Goal: Information Seeking & Learning: Learn about a topic

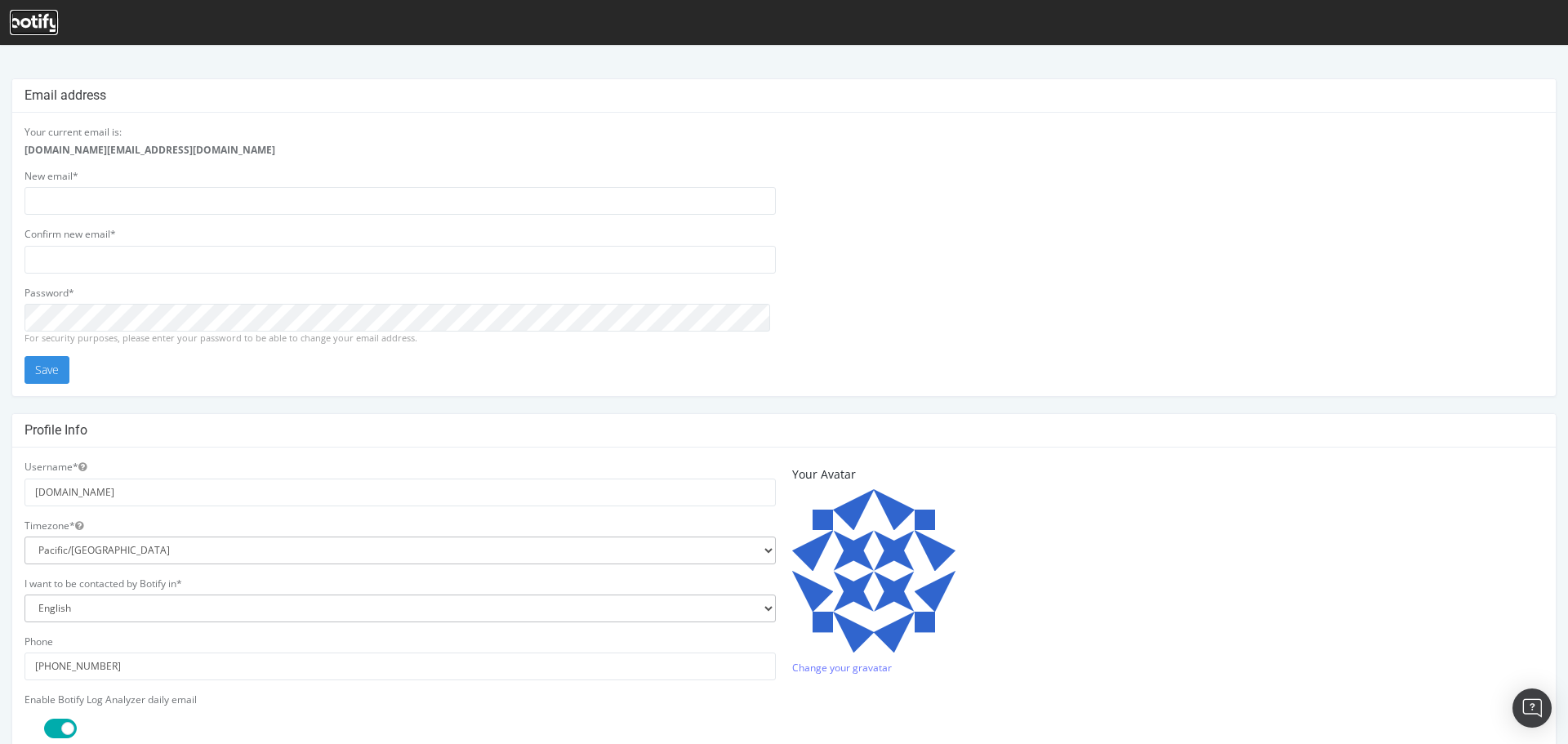
click at [28, 22] on icon at bounding box center [33, 22] width 48 height 18
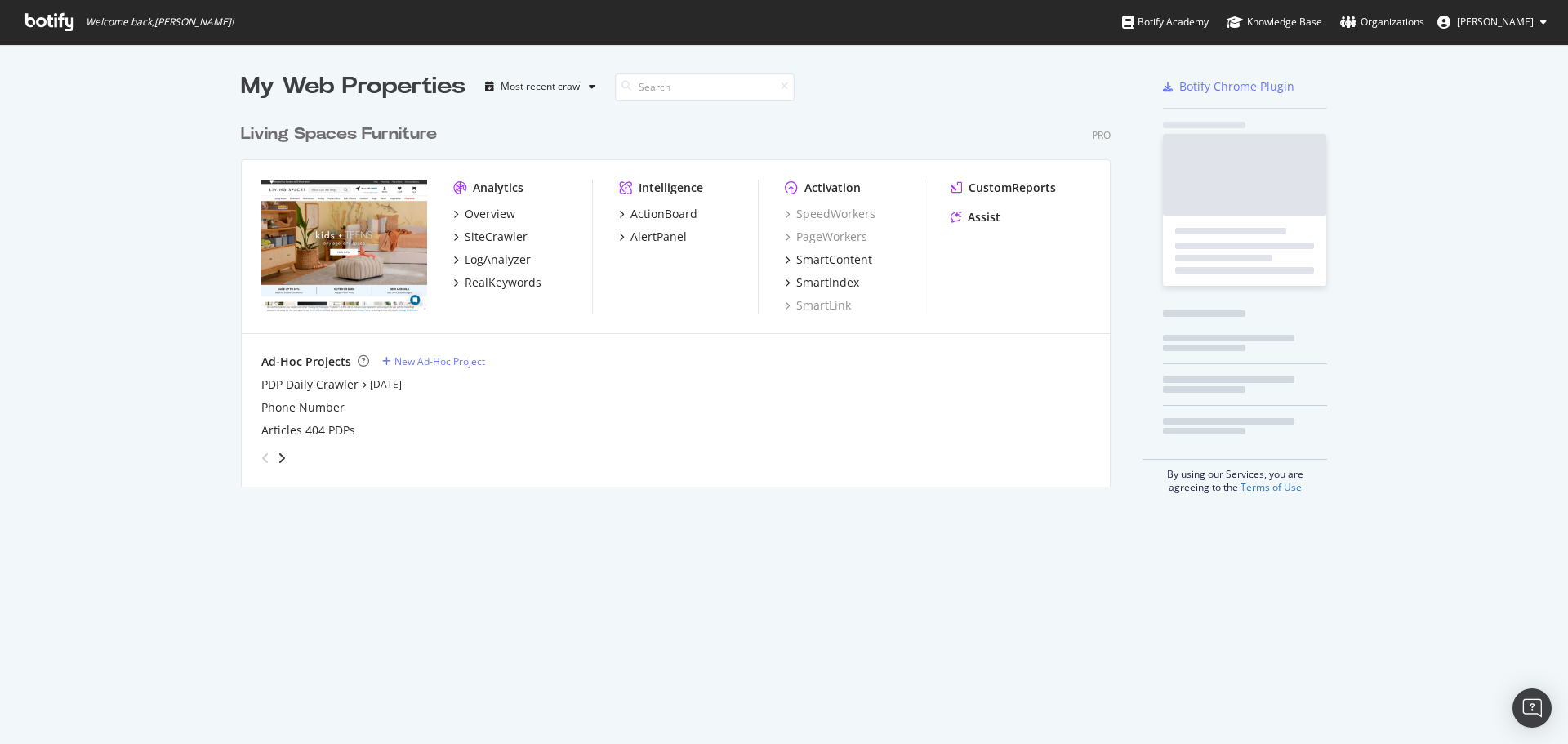
scroll to position [371, 870]
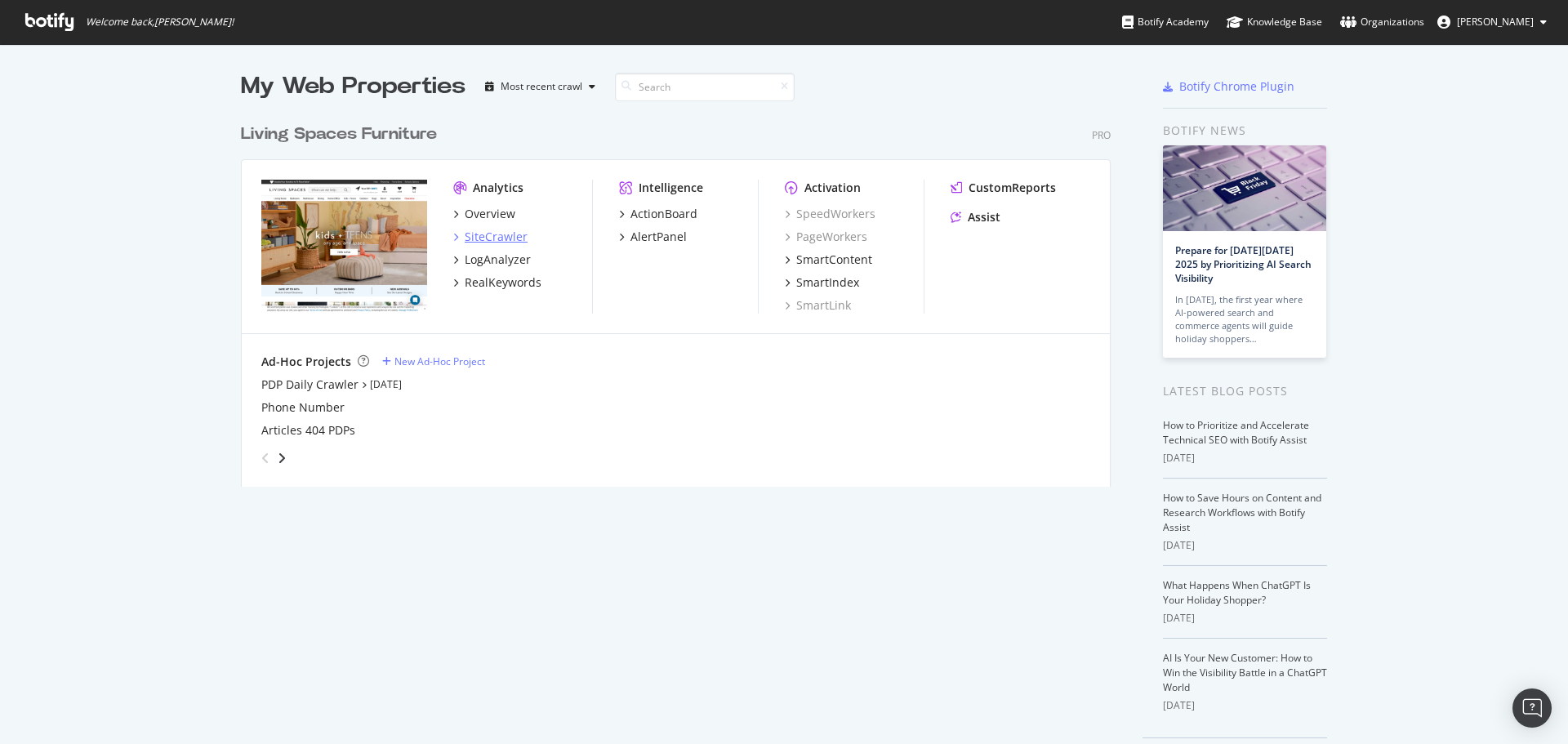
click at [486, 243] on div "SiteCrawler" at bounding box center [496, 237] width 63 height 16
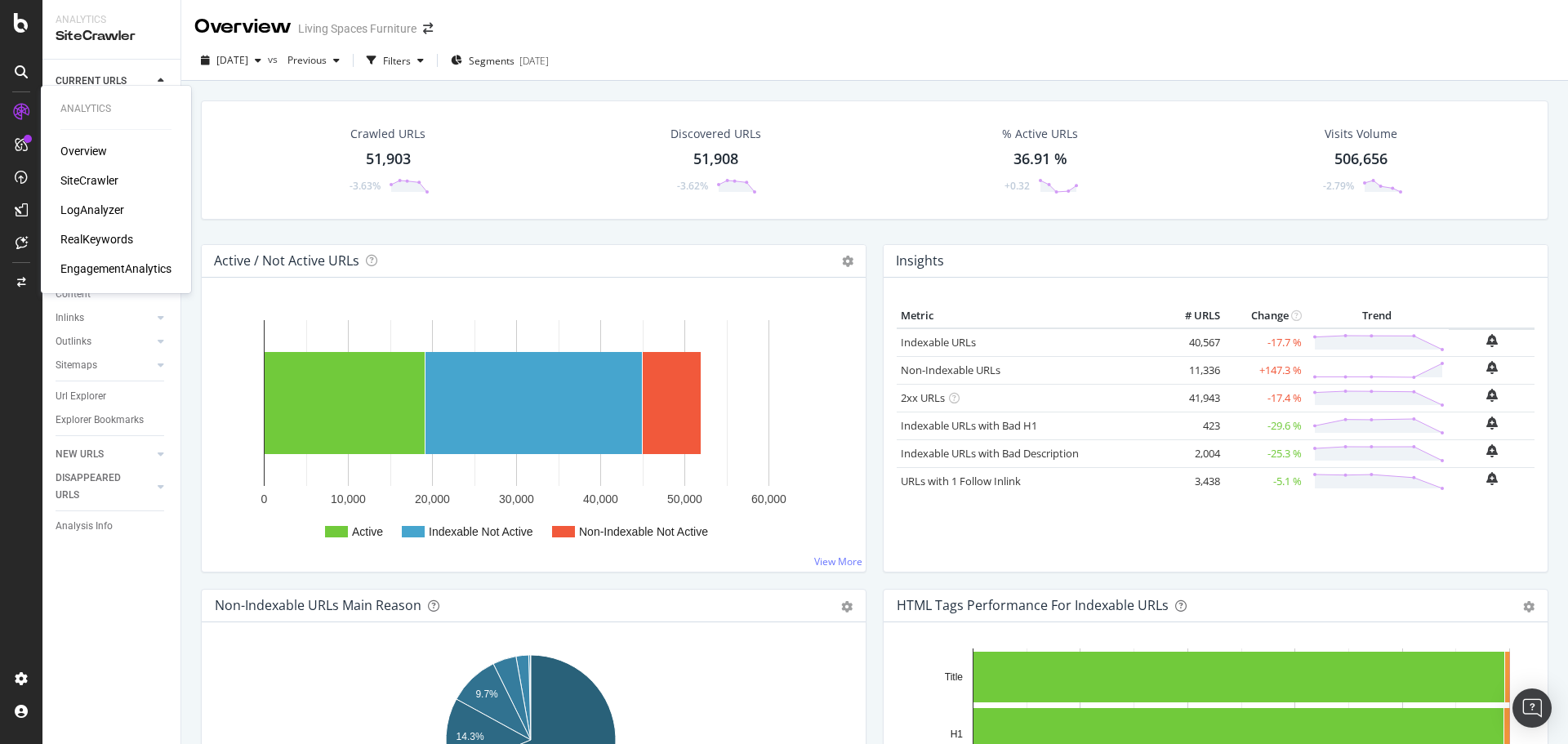
click at [99, 210] on div "LogAnalyzer" at bounding box center [92, 209] width 63 height 16
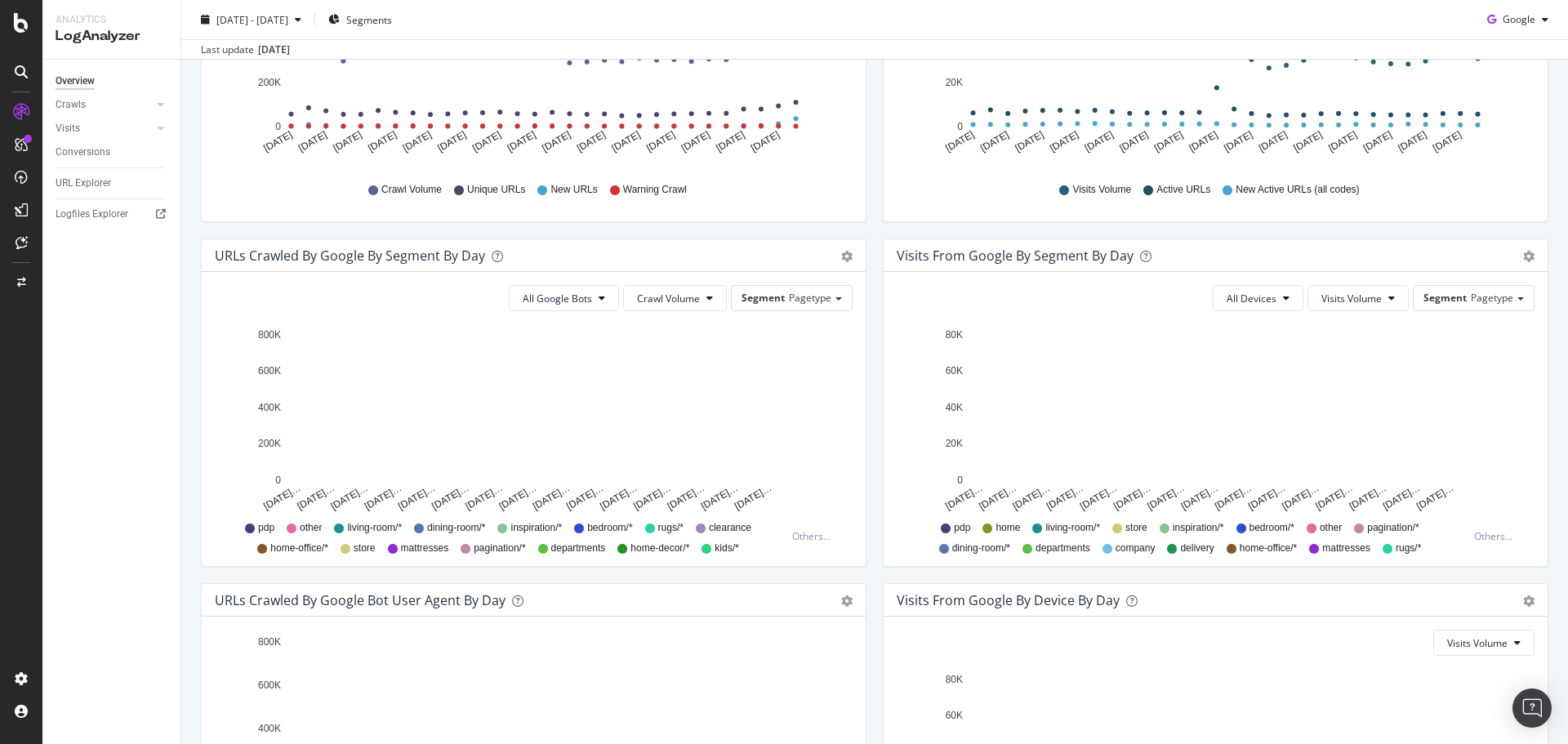
scroll to position [408, 0]
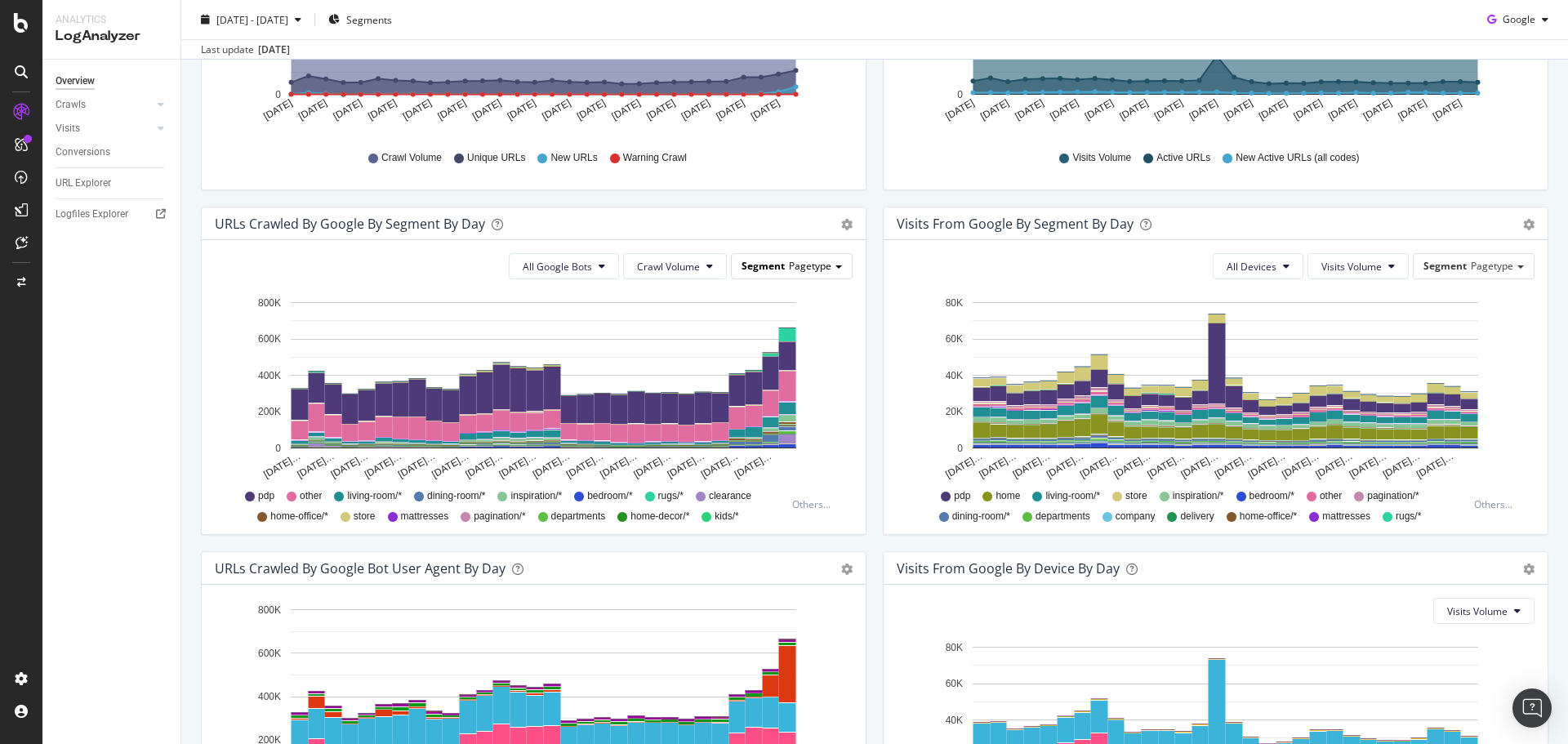
click at [825, 262] on span "Pagetype" at bounding box center [810, 266] width 43 height 14
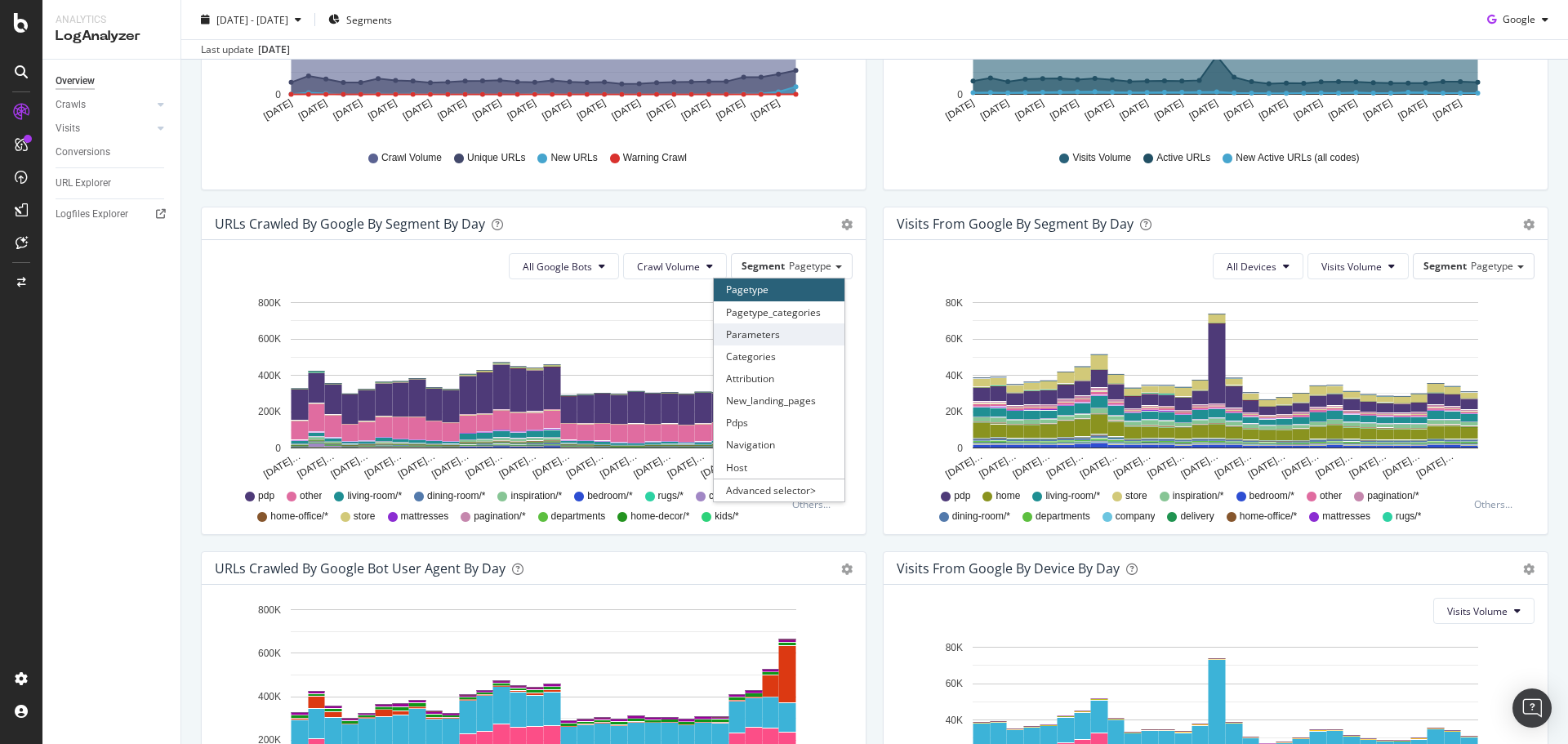
click at [773, 336] on div "Parameters" at bounding box center [779, 334] width 130 height 22
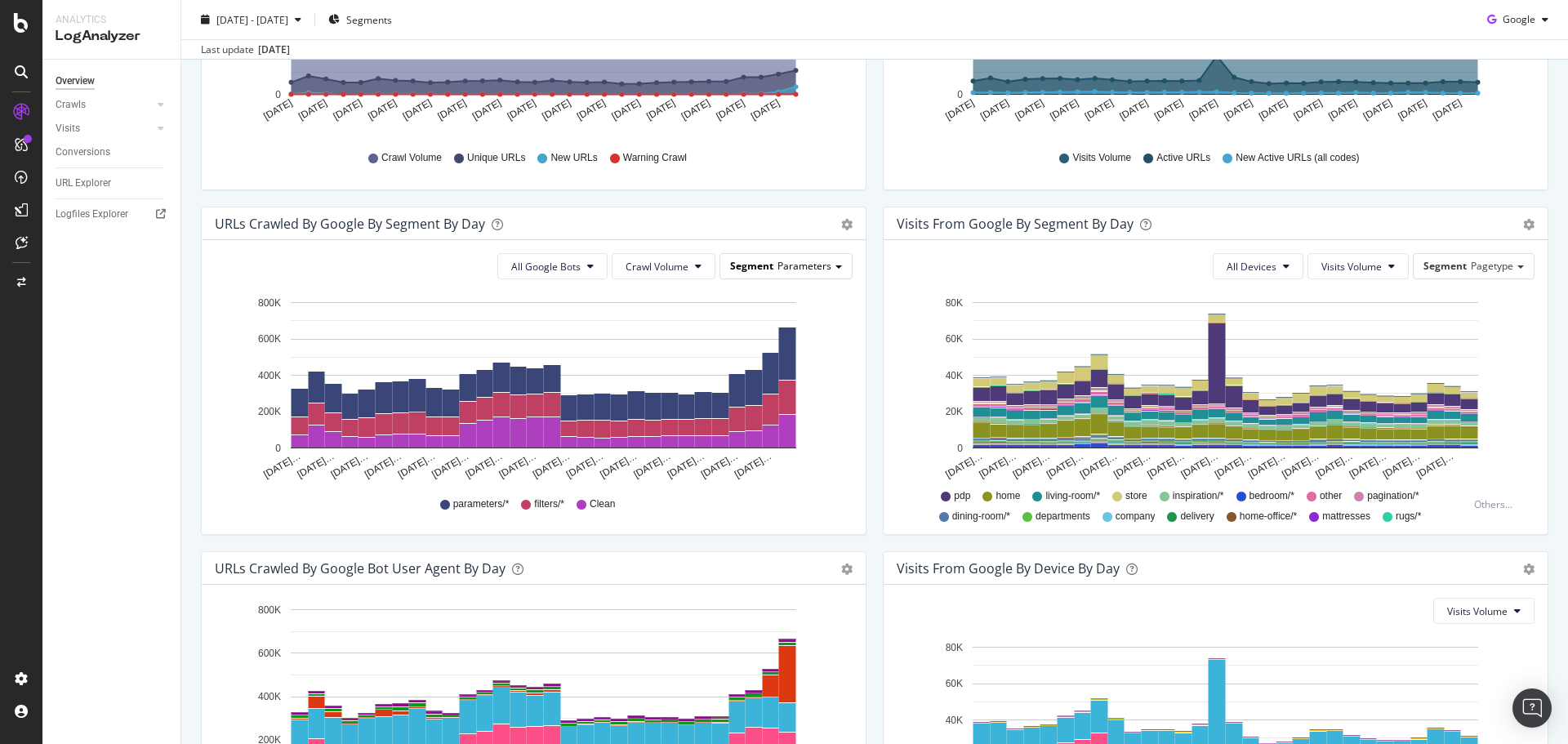
click at [826, 265] on div "Segment Parameters" at bounding box center [785, 266] width 131 height 24
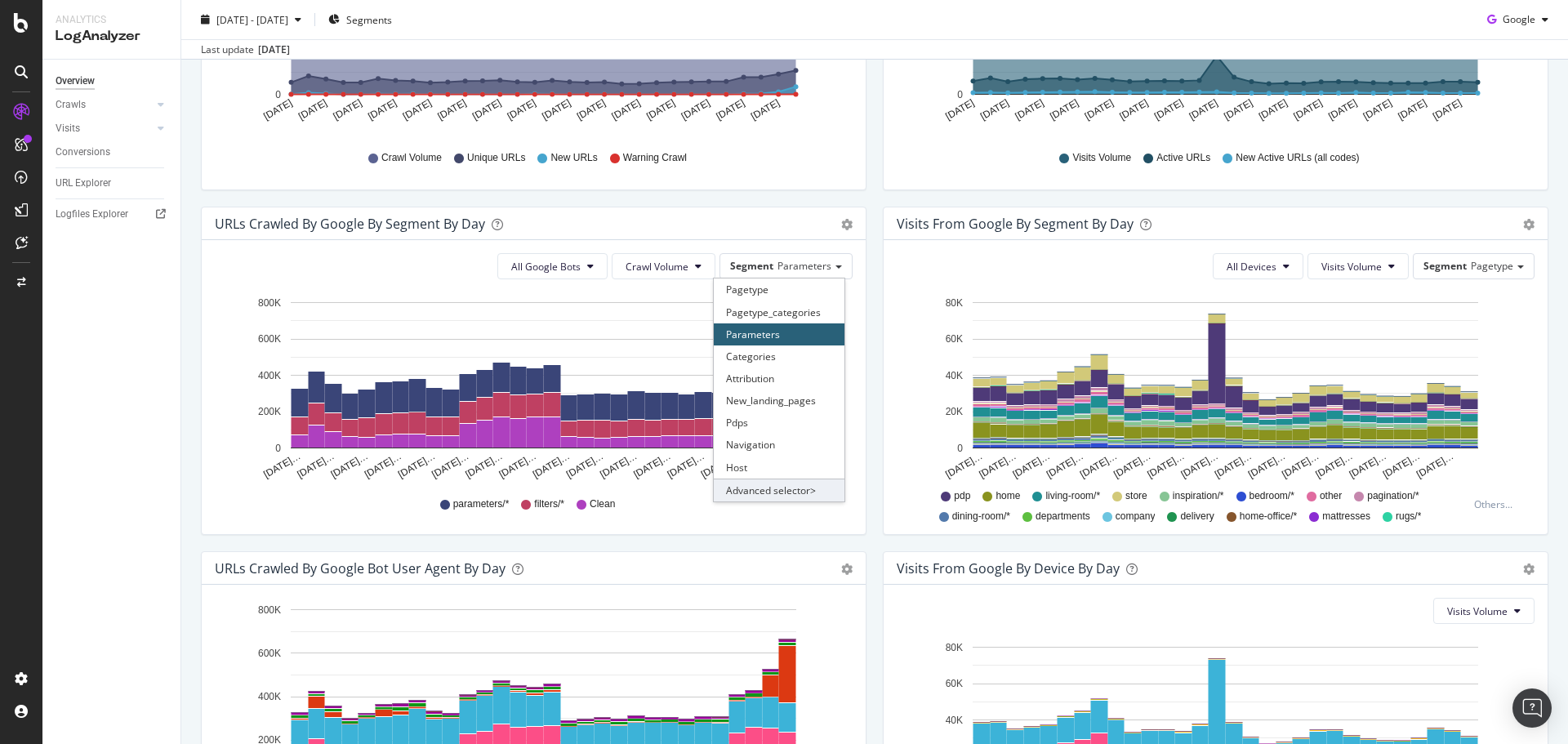
click at [790, 486] on div "Advanced selector >" at bounding box center [779, 489] width 130 height 23
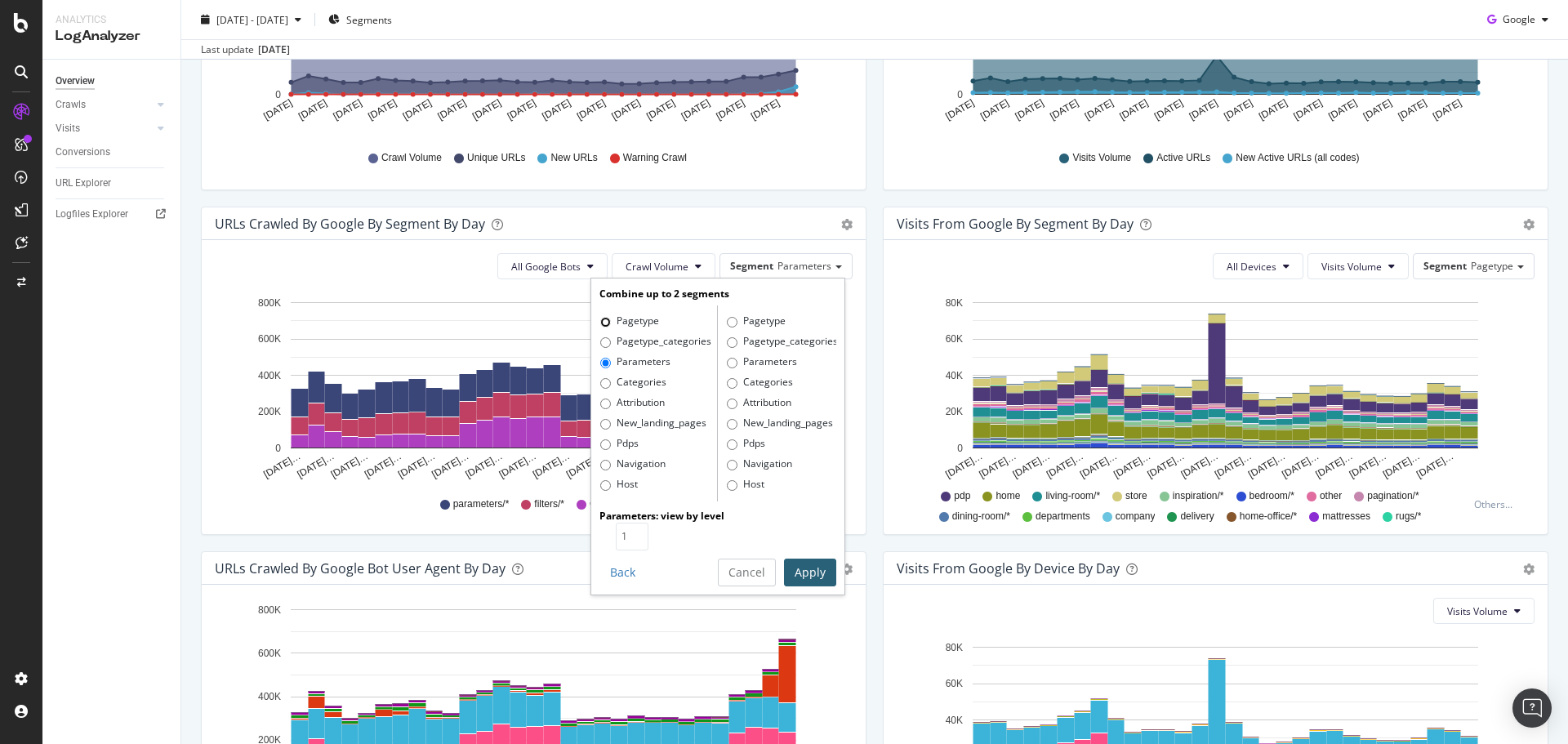
click at [600, 321] on input "Pagetype" at bounding box center [605, 322] width 10 height 10
radio input "true"
radio input "false"
click at [818, 562] on button "Apply" at bounding box center [809, 573] width 52 height 27
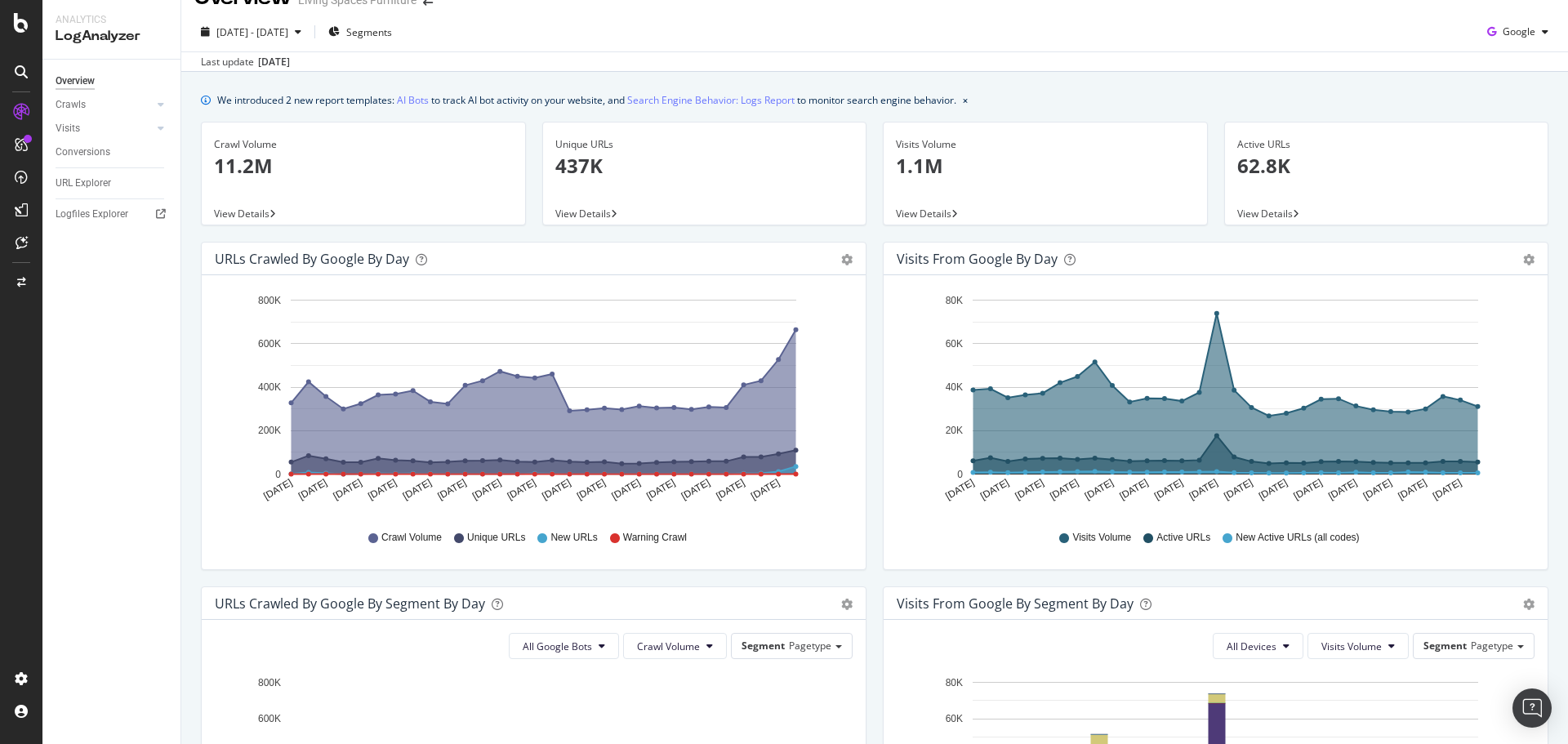
scroll to position [0, 0]
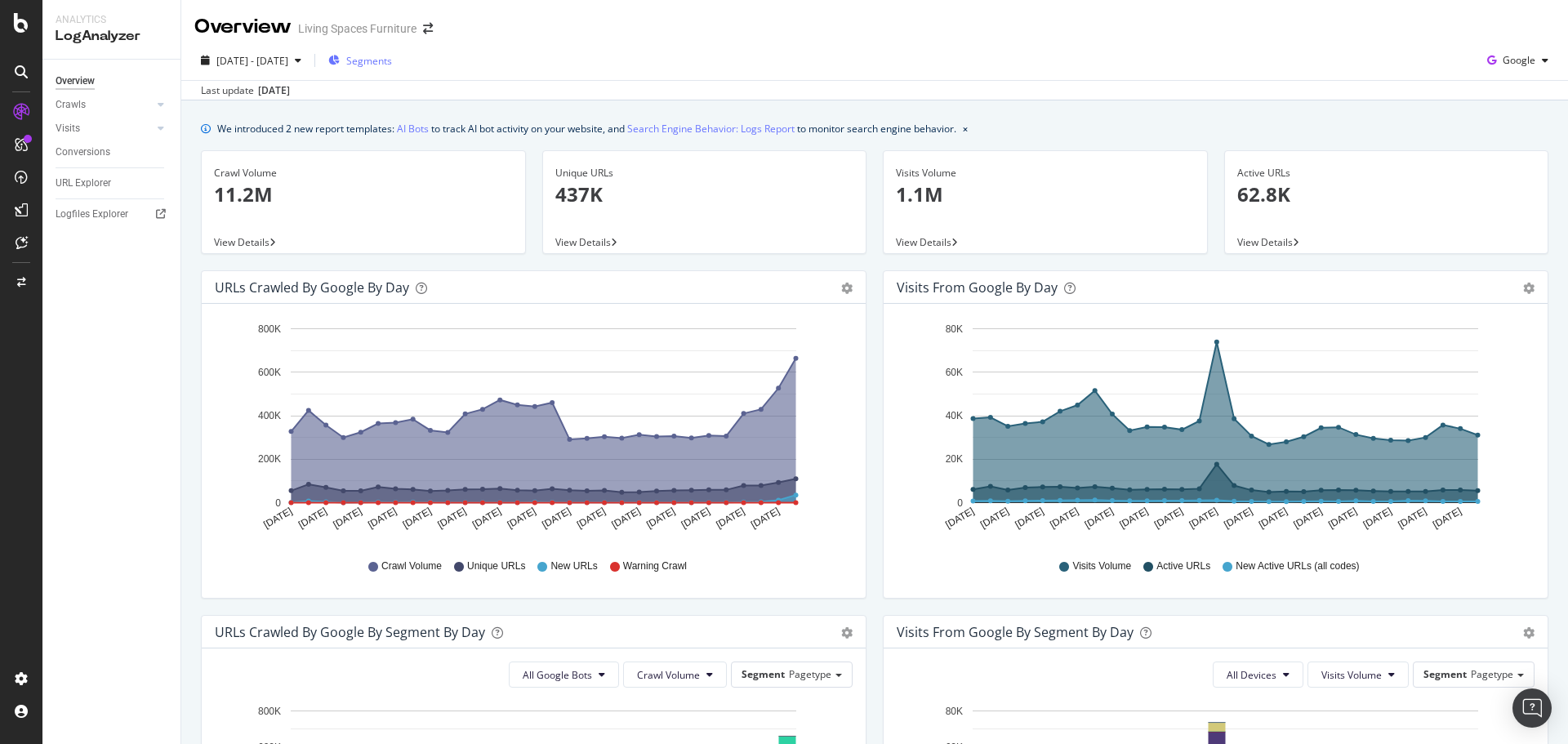
click at [392, 58] on span "Segments" at bounding box center [369, 61] width 45 height 14
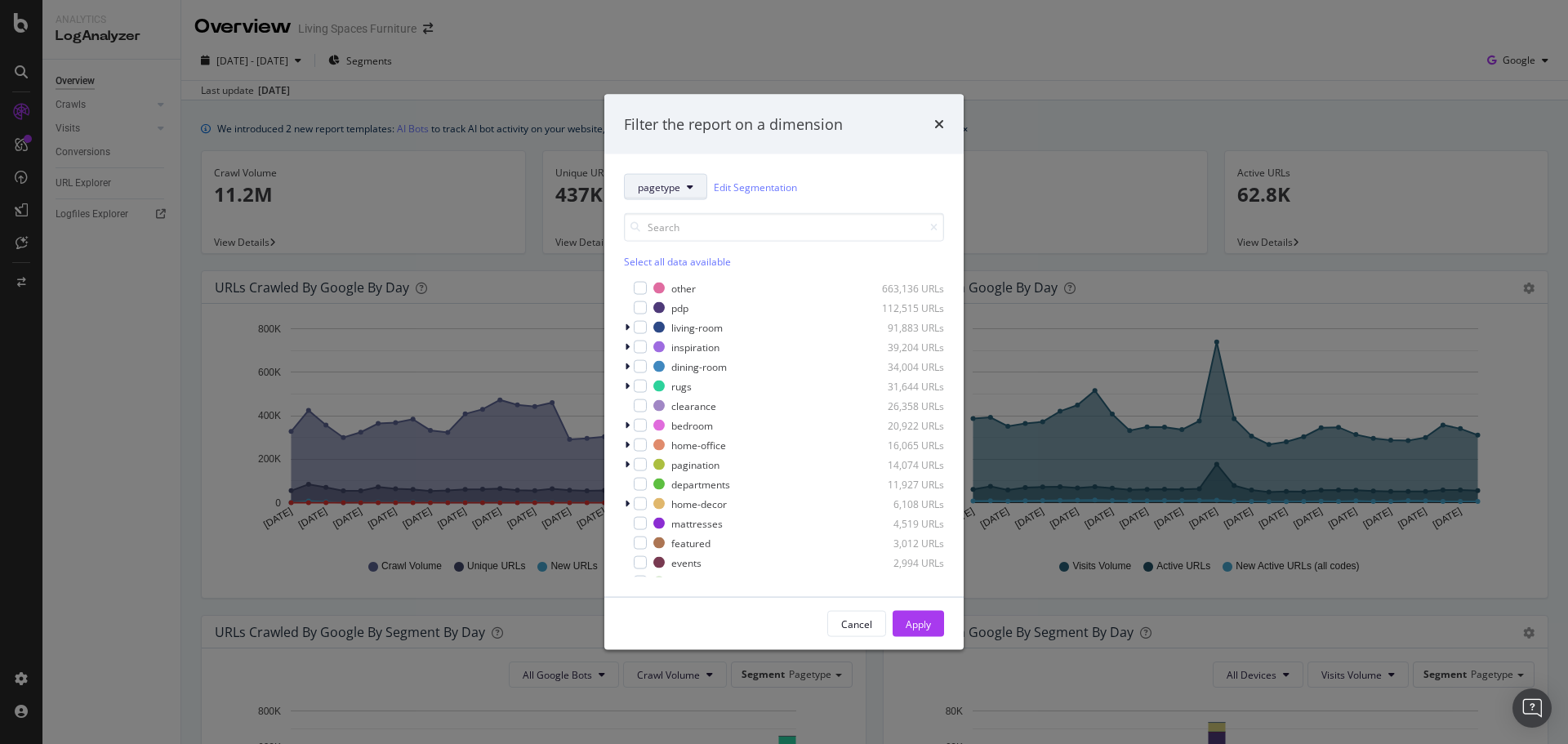
click at [672, 186] on span "pagetype" at bounding box center [659, 187] width 43 height 14
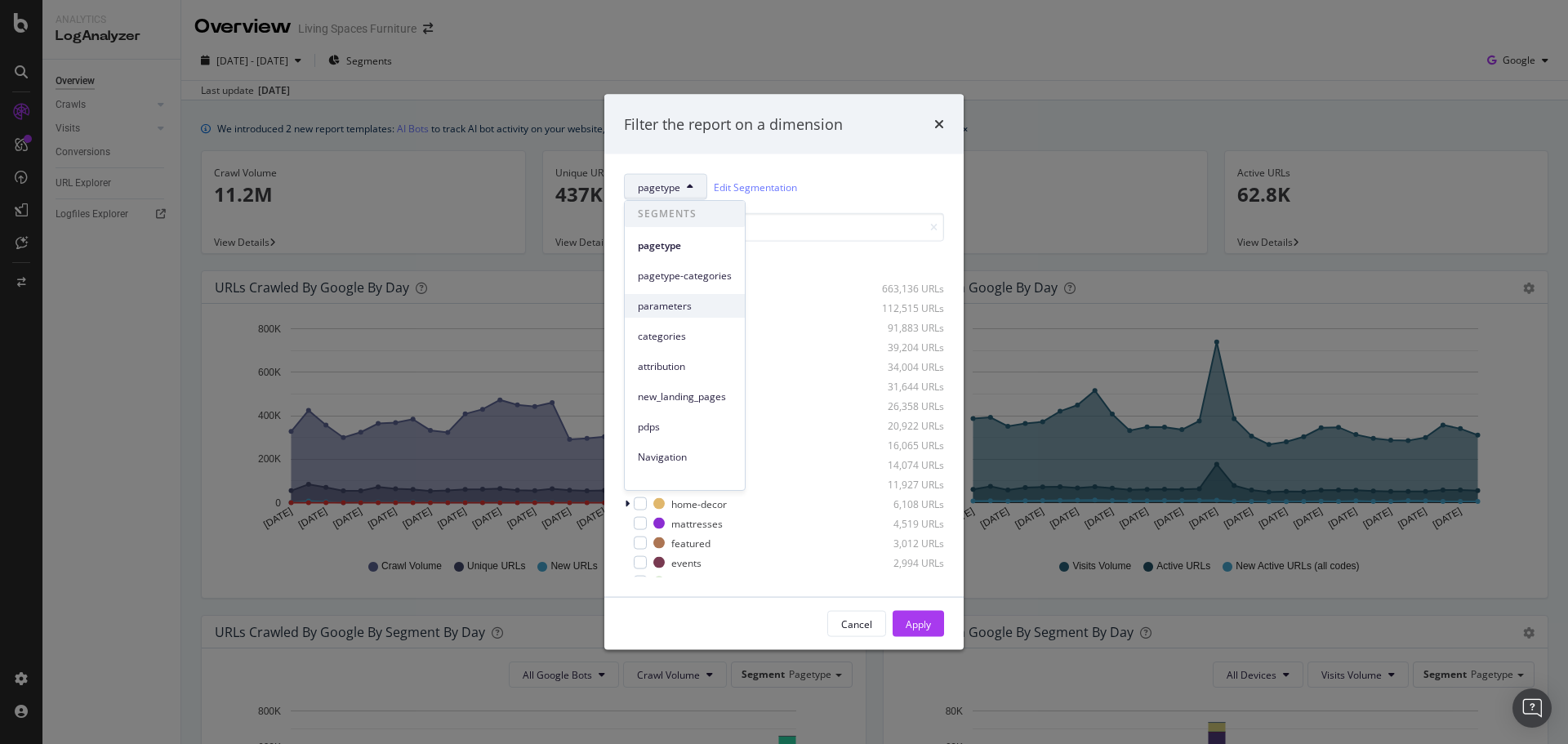
click at [701, 302] on span "parameters" at bounding box center [685, 306] width 94 height 15
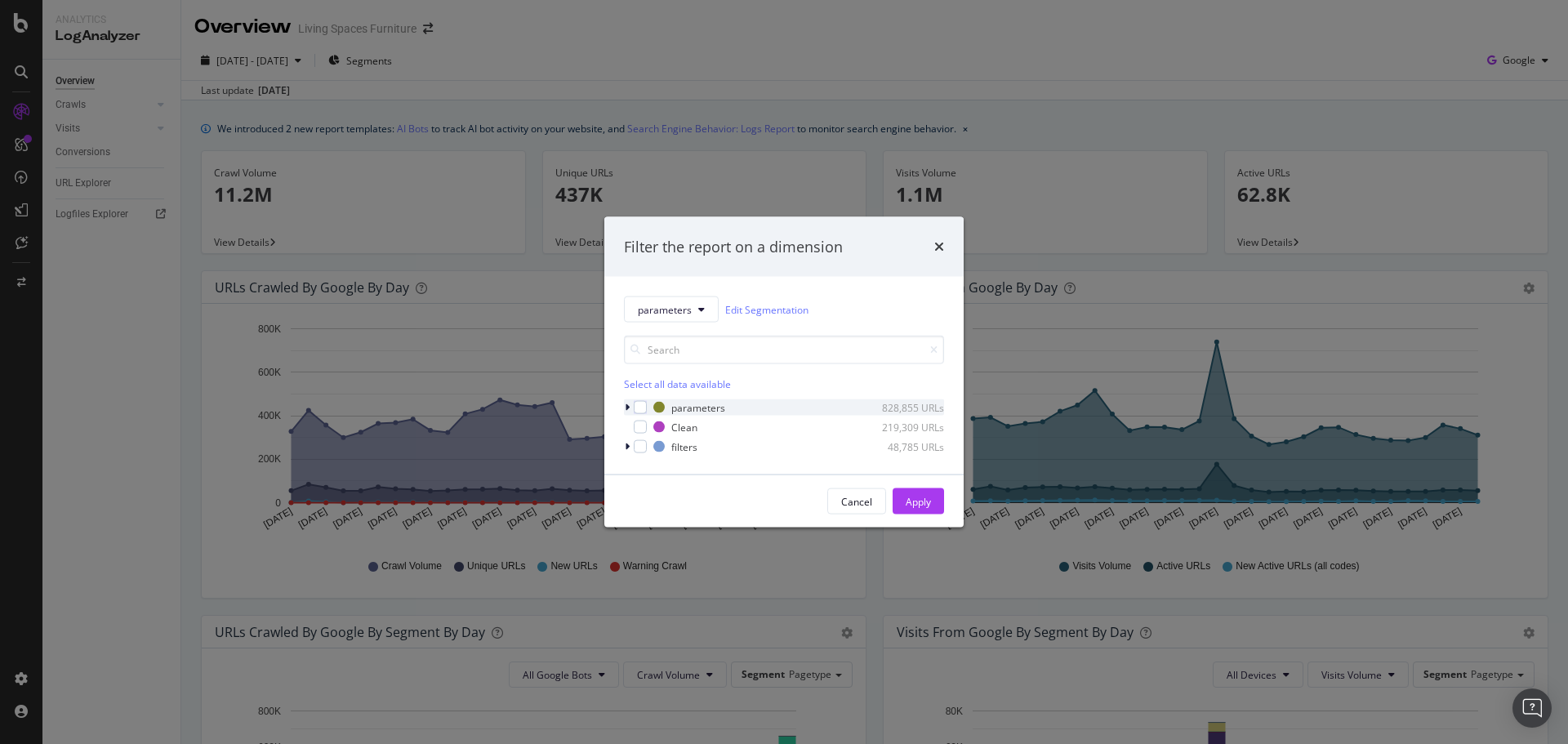
click at [628, 405] on icon "modal" at bounding box center [628, 407] width 5 height 9
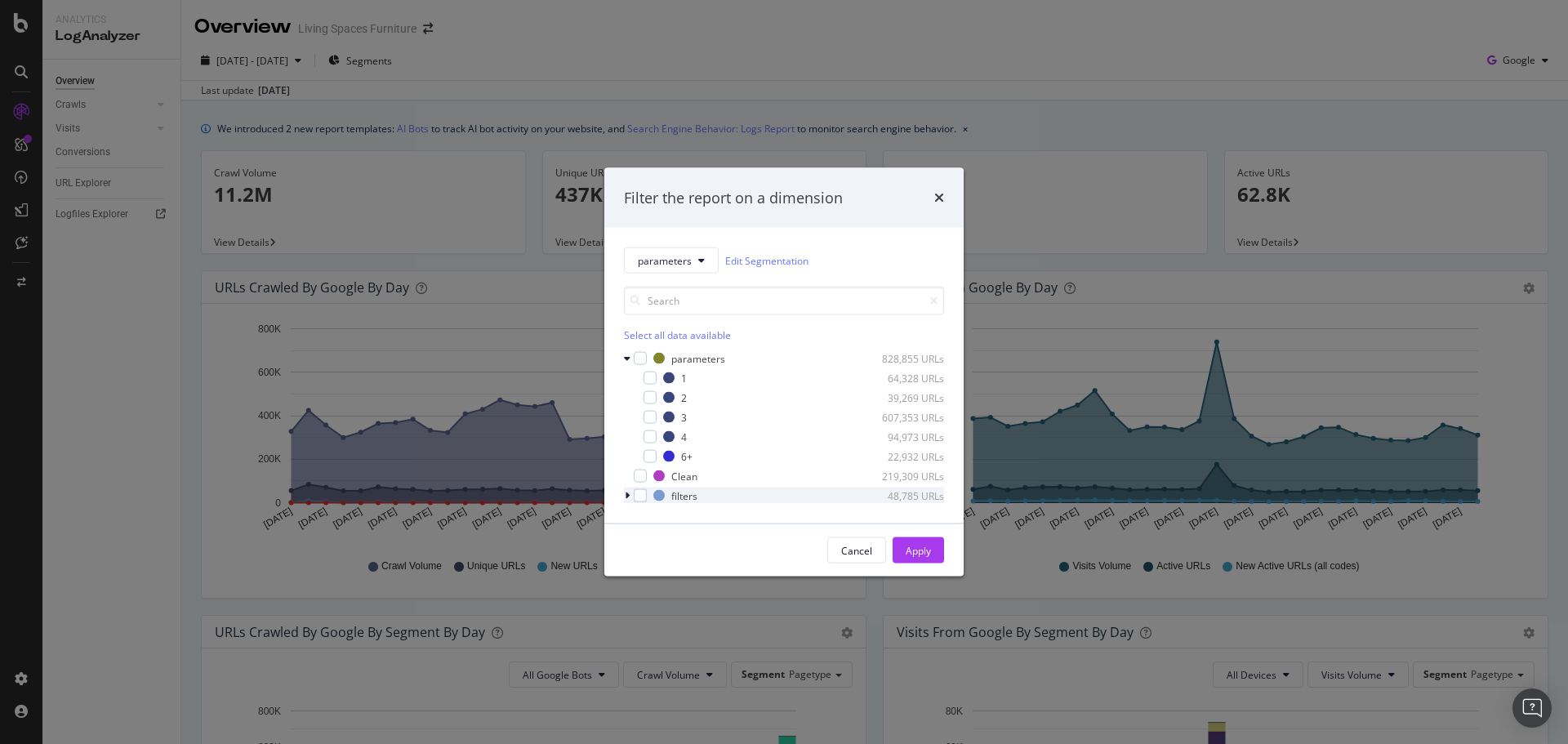
click at [626, 492] on icon "modal" at bounding box center [628, 495] width 5 height 9
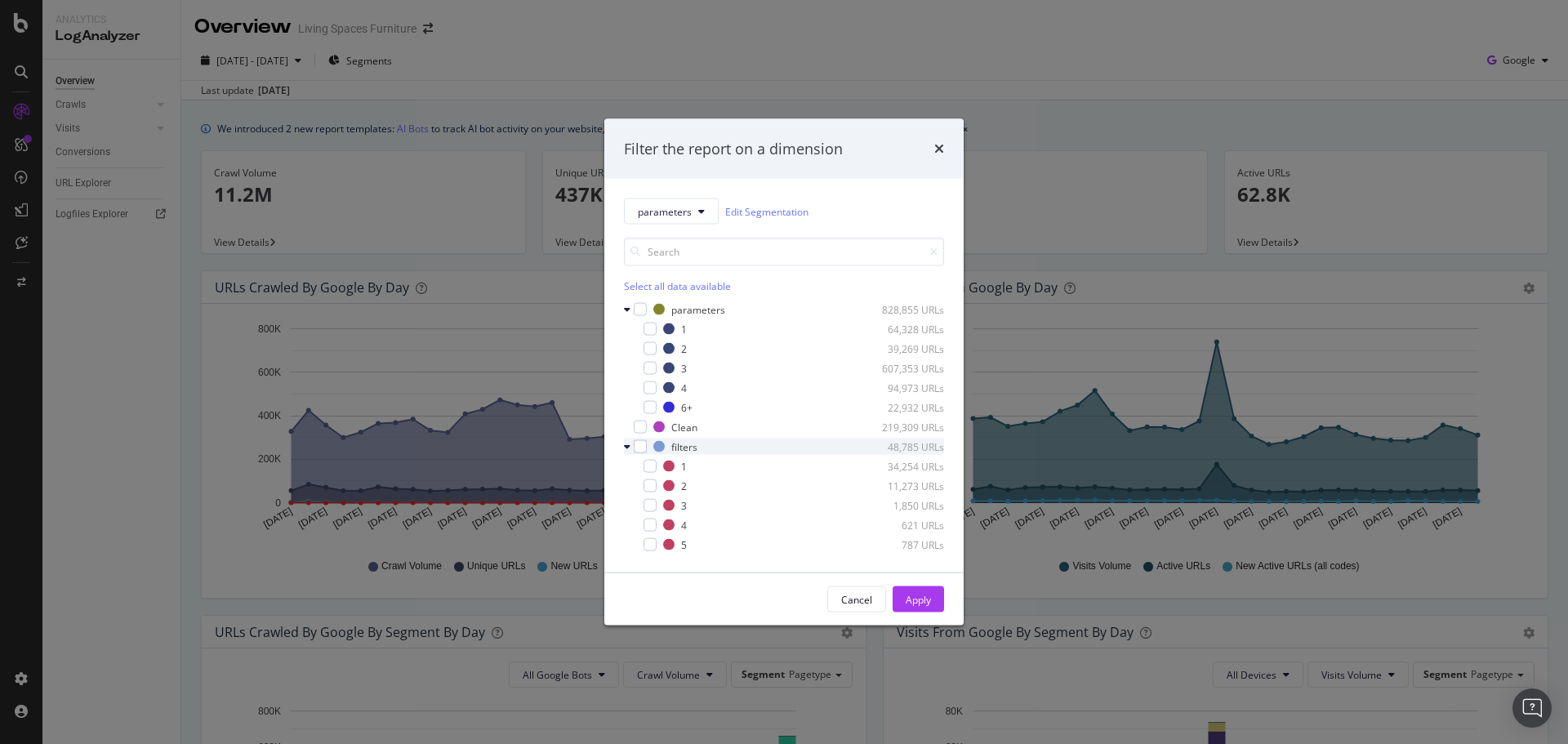
click at [628, 441] on icon "modal" at bounding box center [628, 446] width 7 height 9
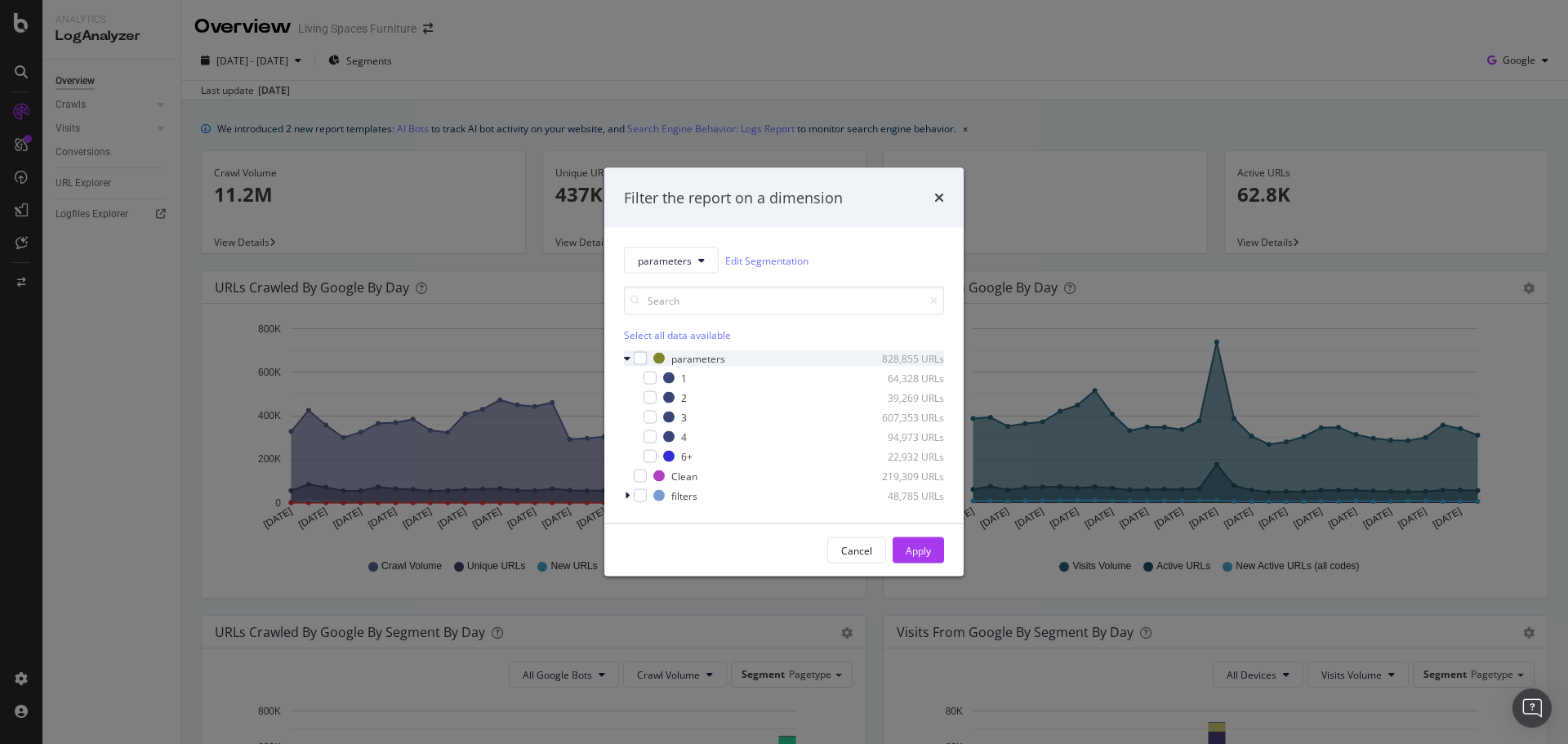
click at [625, 361] on icon "modal" at bounding box center [628, 357] width 7 height 9
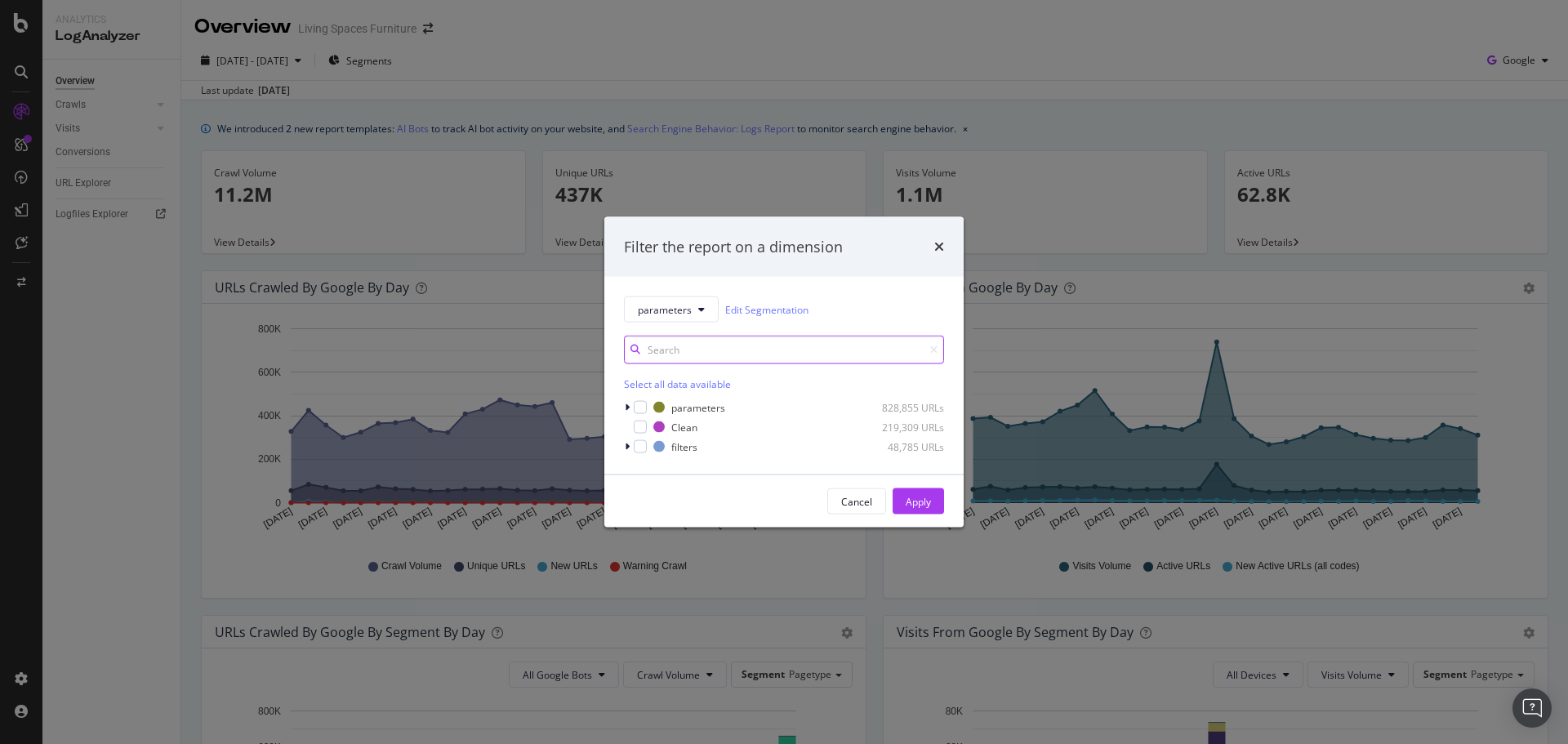
click at [657, 353] on input "modal" at bounding box center [784, 350] width 320 height 28
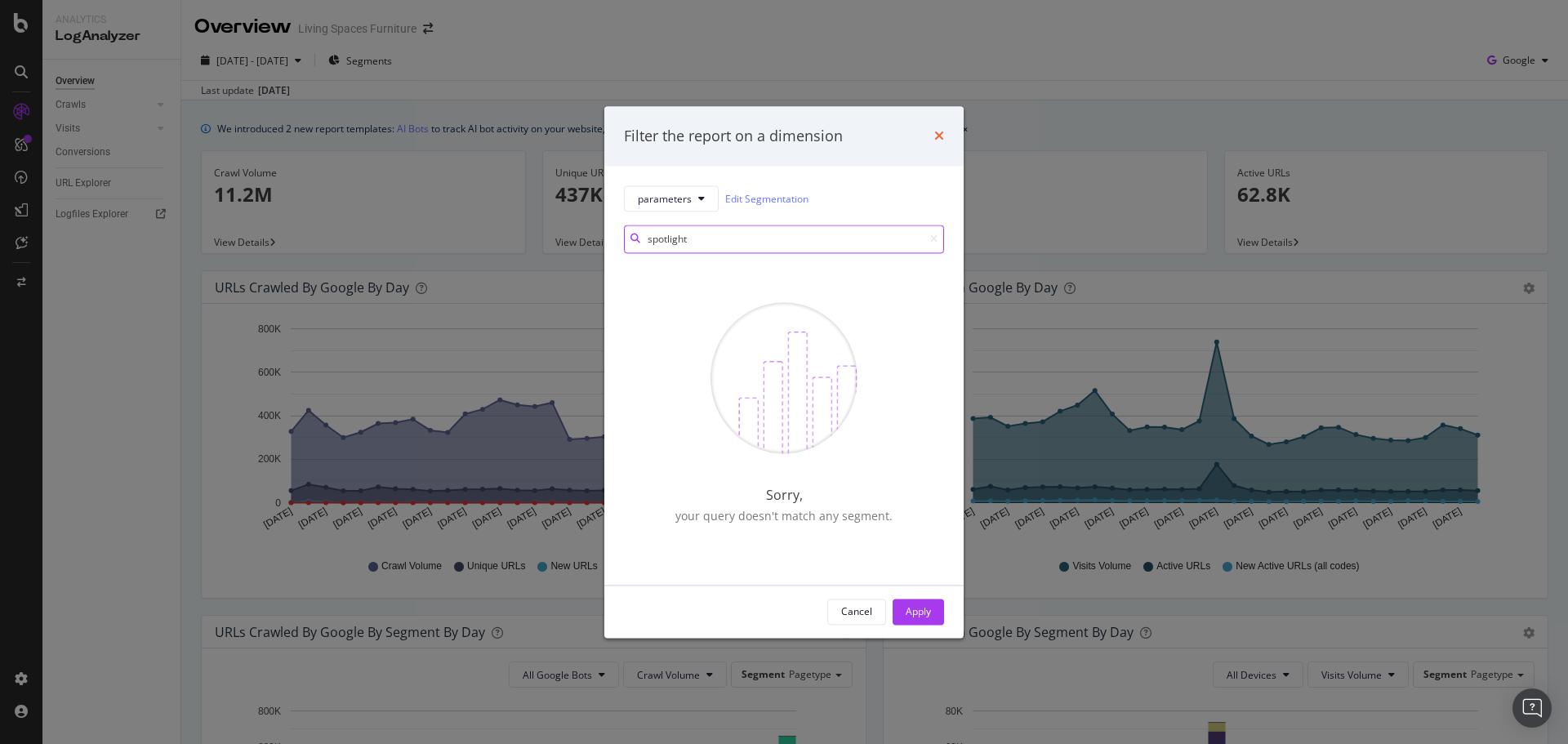
type input "spotlight"
click at [940, 140] on icon "times" at bounding box center [939, 135] width 9 height 13
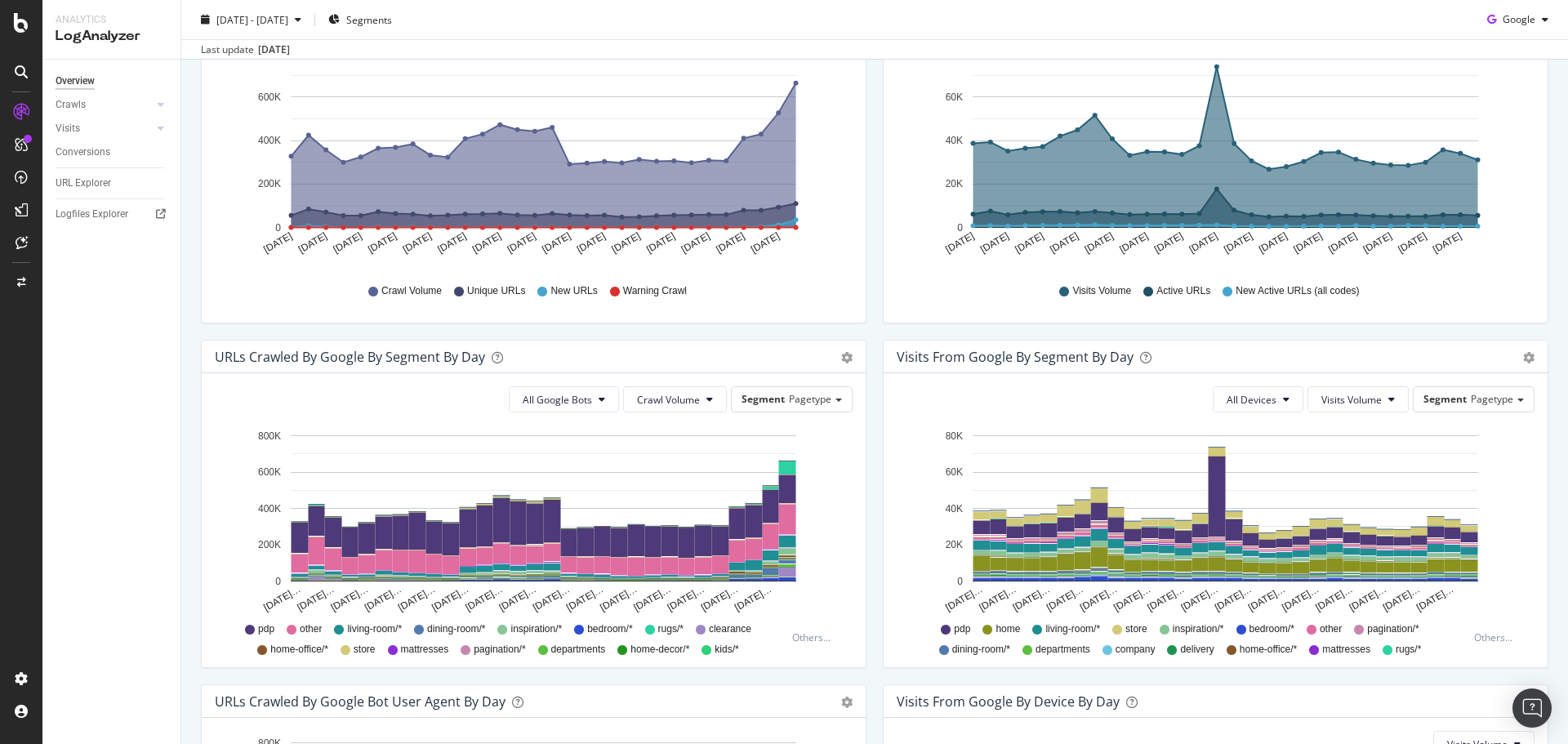
scroll to position [327, 0]
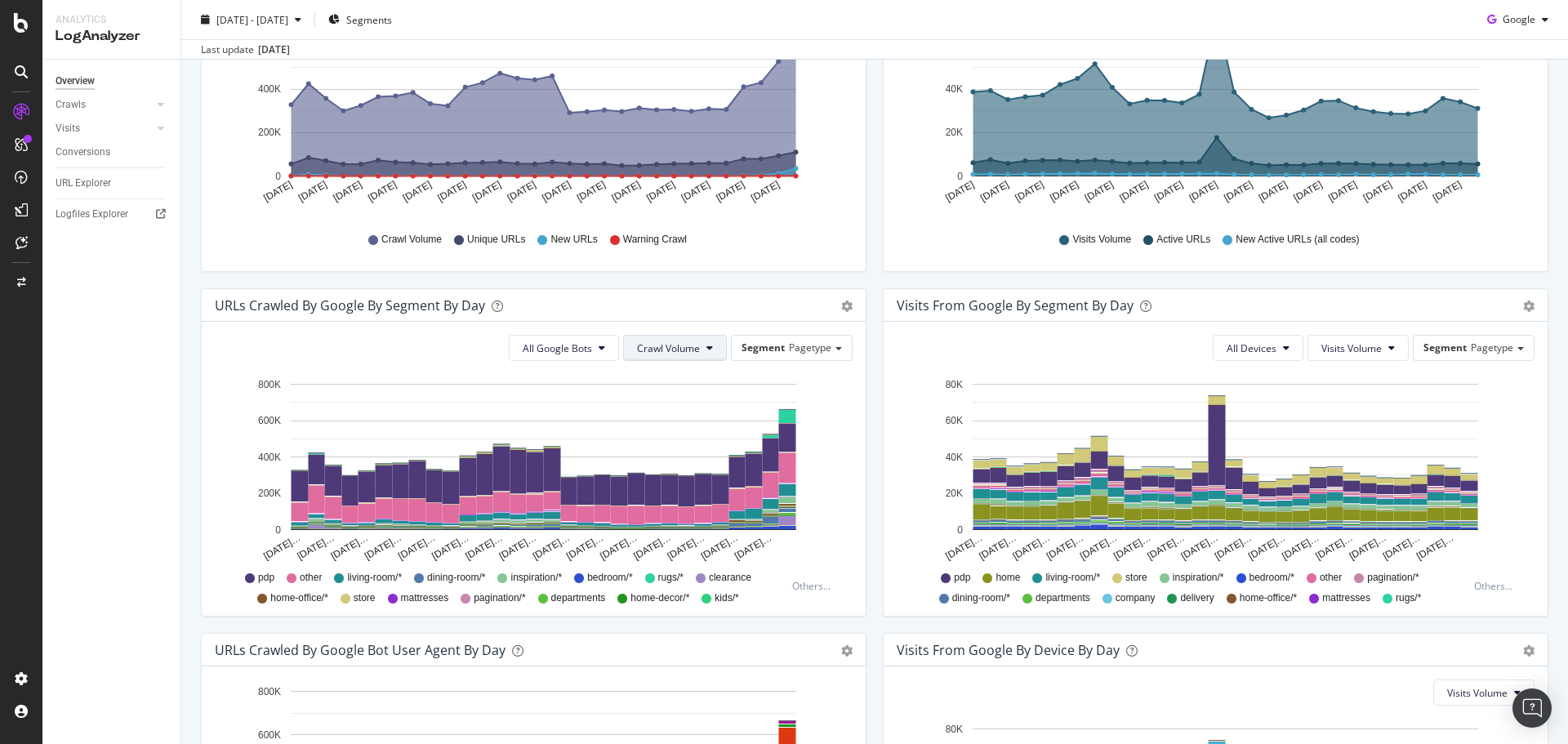
click at [689, 349] on span "Crawl Volume" at bounding box center [668, 348] width 63 height 14
click at [756, 342] on span "Segment" at bounding box center [763, 347] width 43 height 14
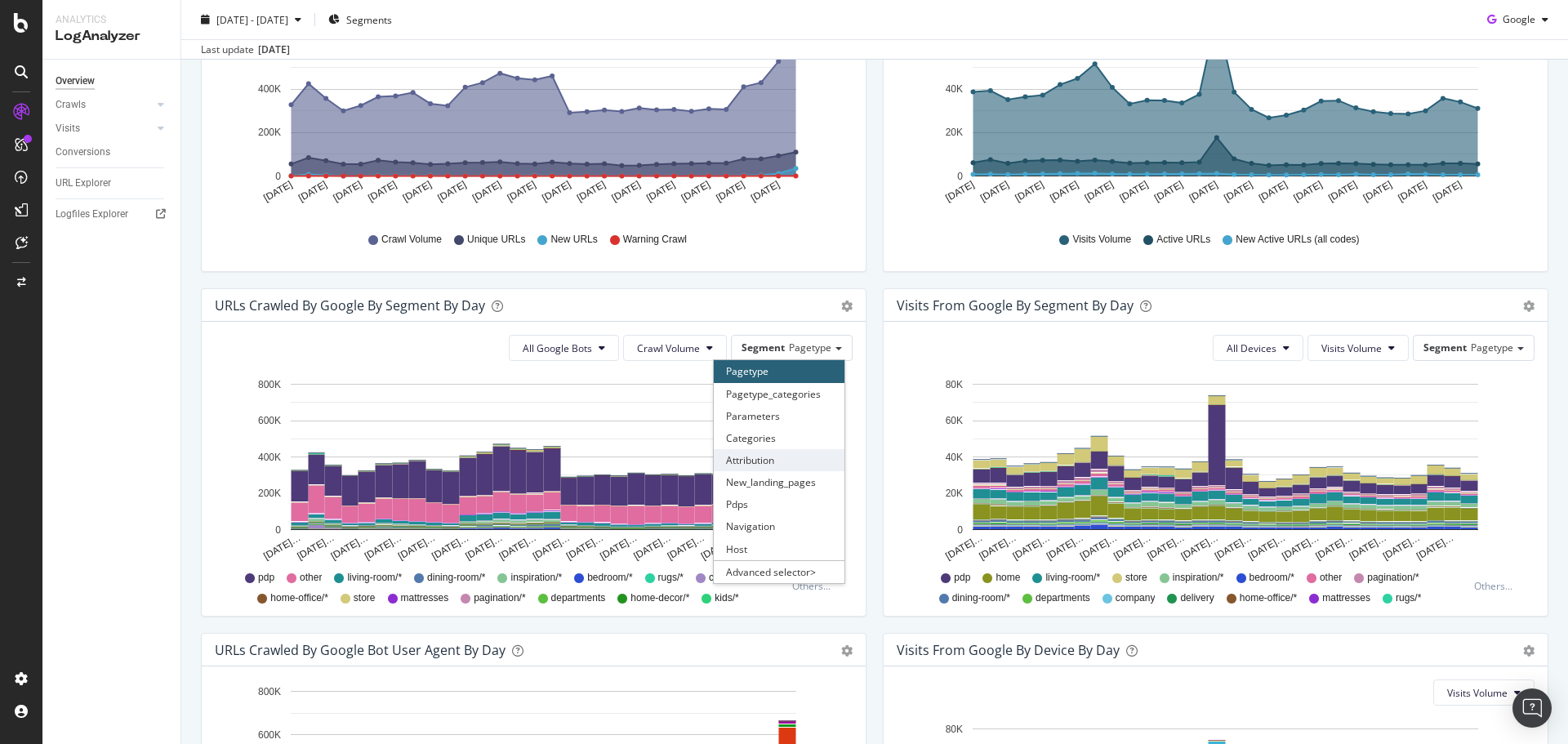
click at [791, 453] on div "Attribution" at bounding box center [779, 460] width 130 height 22
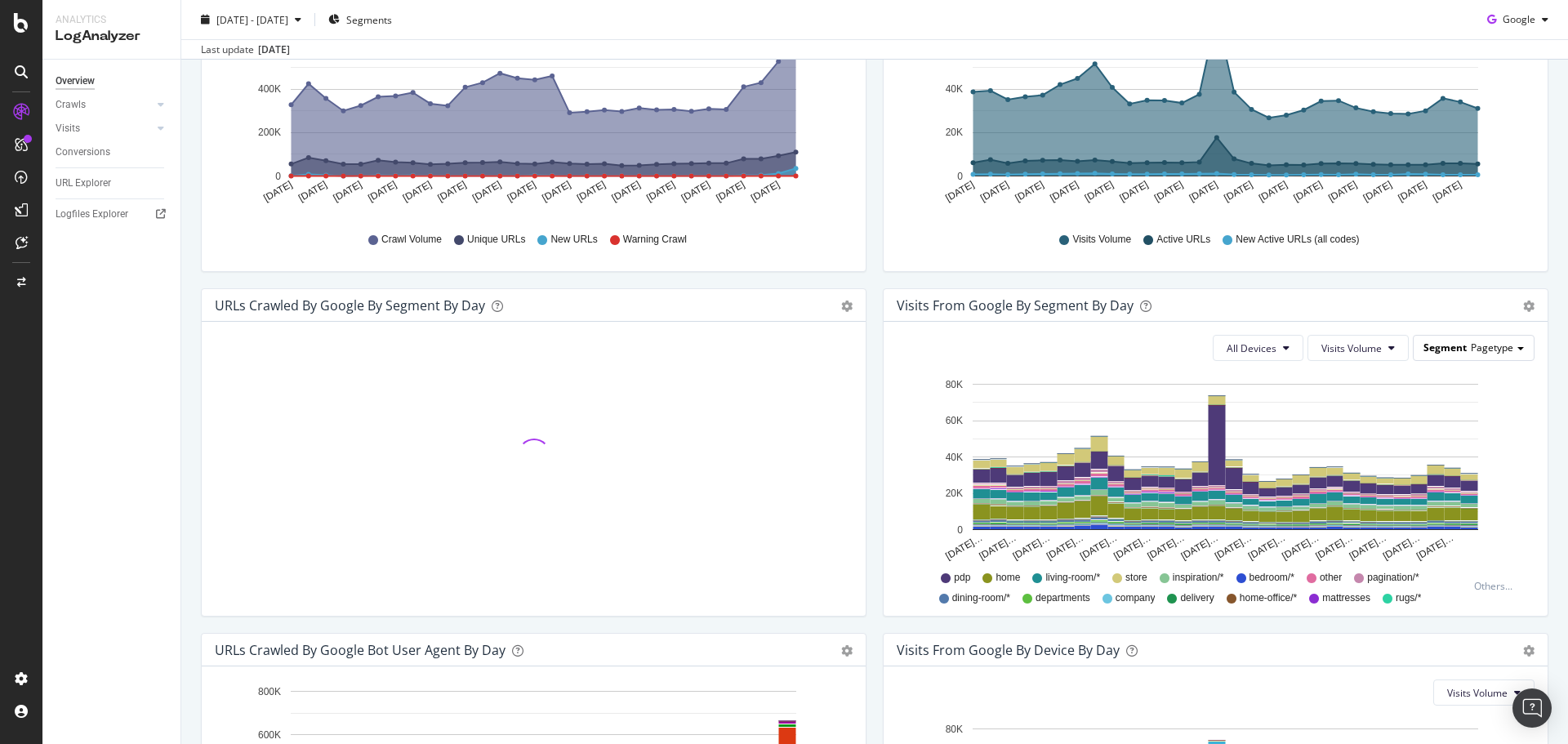
click at [1476, 351] on span "Pagetype" at bounding box center [1493, 347] width 43 height 14
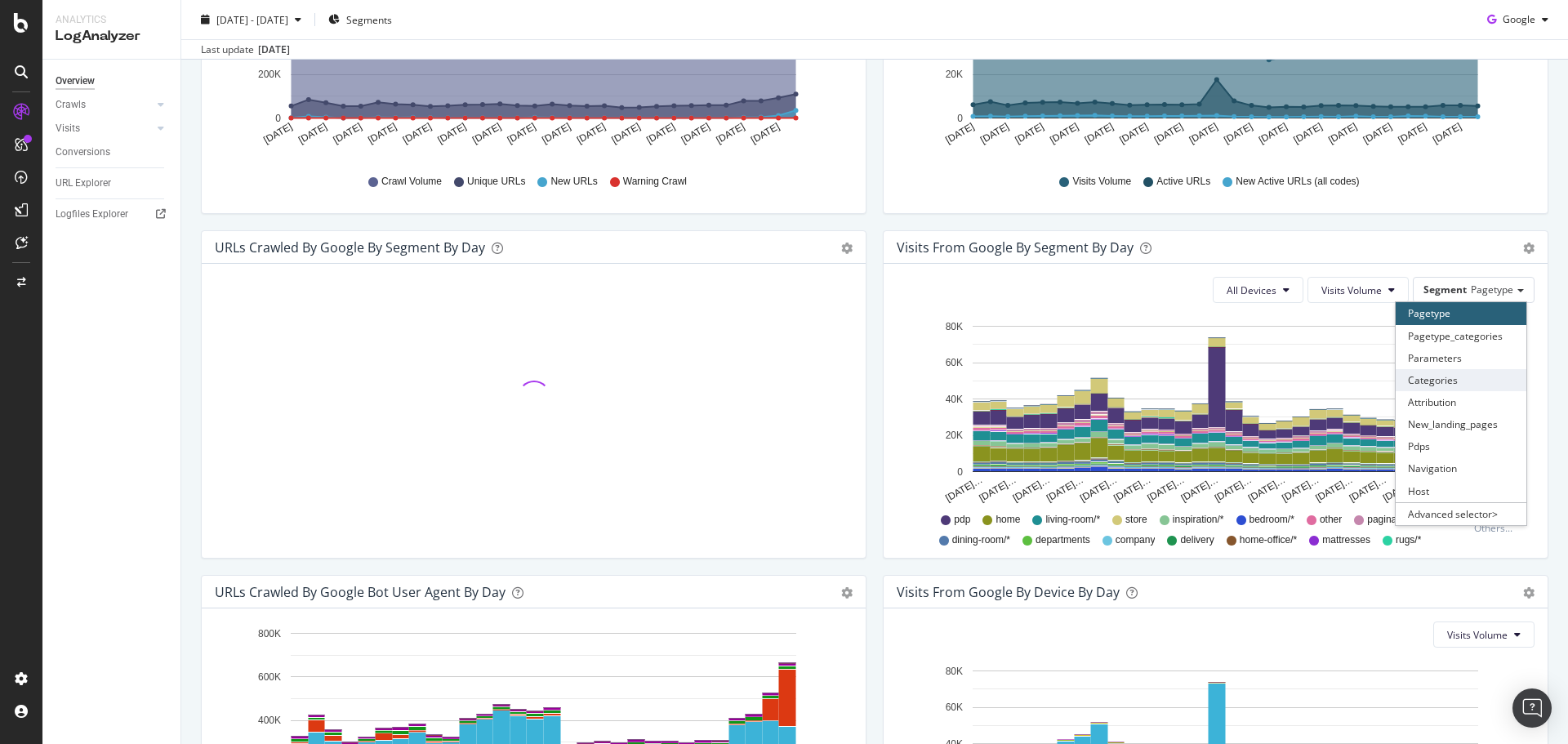
scroll to position [408, 0]
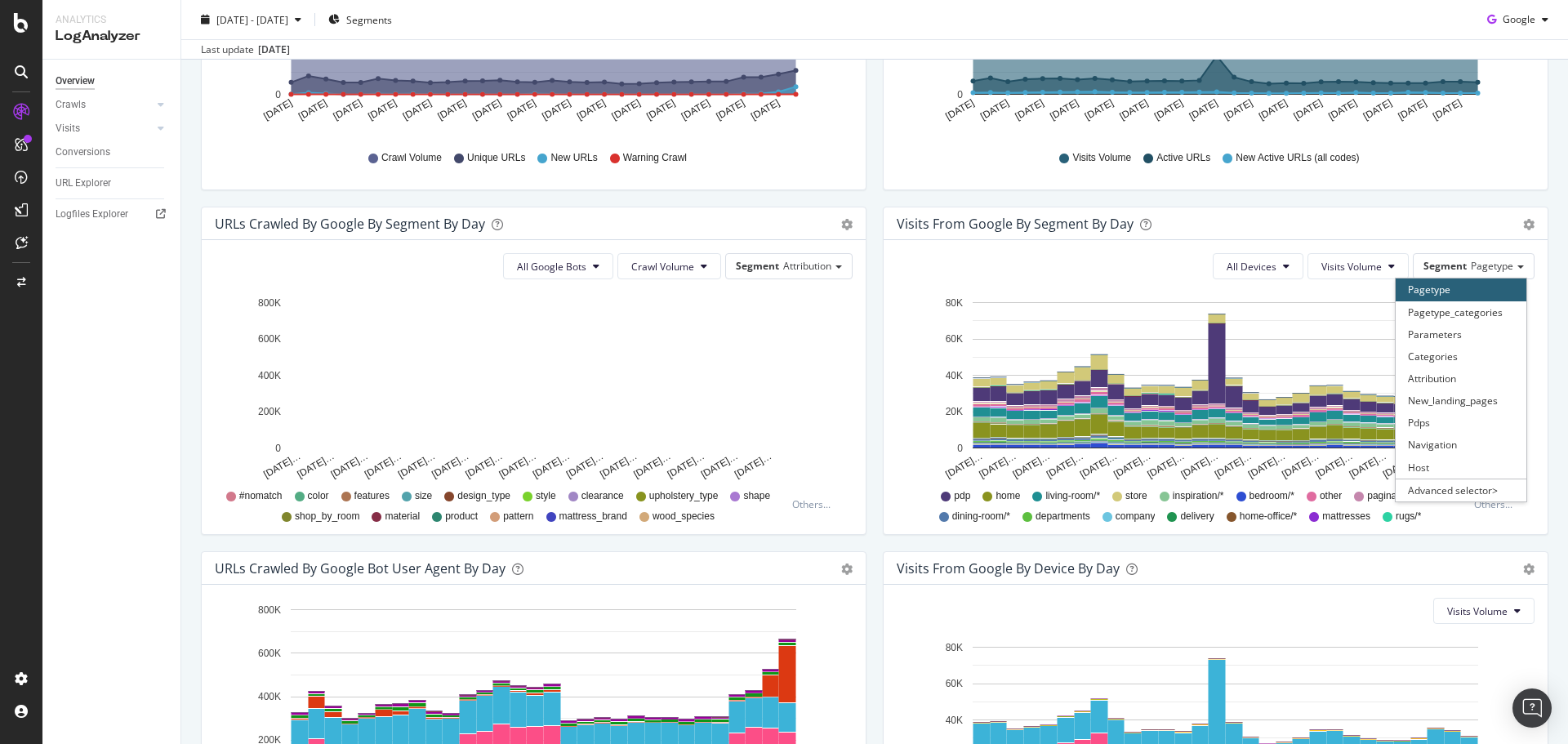
click at [874, 381] on div "Visits from Google By Segment By Day Timeline (by Value) Table All Devices Visi…" at bounding box center [1215, 379] width 682 height 345
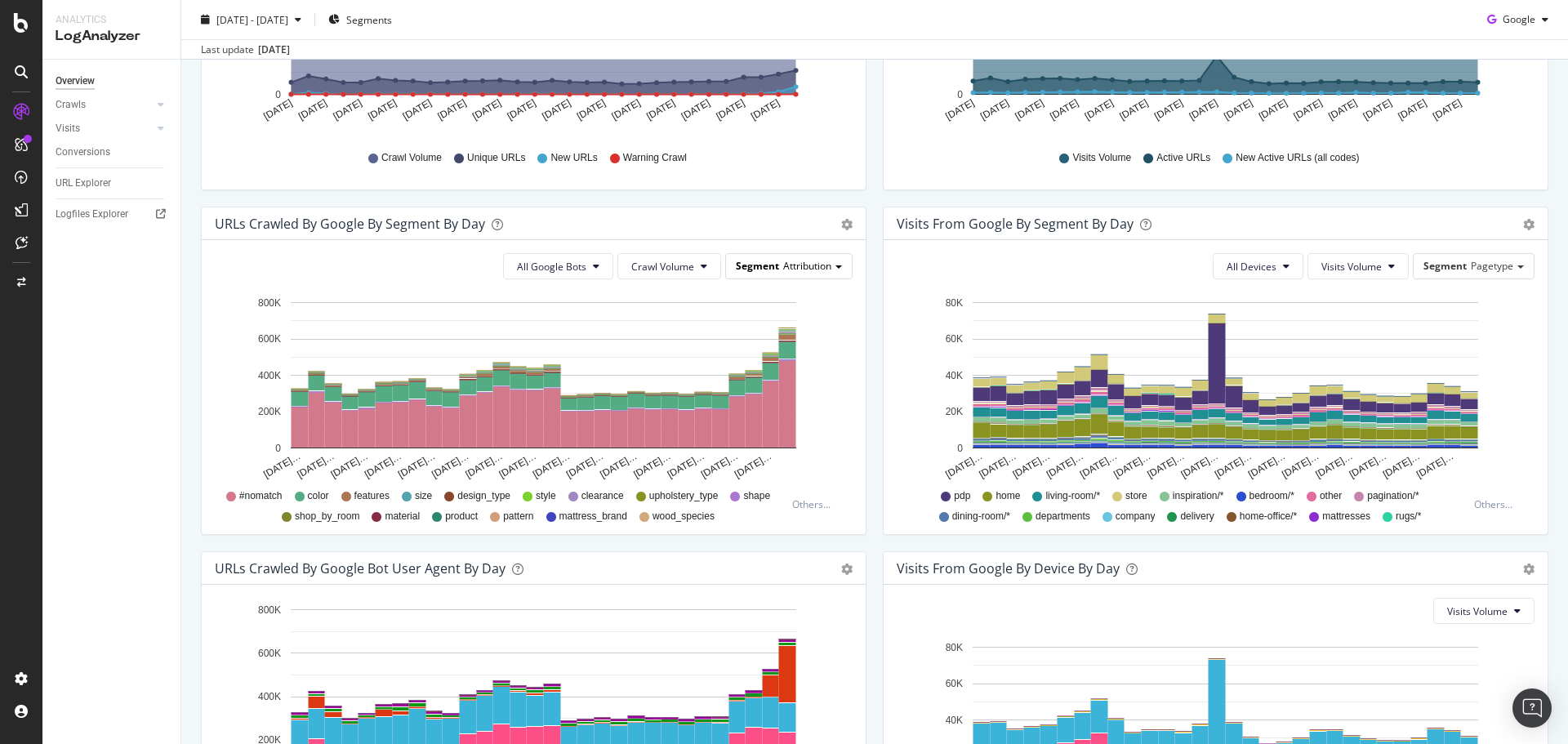
click at [842, 271] on div "Segment Attribution" at bounding box center [789, 266] width 126 height 24
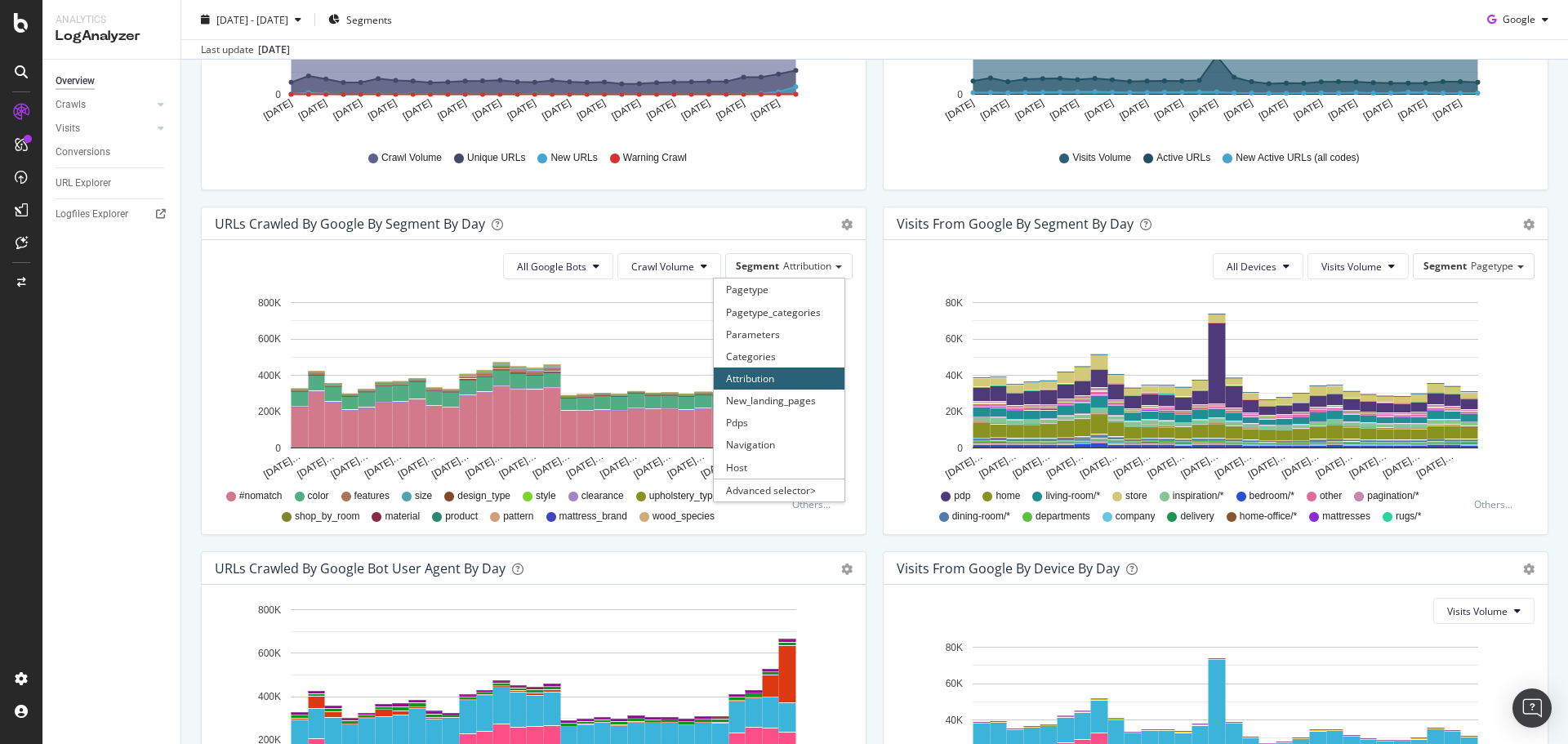
click at [874, 412] on div "Visits from Google By Segment By Day Timeline (by Value) Table All Devices Visi…" at bounding box center [1215, 379] width 682 height 345
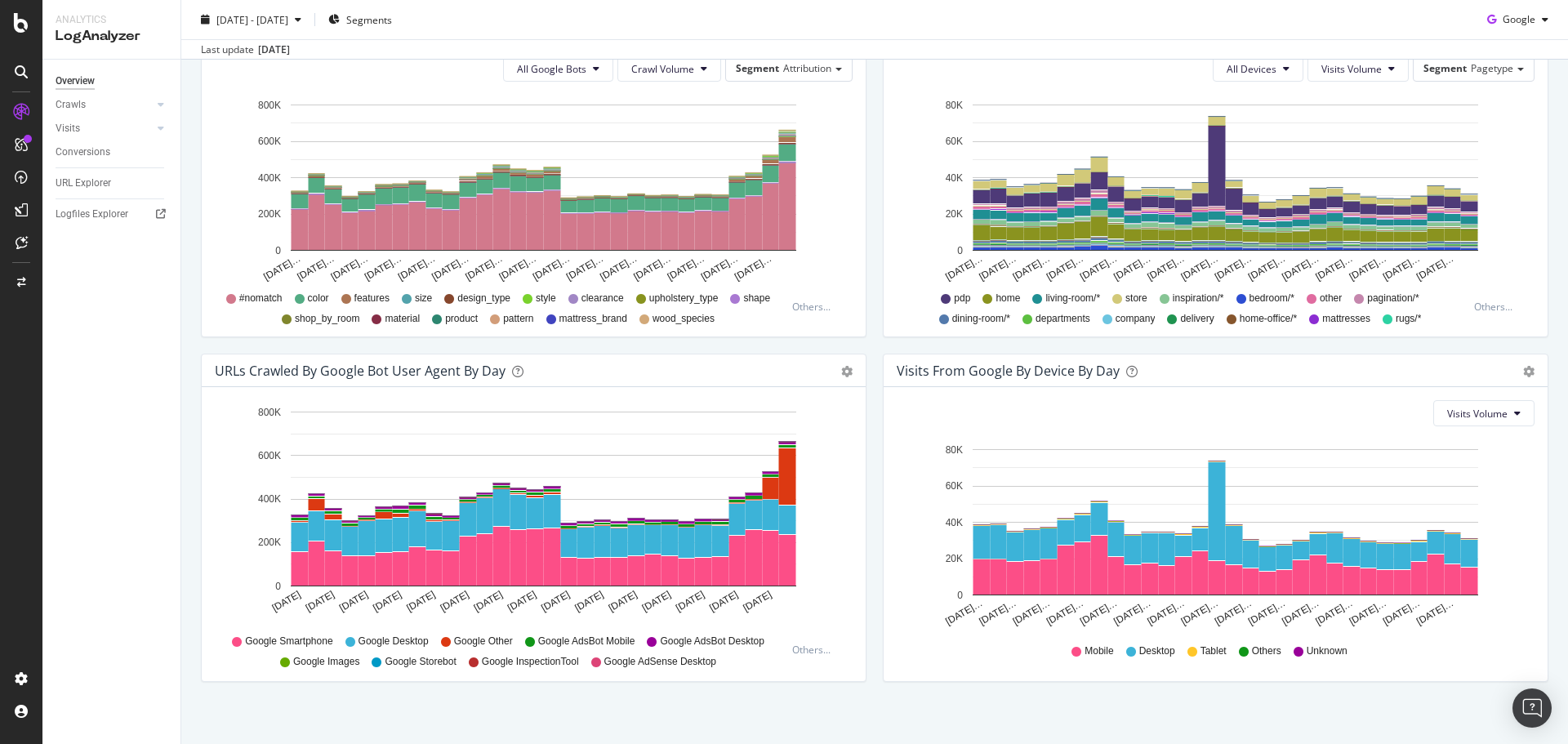
scroll to position [617, 0]
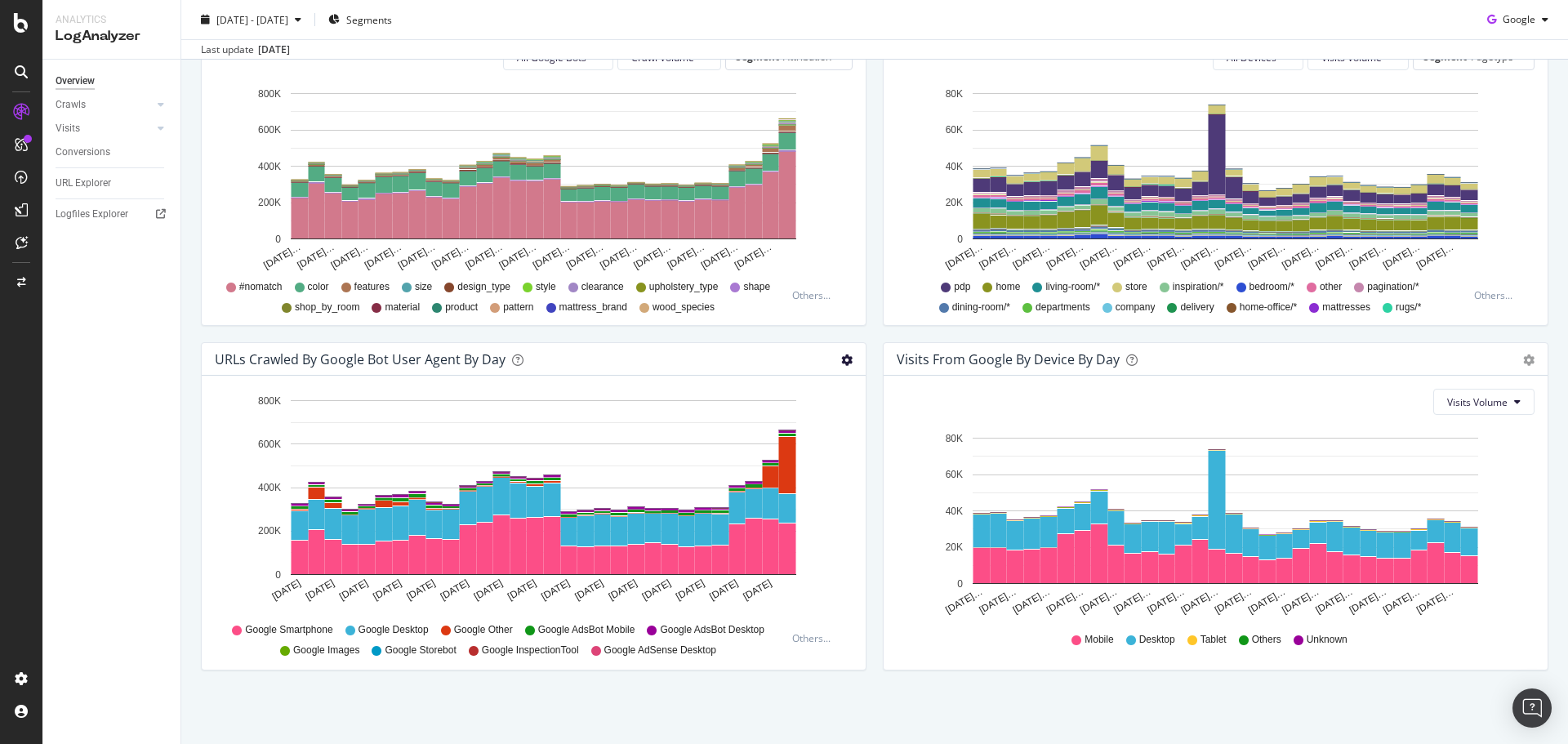
click at [843, 363] on icon "gear" at bounding box center [846, 359] width 11 height 11
click at [862, 360] on div "URLs Crawled by Google bot User Agent By Day Timeline (by Value) Timeline (by P…" at bounding box center [533, 514] width 682 height 345
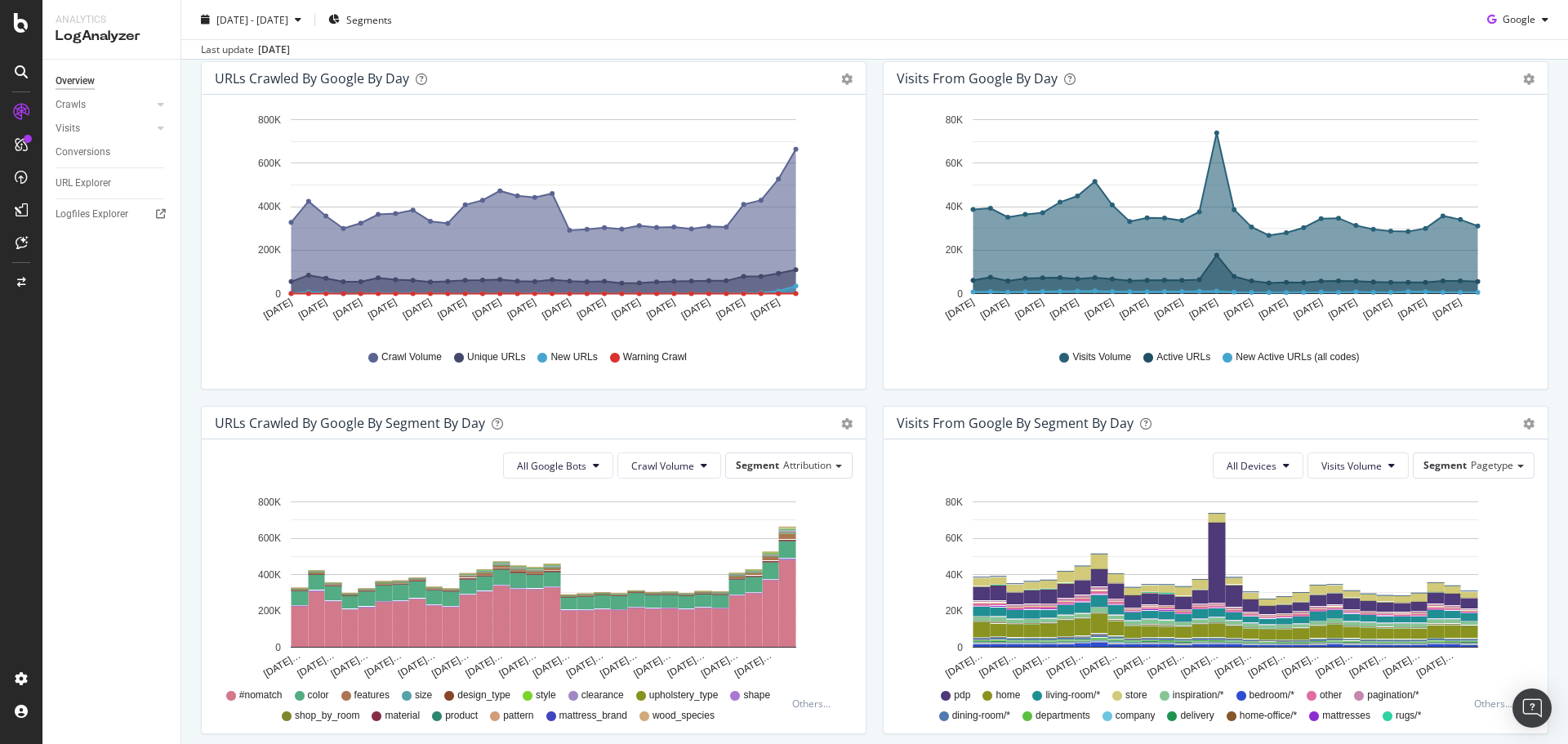
scroll to position [0, 0]
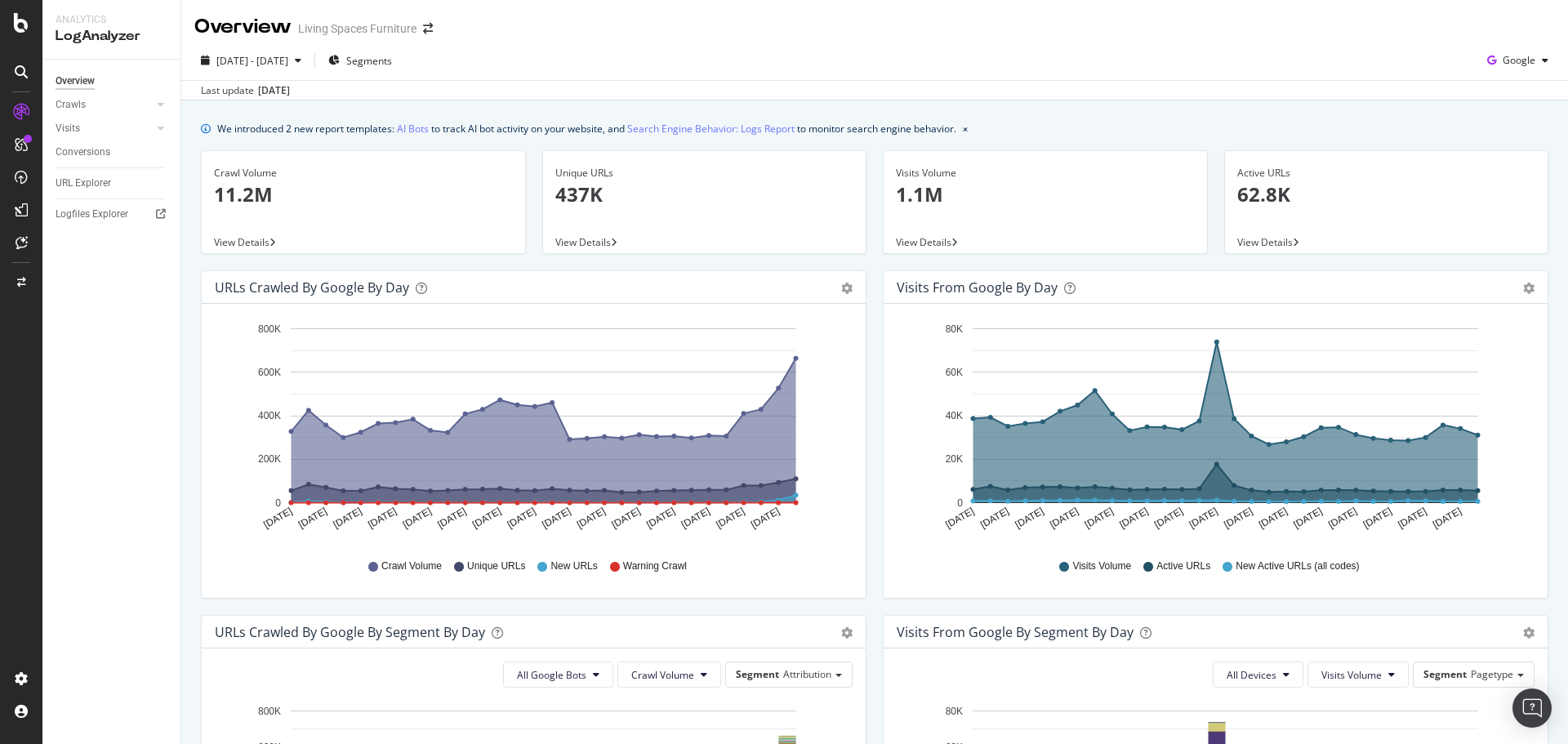
click at [843, 281] on div "Area Table" at bounding box center [846, 287] width 11 height 16
click at [843, 283] on icon "gear" at bounding box center [846, 288] width 11 height 11
click at [874, 377] on div "Visits from Google by day Area Table Hold CTRL while clicking to filter the rep…" at bounding box center [1215, 442] width 682 height 345
click at [1507, 75] on div "2025 Aug. 25th - Sep. 23rd Segments Google" at bounding box center [874, 63] width 1387 height 33
click at [1512, 63] on span "Google" at bounding box center [1519, 60] width 33 height 14
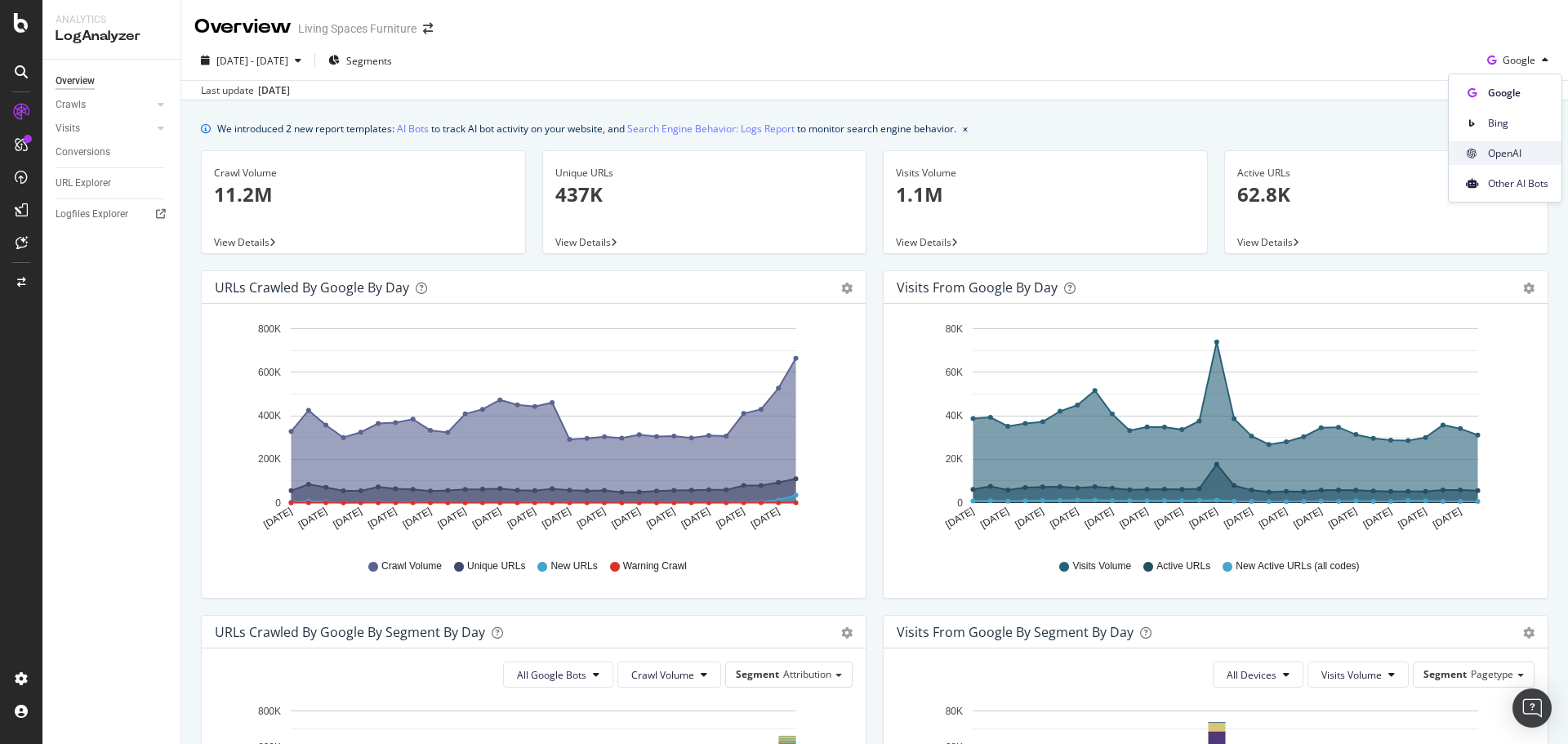
click at [1501, 158] on span "OpenAI" at bounding box center [1518, 153] width 60 height 15
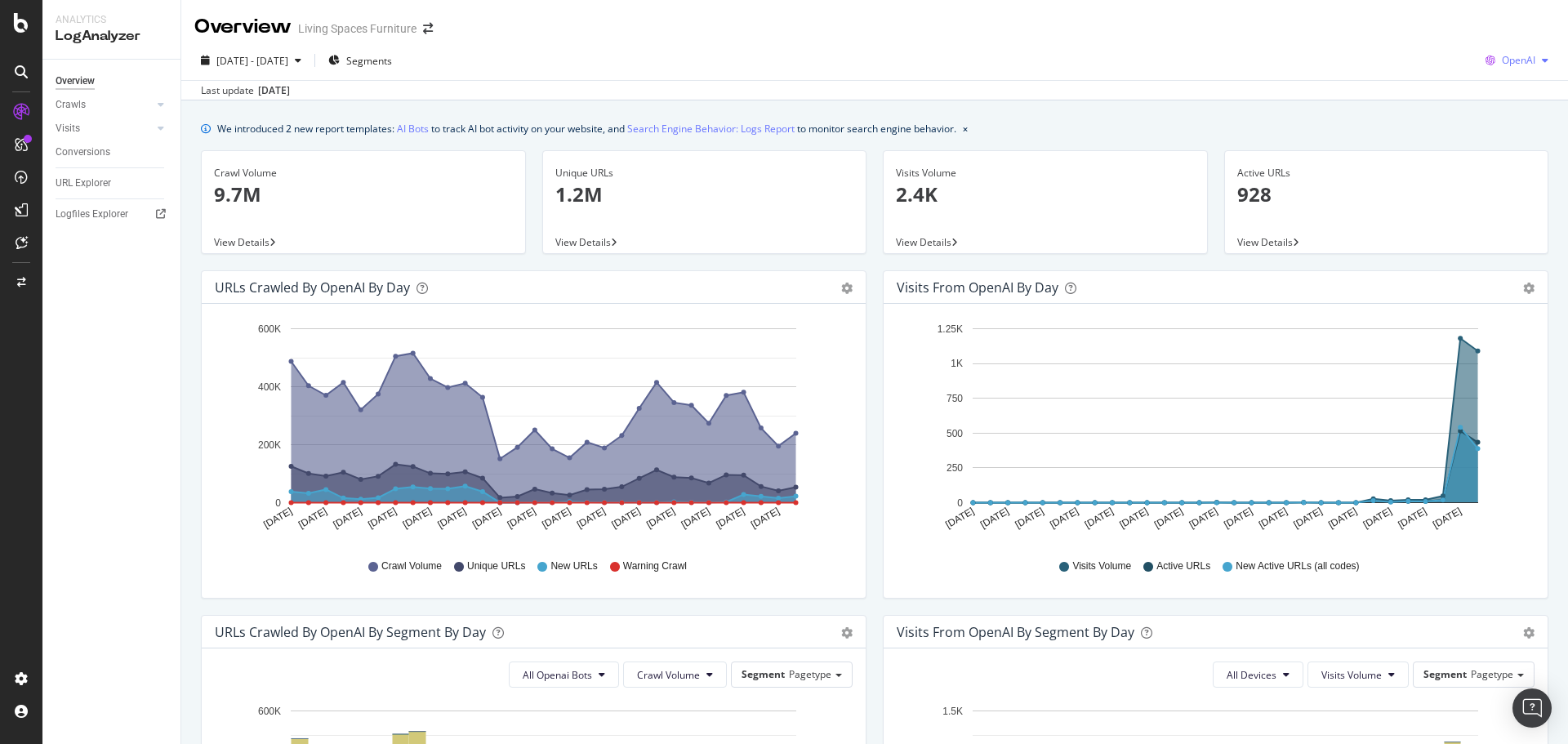
click at [1535, 60] on div "button" at bounding box center [1545, 60] width 20 height 9
click at [1494, 180] on span "Other AI Bots" at bounding box center [1517, 183] width 60 height 15
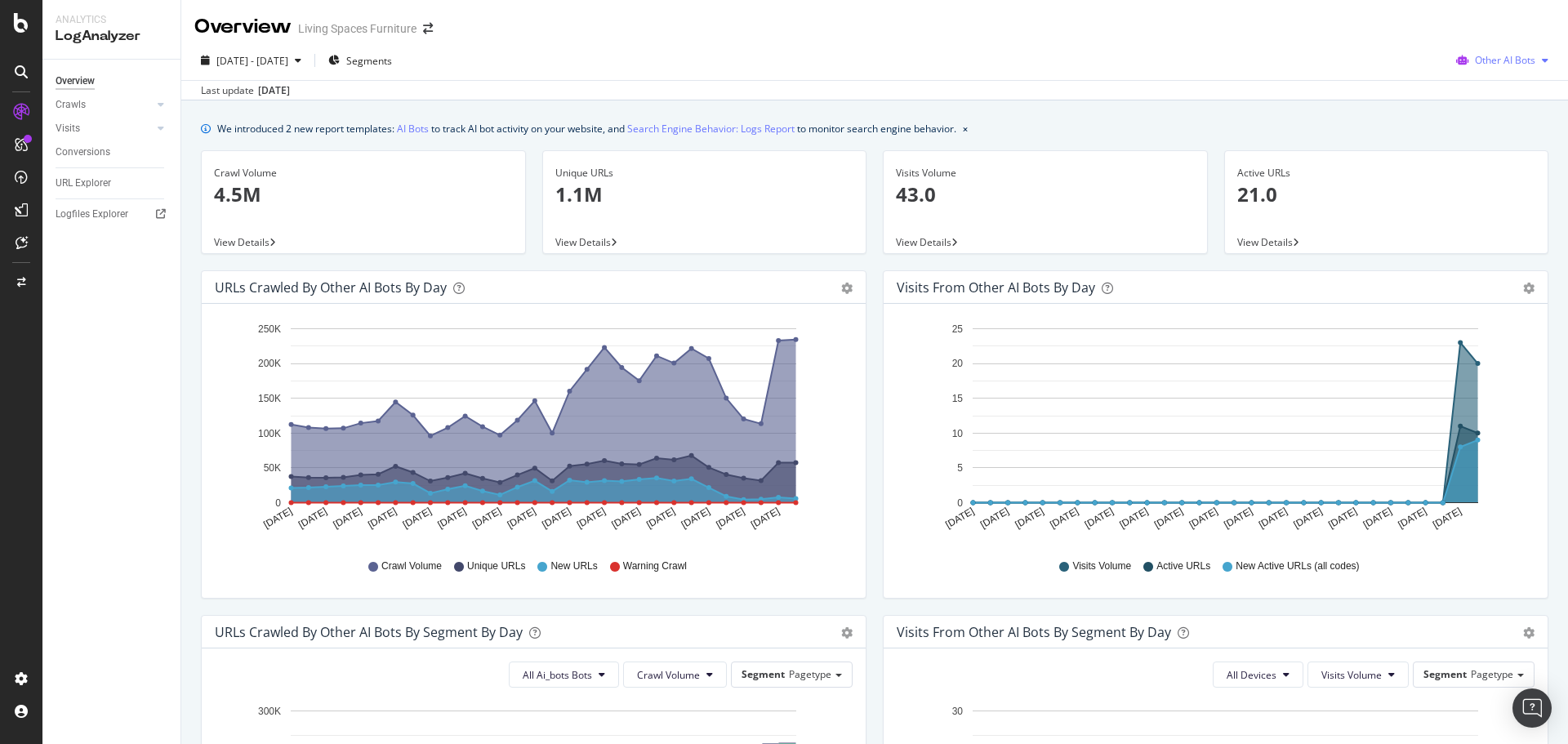
click at [1535, 63] on div "button" at bounding box center [1545, 60] width 20 height 9
click at [1505, 123] on span "Bing" at bounding box center [1509, 123] width 63 height 15
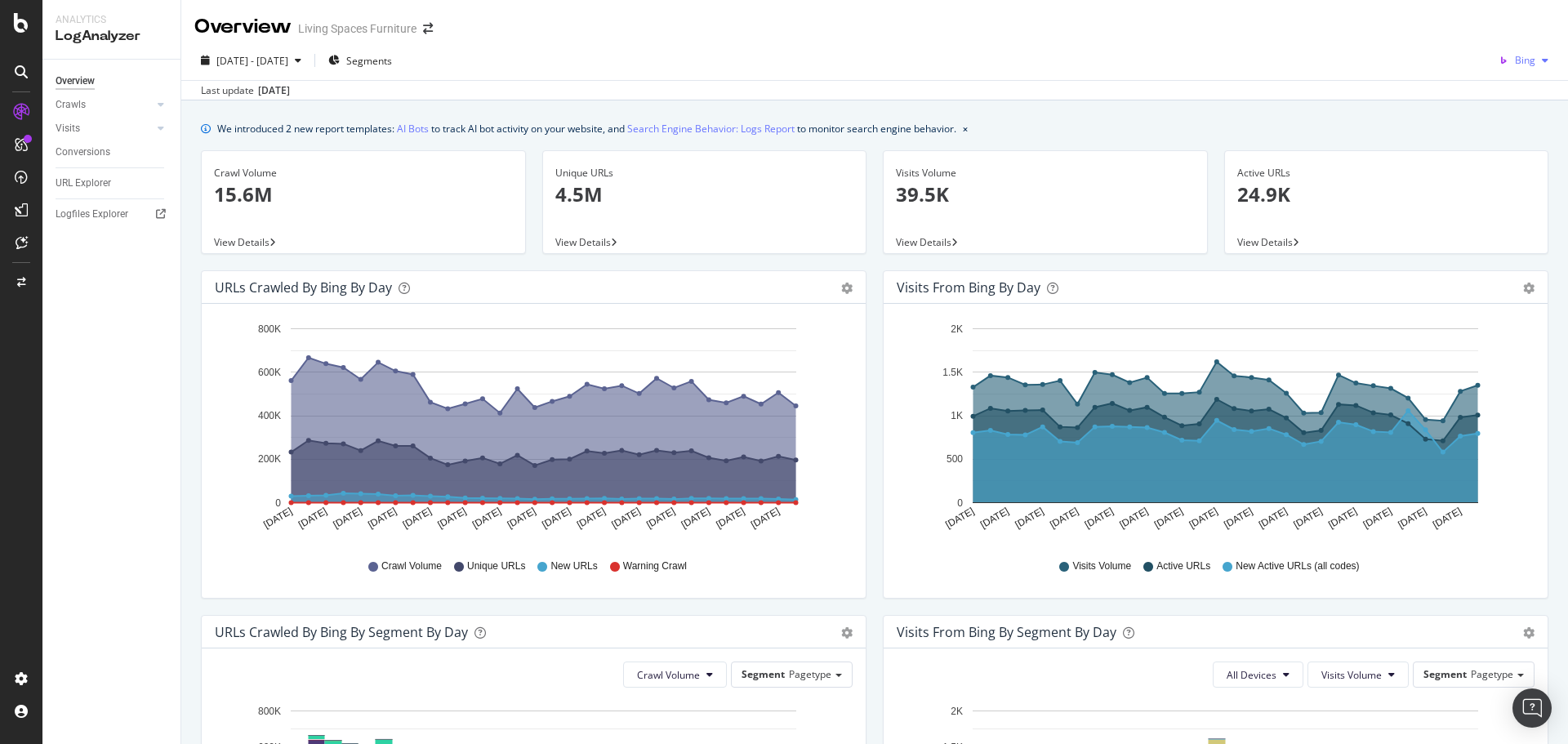
click at [1542, 64] on icon "button" at bounding box center [1546, 60] width 7 height 9
click at [1511, 96] on span "Google" at bounding box center [1519, 93] width 60 height 15
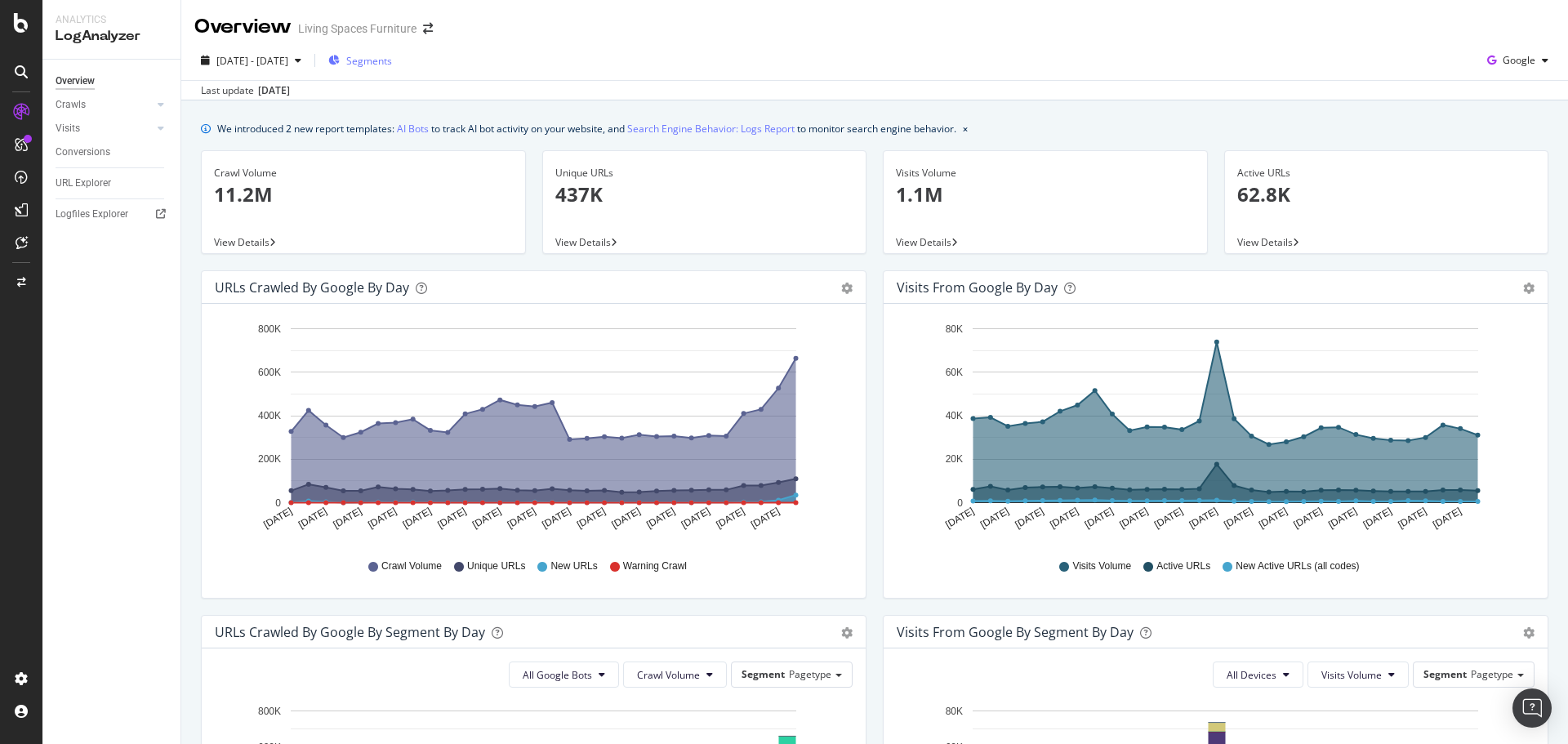
click at [392, 58] on span "Segments" at bounding box center [369, 61] width 45 height 14
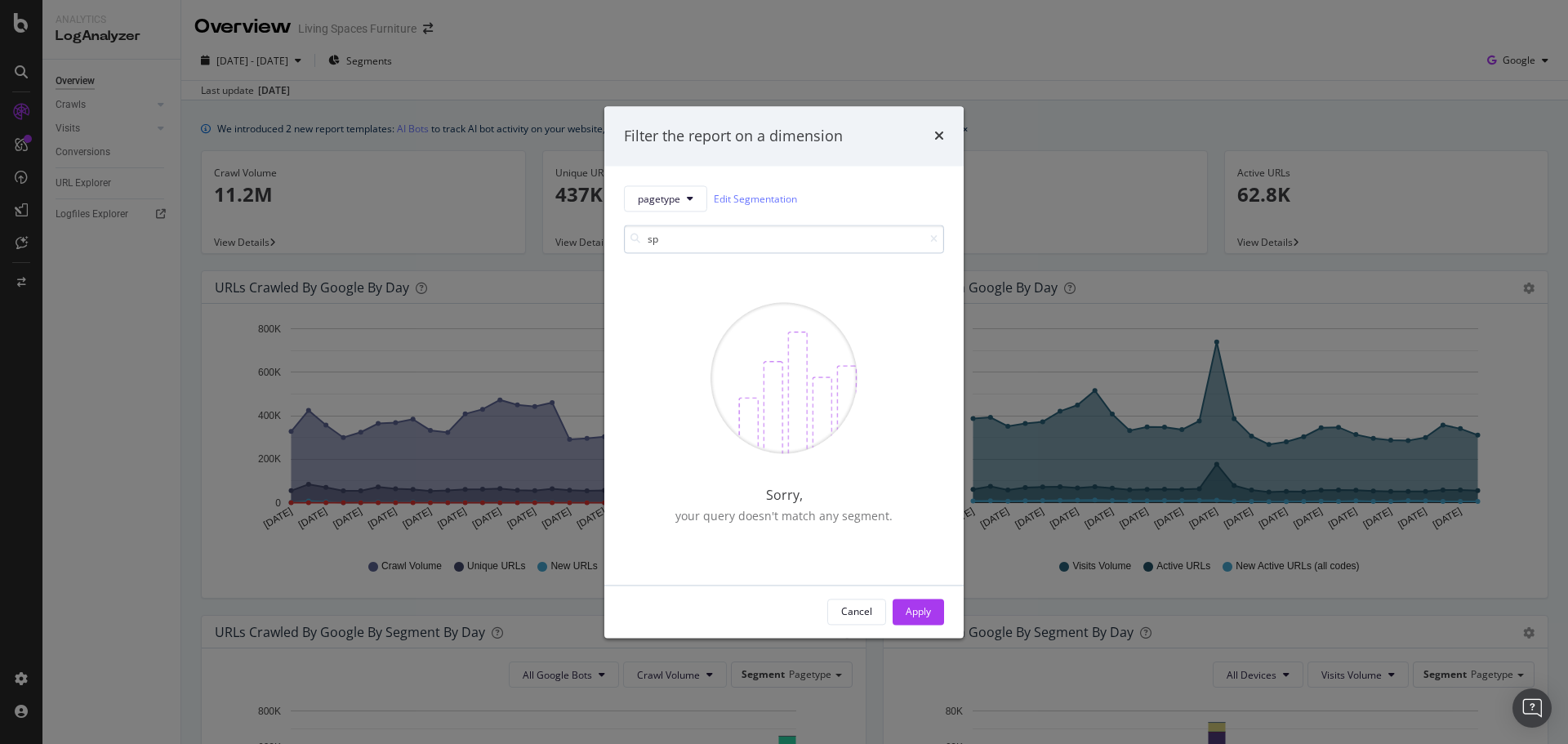
type input "s"
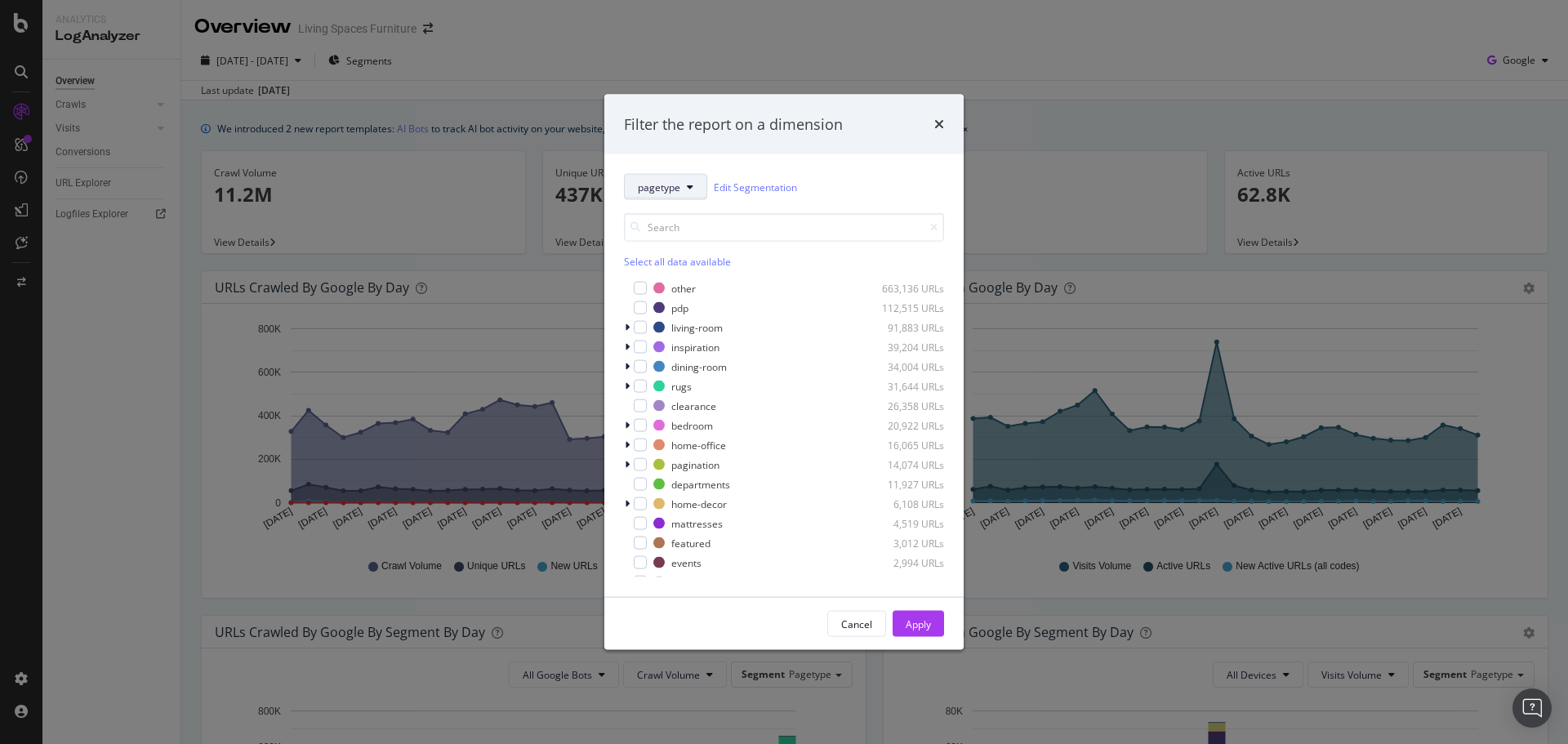
click at [693, 183] on icon "modal" at bounding box center [690, 186] width 7 height 9
click at [824, 197] on div "pagetype Edit Segmentation" at bounding box center [784, 187] width 320 height 26
click at [937, 123] on icon "times" at bounding box center [939, 123] width 9 height 13
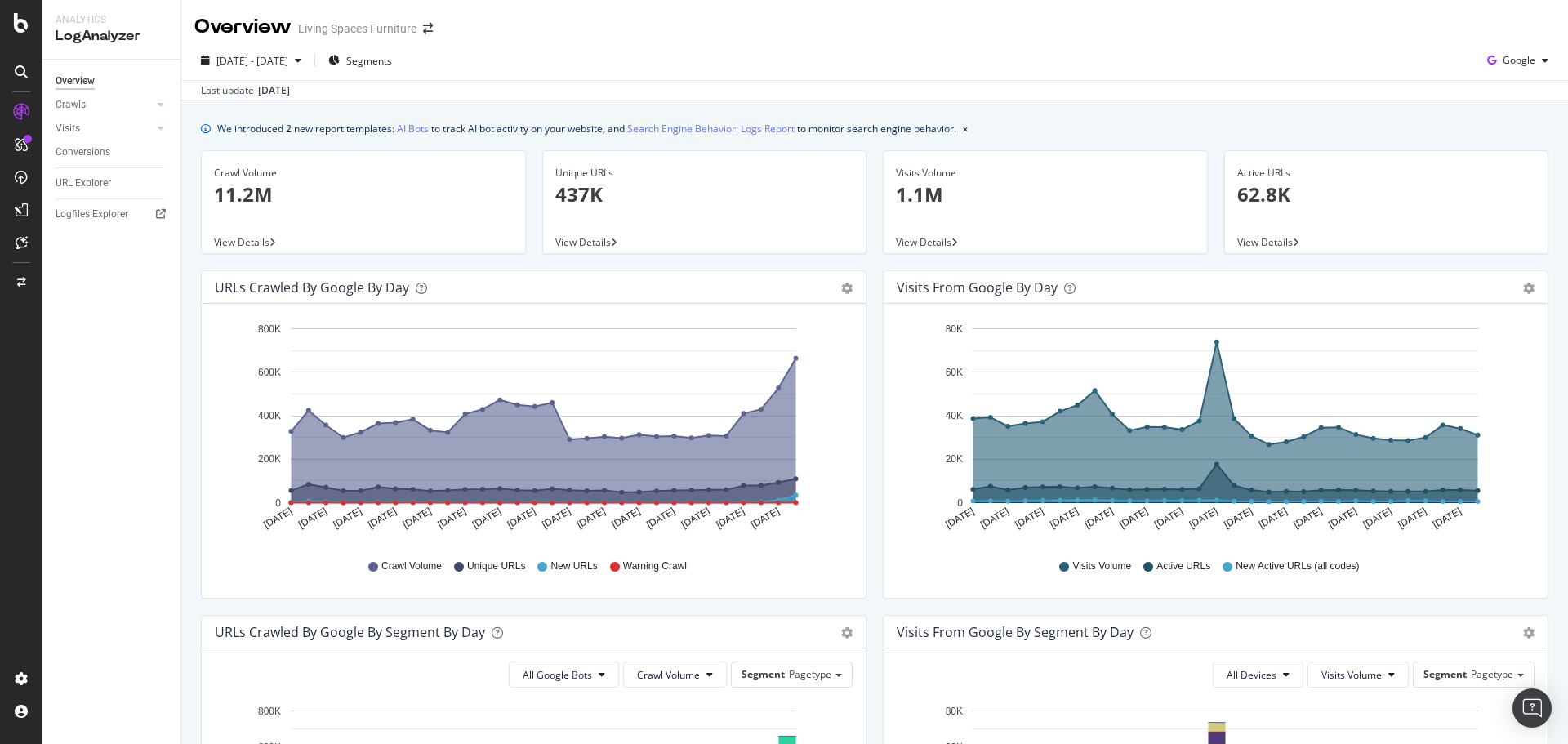
click at [99, 369] on div "Overview Crawls Daily Distribution Segments Distribution HTTP Codes Resources V…" at bounding box center [111, 402] width 138 height 684
click at [88, 217] on div "Logfiles Explorer" at bounding box center [92, 214] width 73 height 17
click at [100, 186] on div "URL Explorer" at bounding box center [83, 183] width 56 height 17
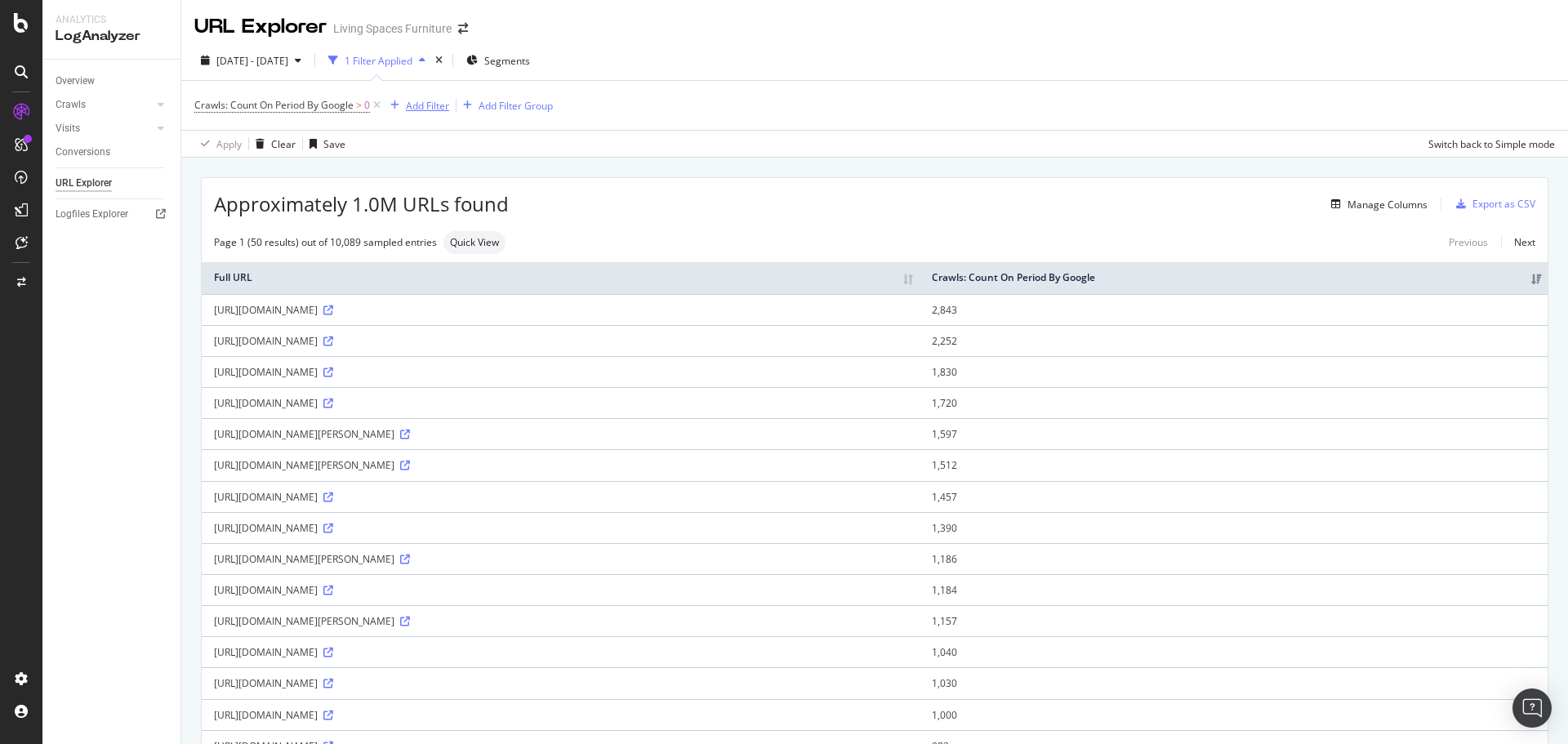
click at [428, 104] on div "Add Filter" at bounding box center [427, 105] width 43 height 14
type input "s"
click at [706, 99] on div "Crawls: Count On Period By Google > 0 Add Filter Add Filter Group" at bounding box center [874, 105] width 1361 height 49
click at [530, 103] on div "Add Filter Group" at bounding box center [515, 105] width 75 height 14
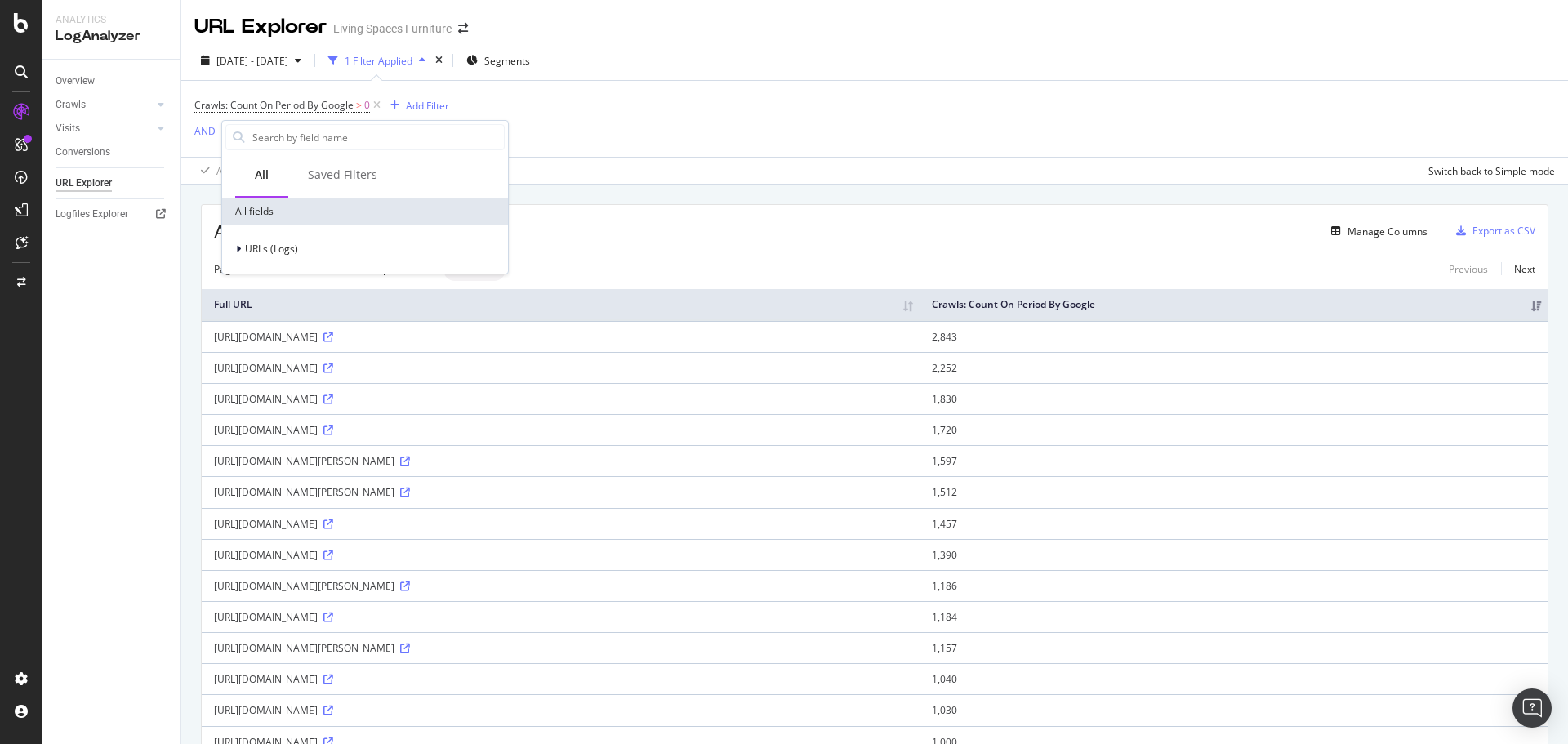
click at [662, 143] on div "Crawls: Count On Period By Google > 0 Add Filter AND Add Filter Apply Clear Sav…" at bounding box center [874, 132] width 1361 height 103
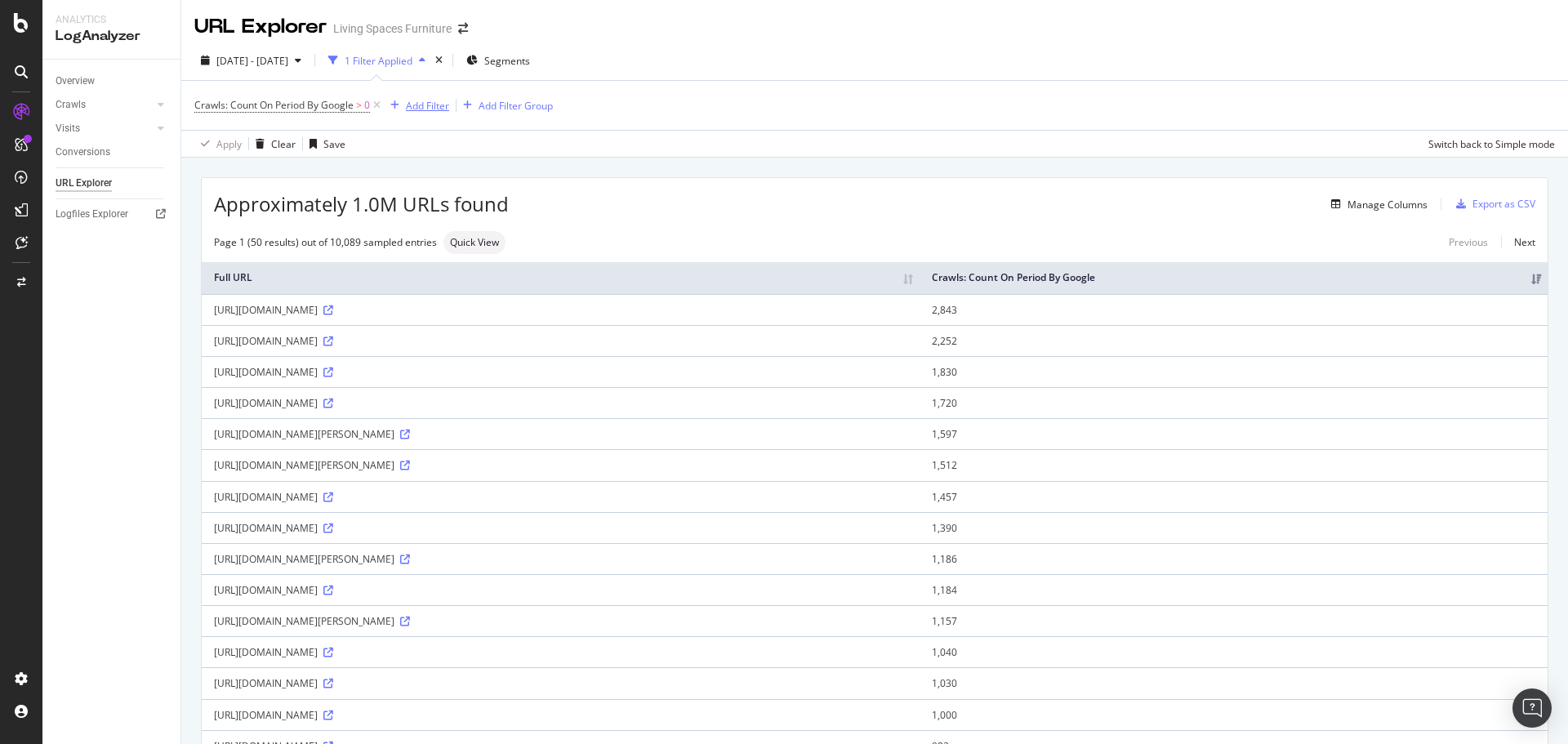
click at [448, 104] on div "Add Filter" at bounding box center [427, 105] width 43 height 14
click at [443, 227] on span "URLs (Logs)" at bounding box center [435, 220] width 53 height 14
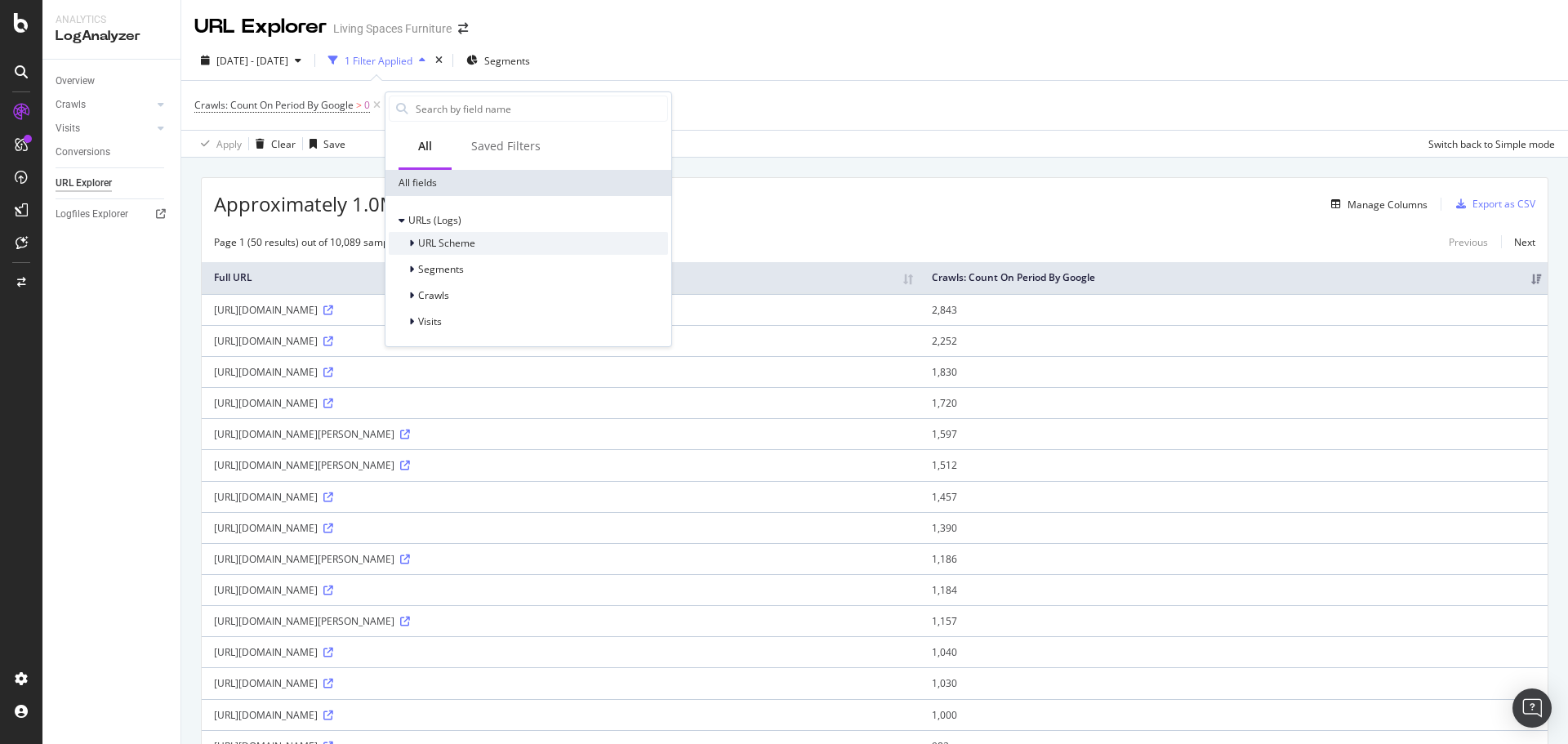
click at [489, 248] on div "URL Scheme" at bounding box center [528, 243] width 279 height 23
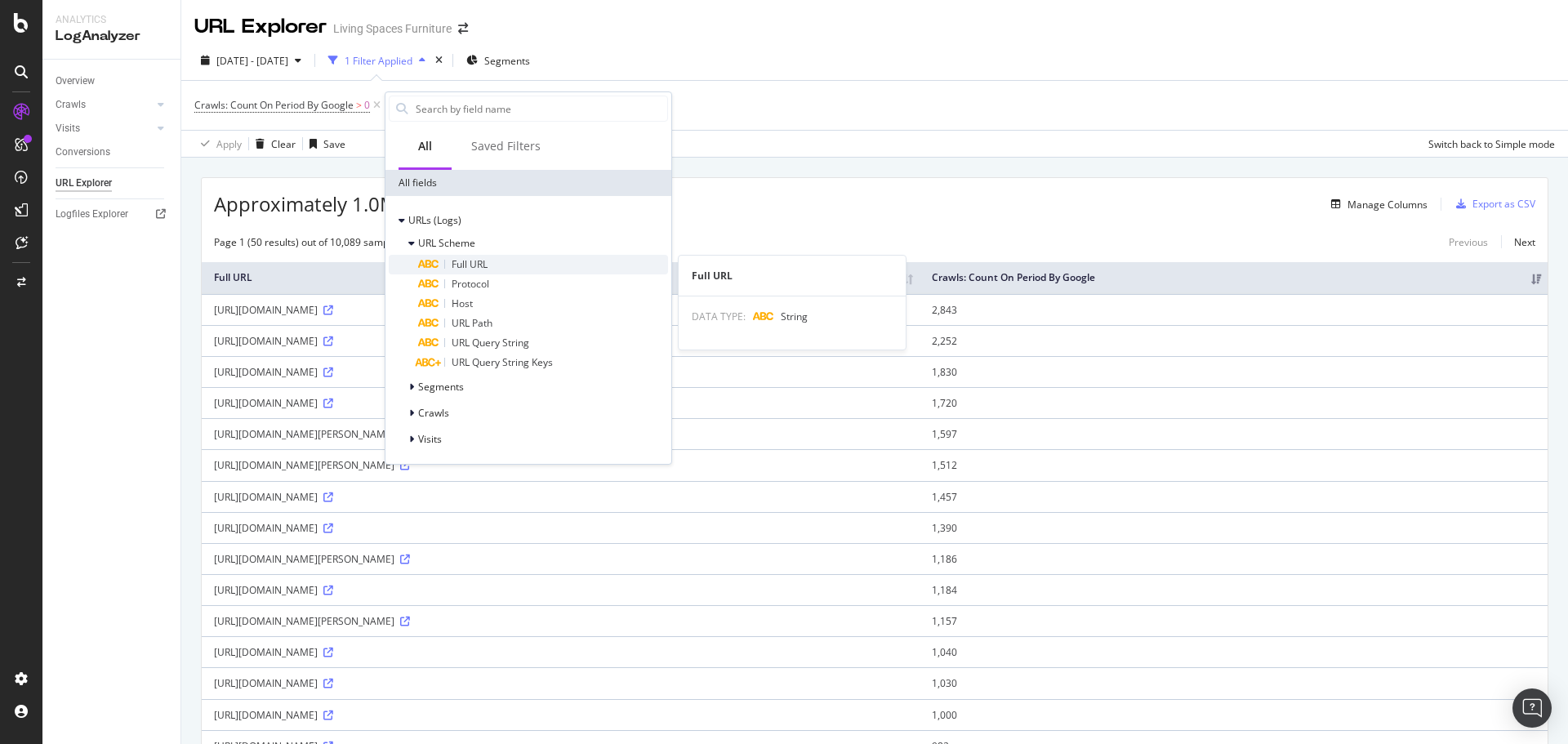
click at [500, 270] on div "Full URL" at bounding box center [543, 264] width 249 height 20
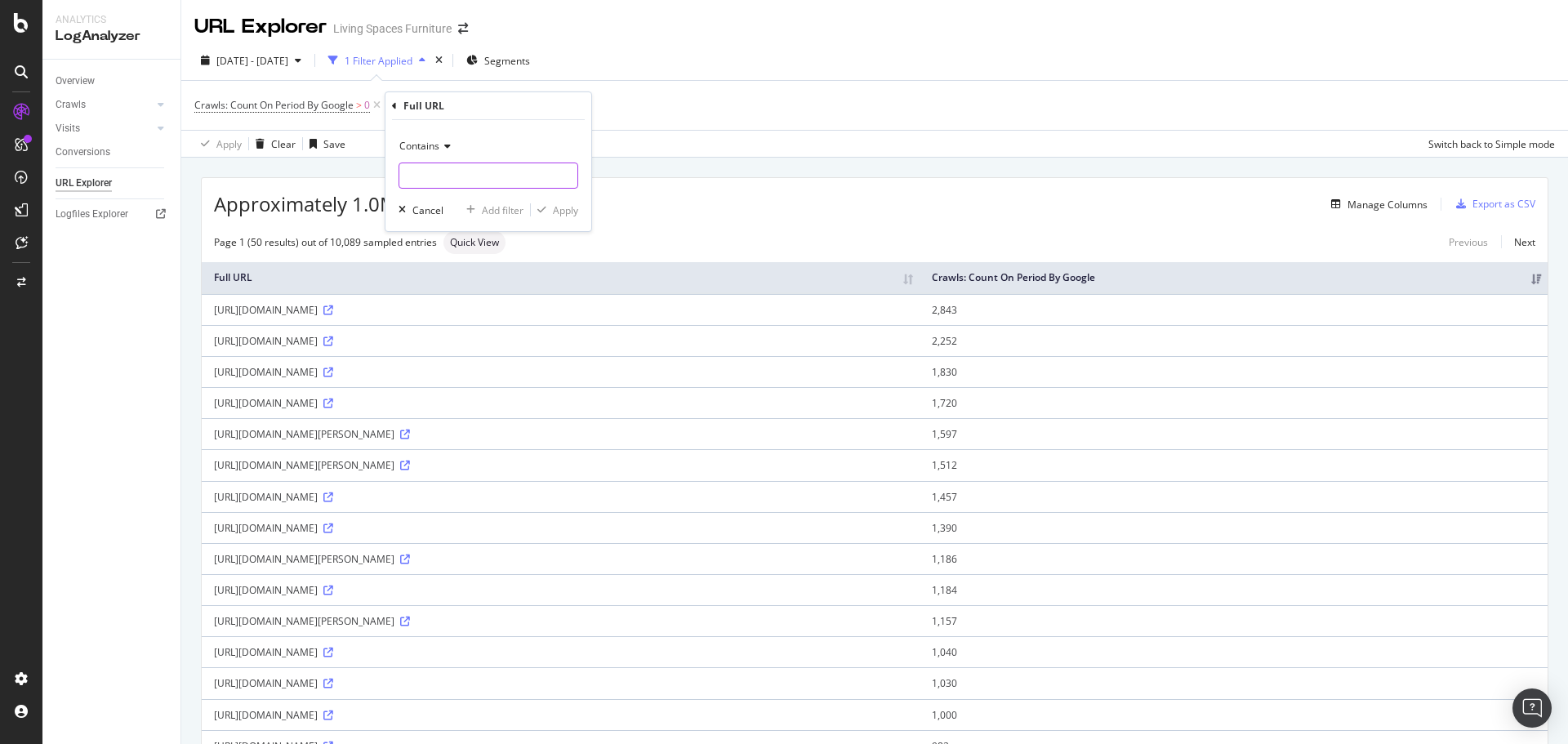
click at [491, 165] on input "text" at bounding box center [489, 176] width 178 height 26
type input "spotlight"
click at [567, 214] on div "Apply" at bounding box center [566, 210] width 26 height 14
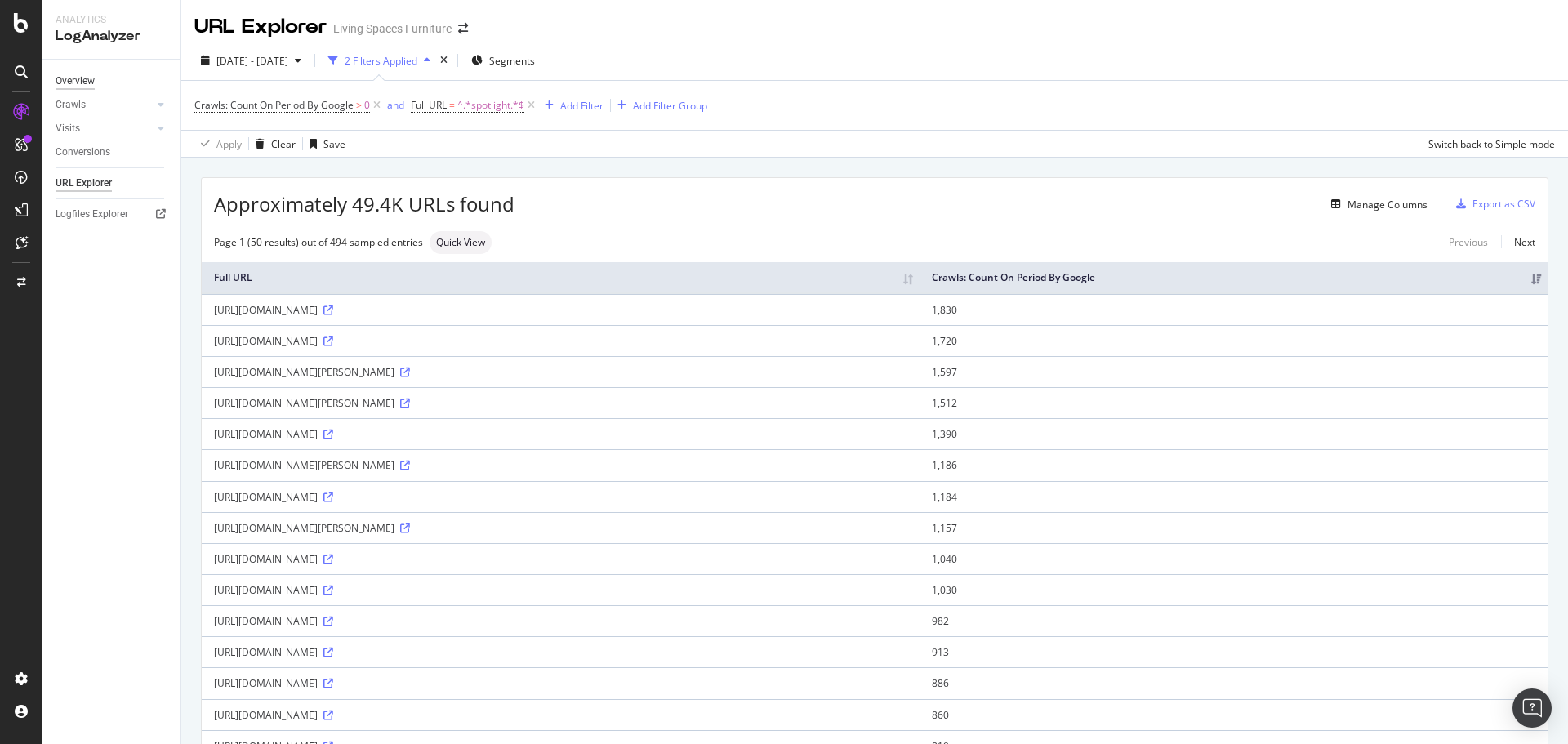
click at [93, 77] on div "Overview" at bounding box center [75, 81] width 39 height 17
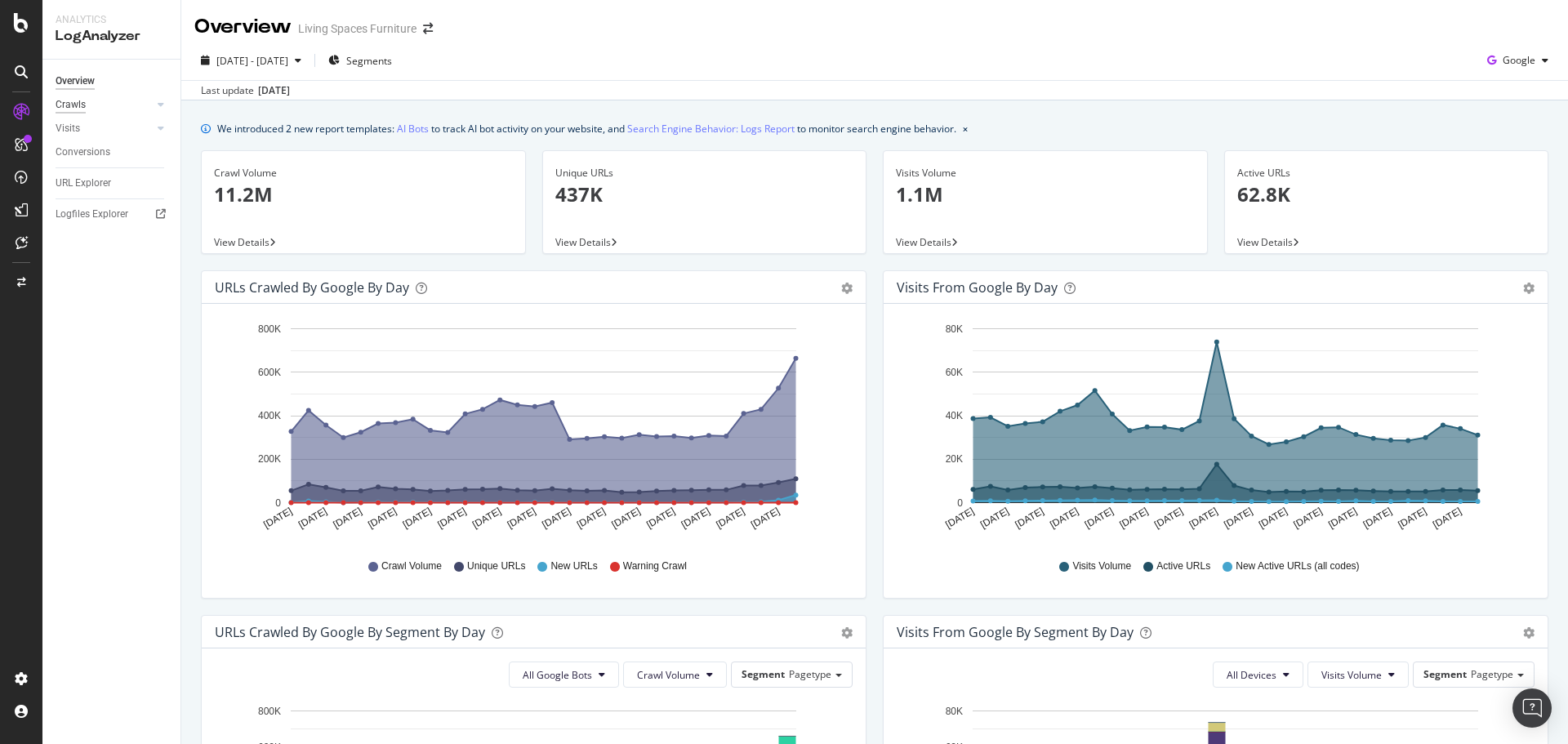
click at [71, 106] on div "Crawls" at bounding box center [70, 105] width 30 height 17
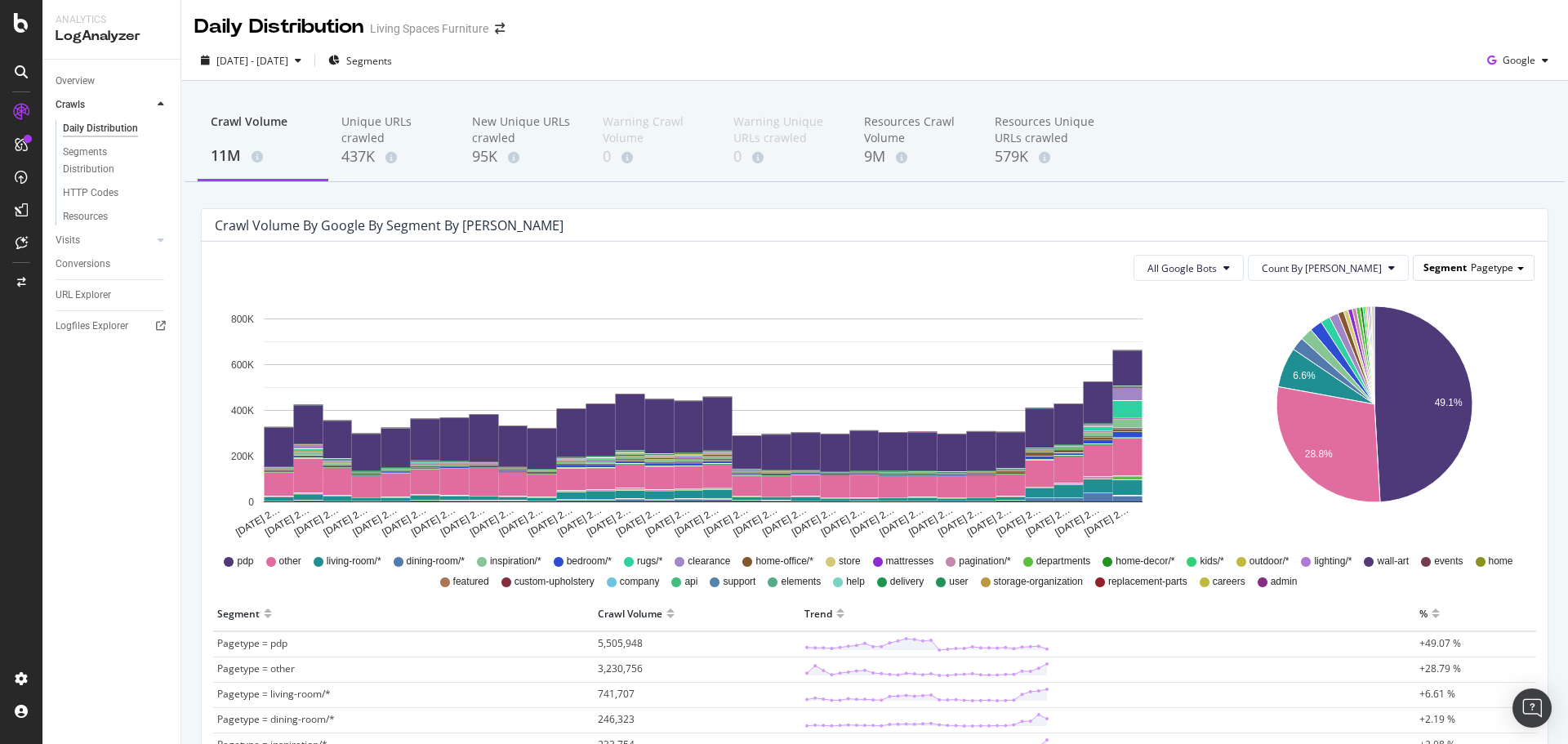
click at [1497, 271] on span "Pagetype" at bounding box center [1493, 267] width 43 height 14
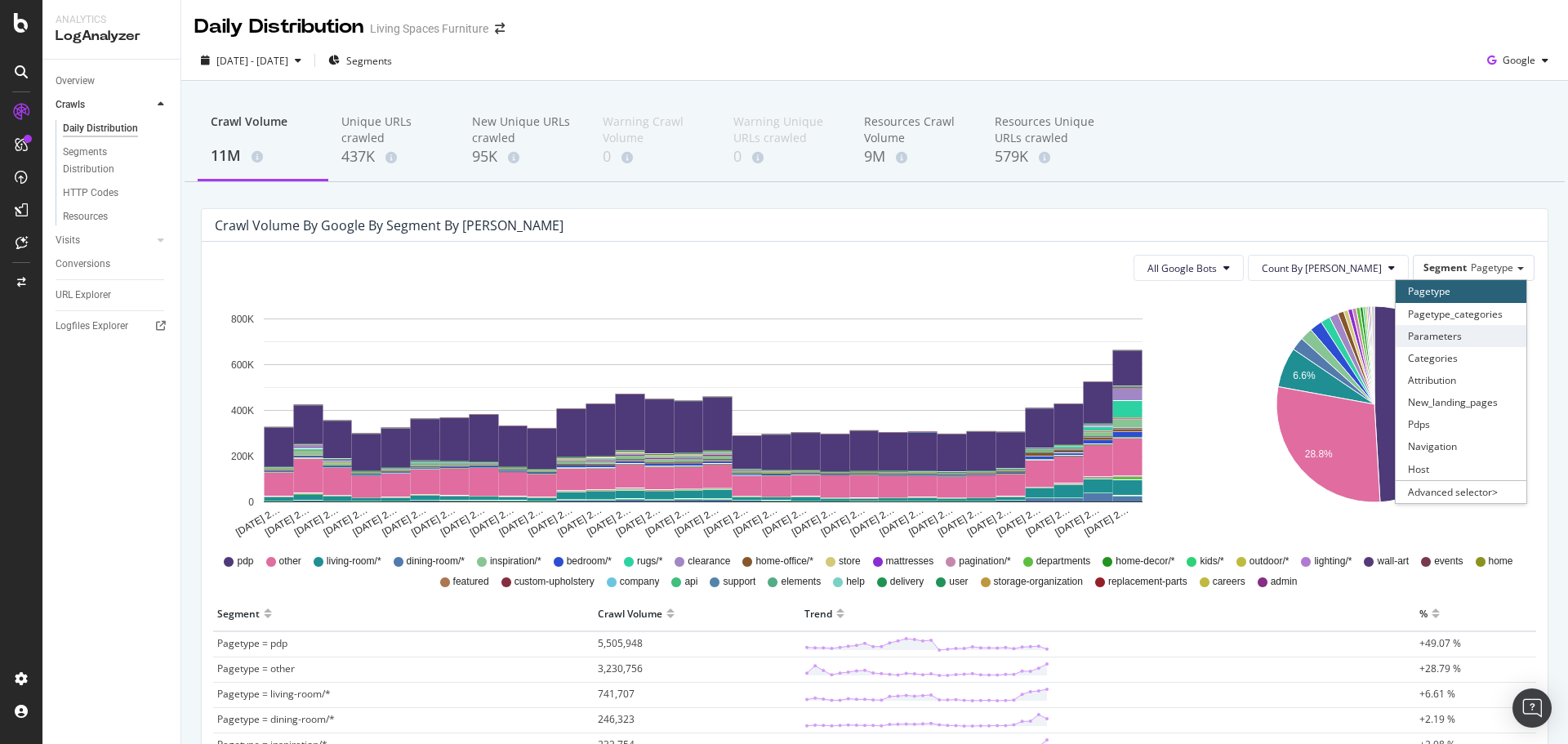
click at [1478, 332] on div "Parameters" at bounding box center [1461, 336] width 130 height 22
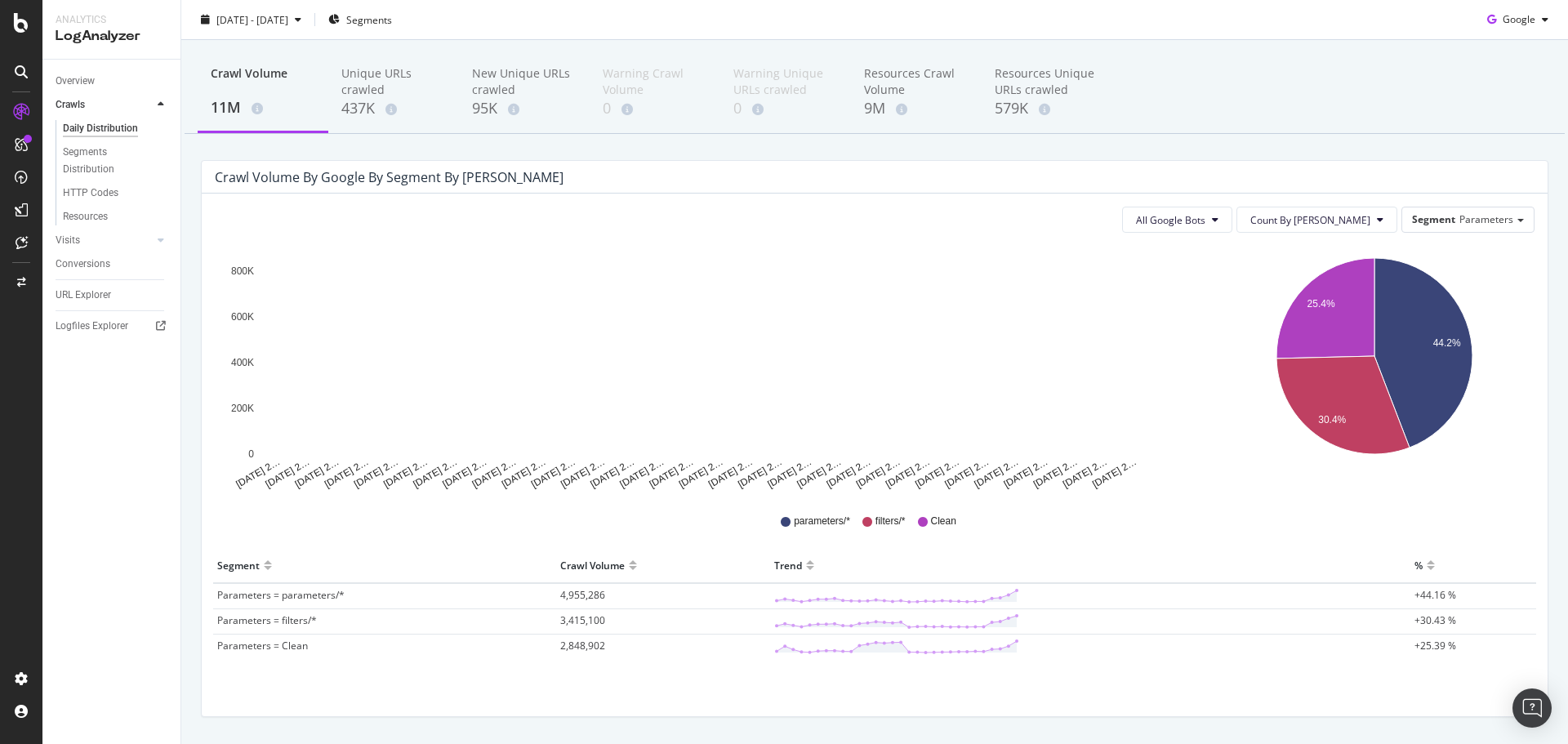
scroll to position [95, 0]
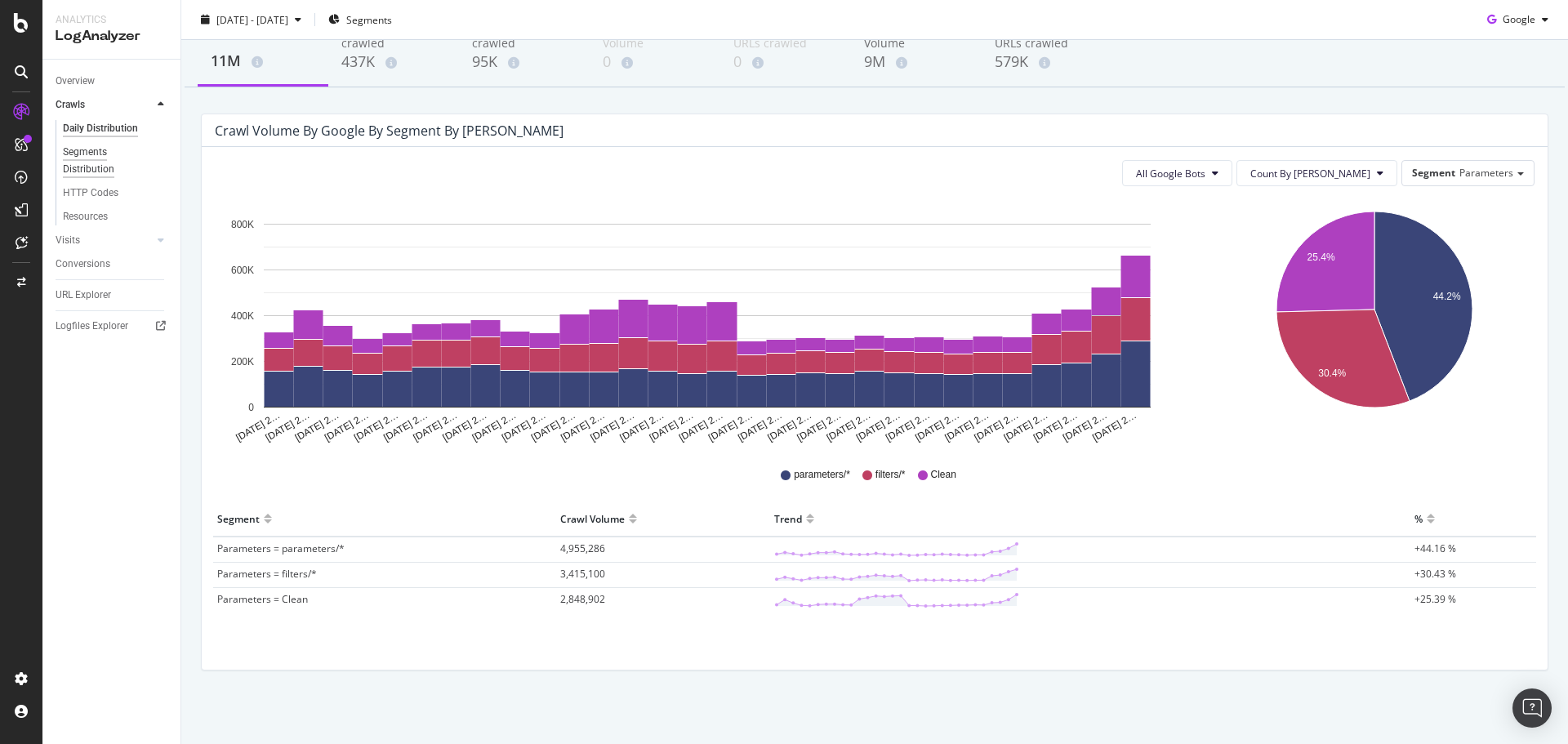
click at [101, 164] on div "Segments Distribution" at bounding box center [108, 161] width 91 height 34
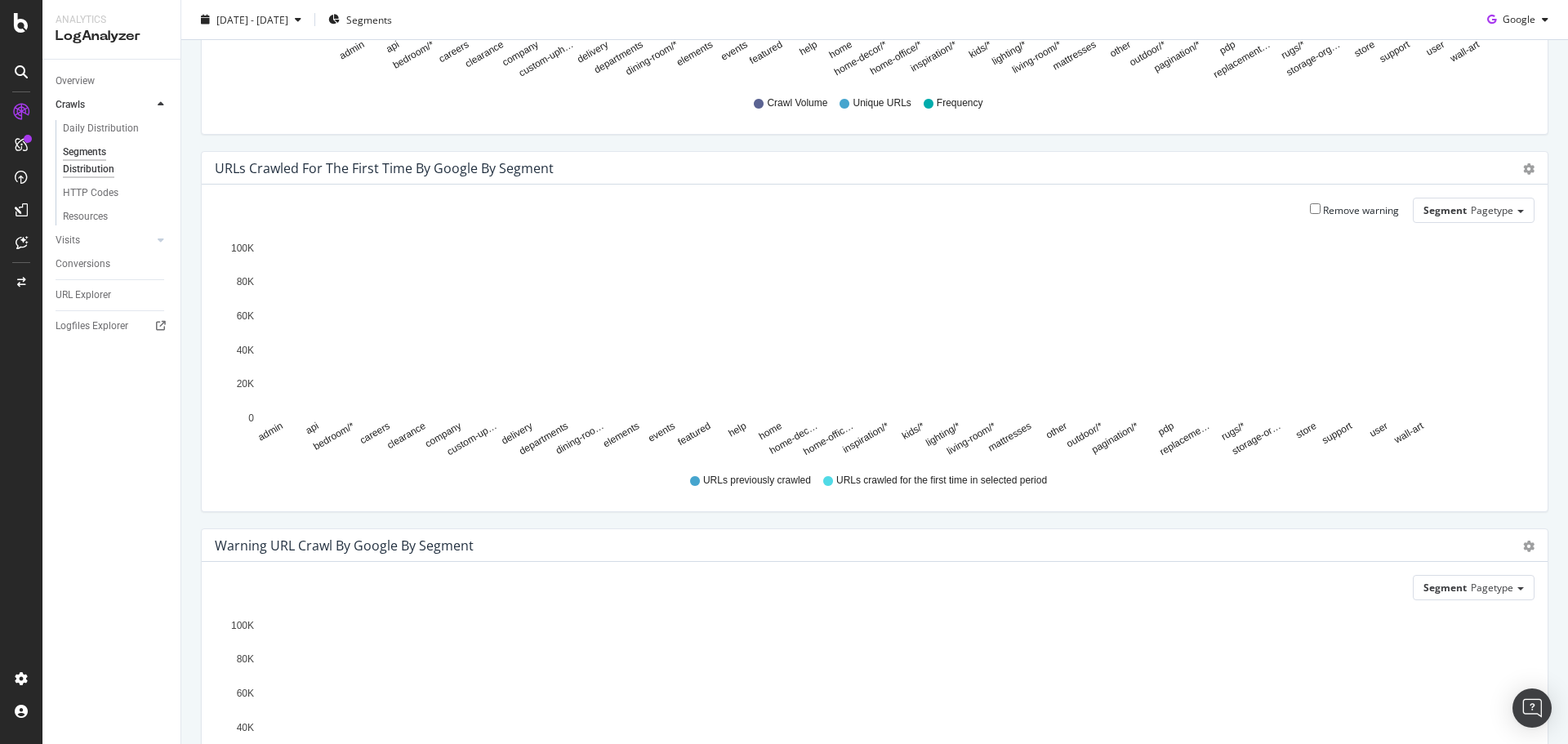
scroll to position [545, 0]
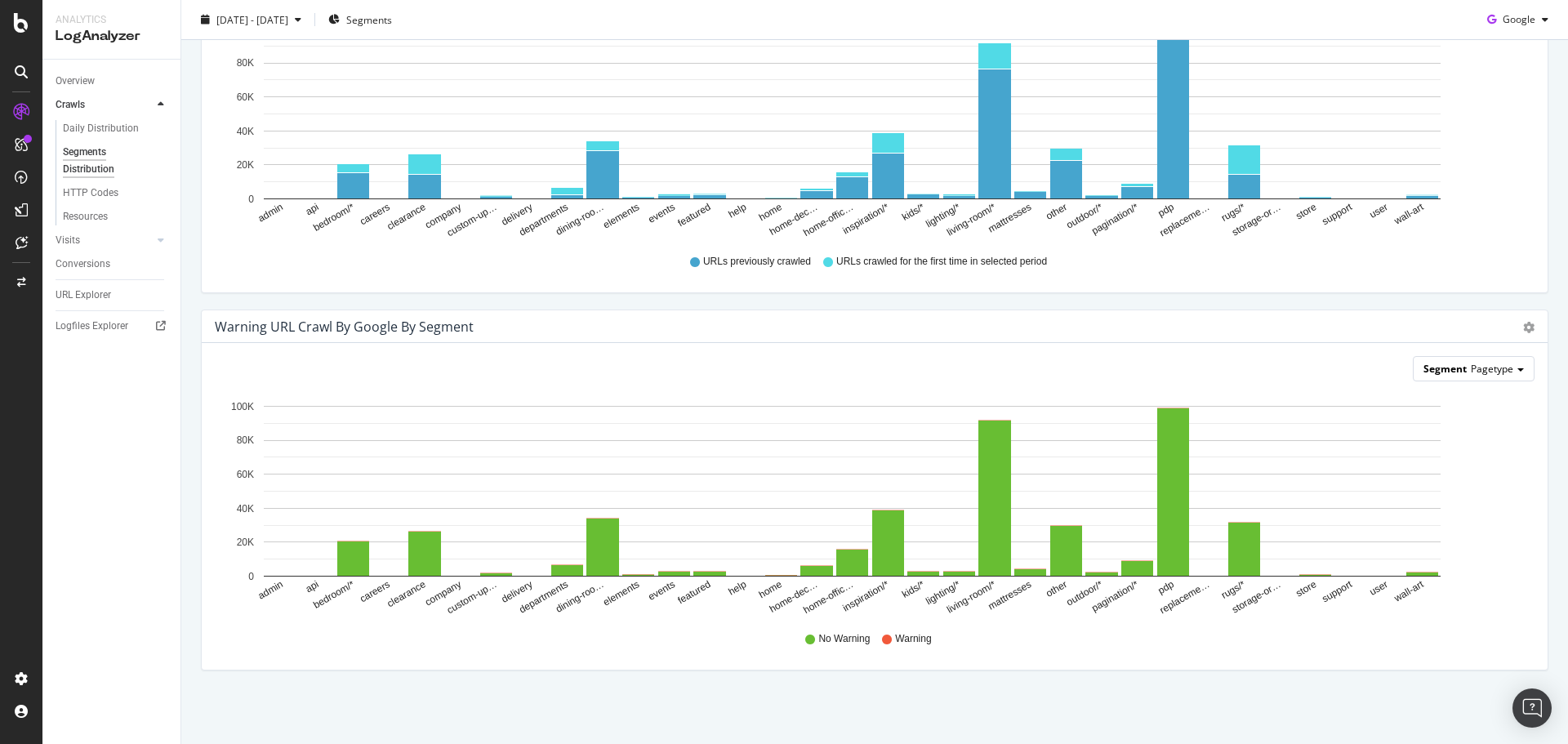
click at [1486, 367] on span "Pagetype" at bounding box center [1493, 369] width 43 height 14
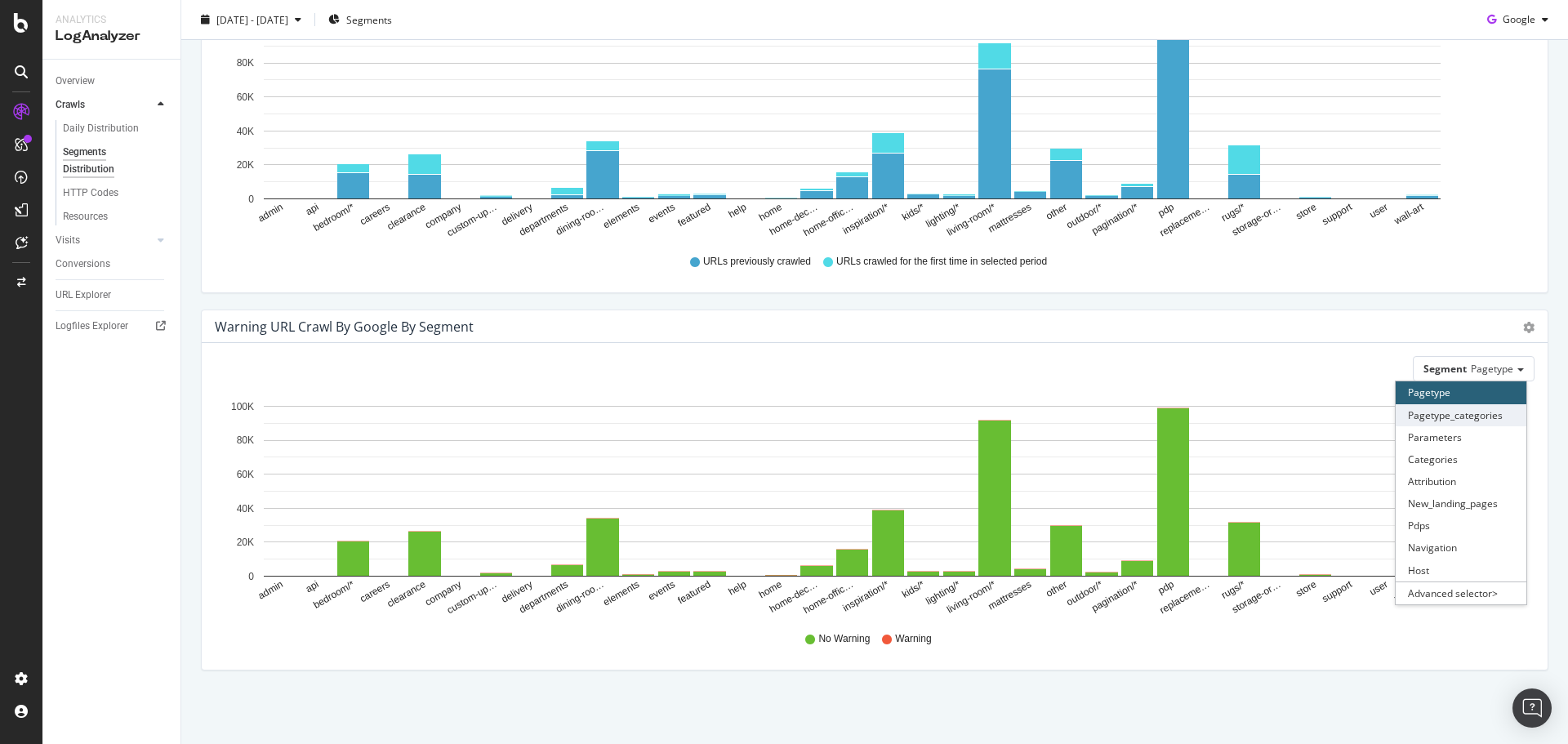
click at [1475, 417] on div "Pagetype_categories" at bounding box center [1461, 416] width 130 height 22
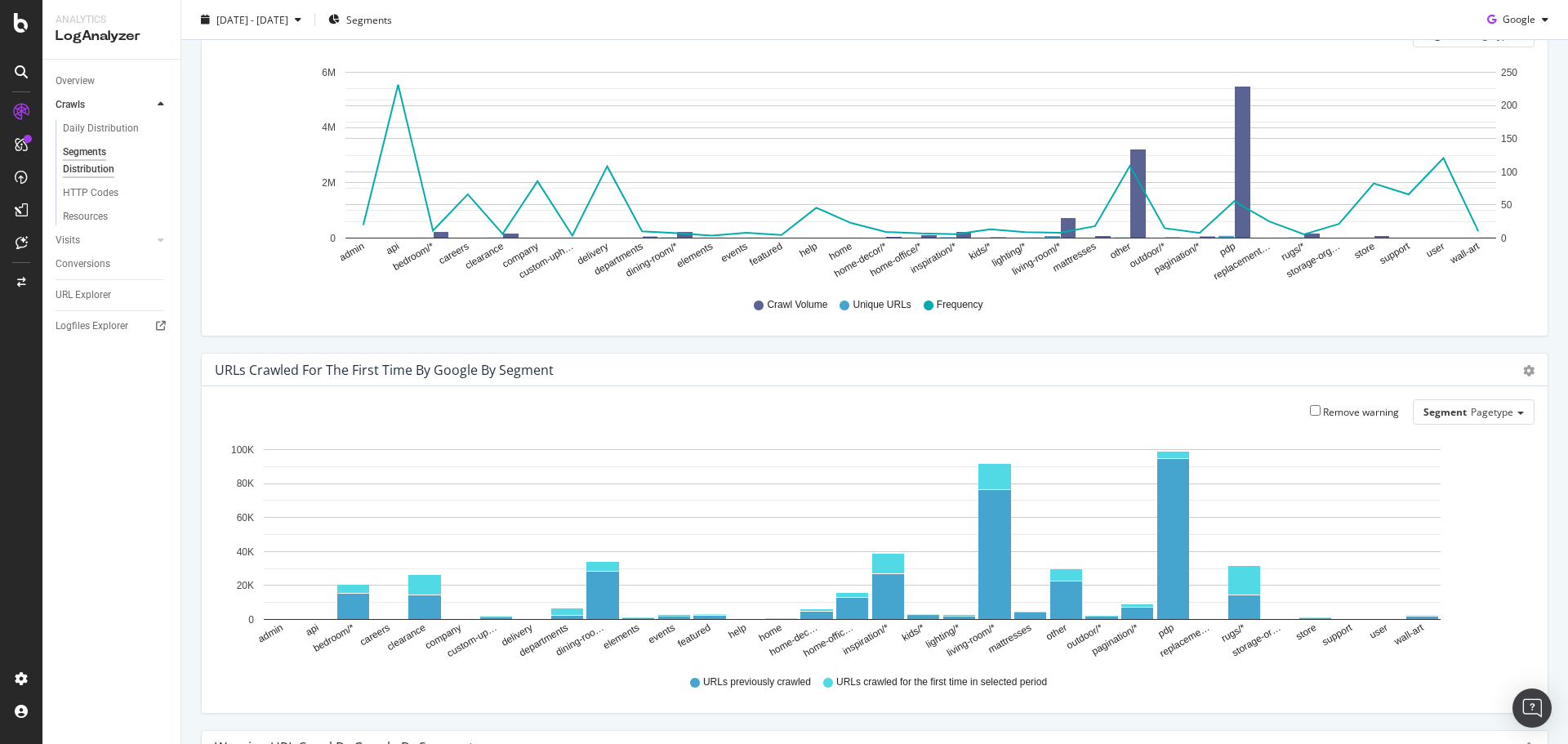
scroll to position [56, 0]
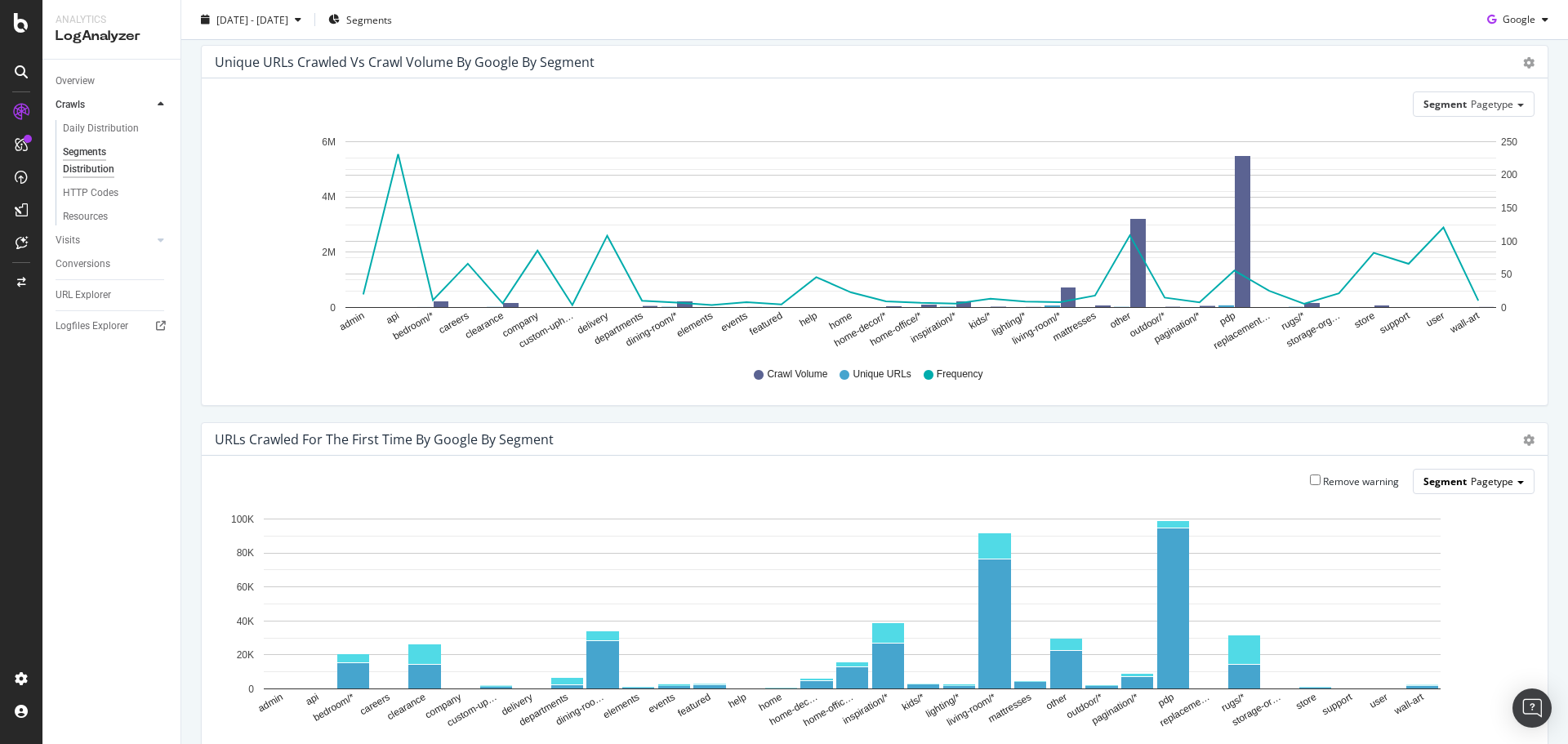
click at [1471, 485] on span "Pagetype" at bounding box center [1493, 481] width 43 height 14
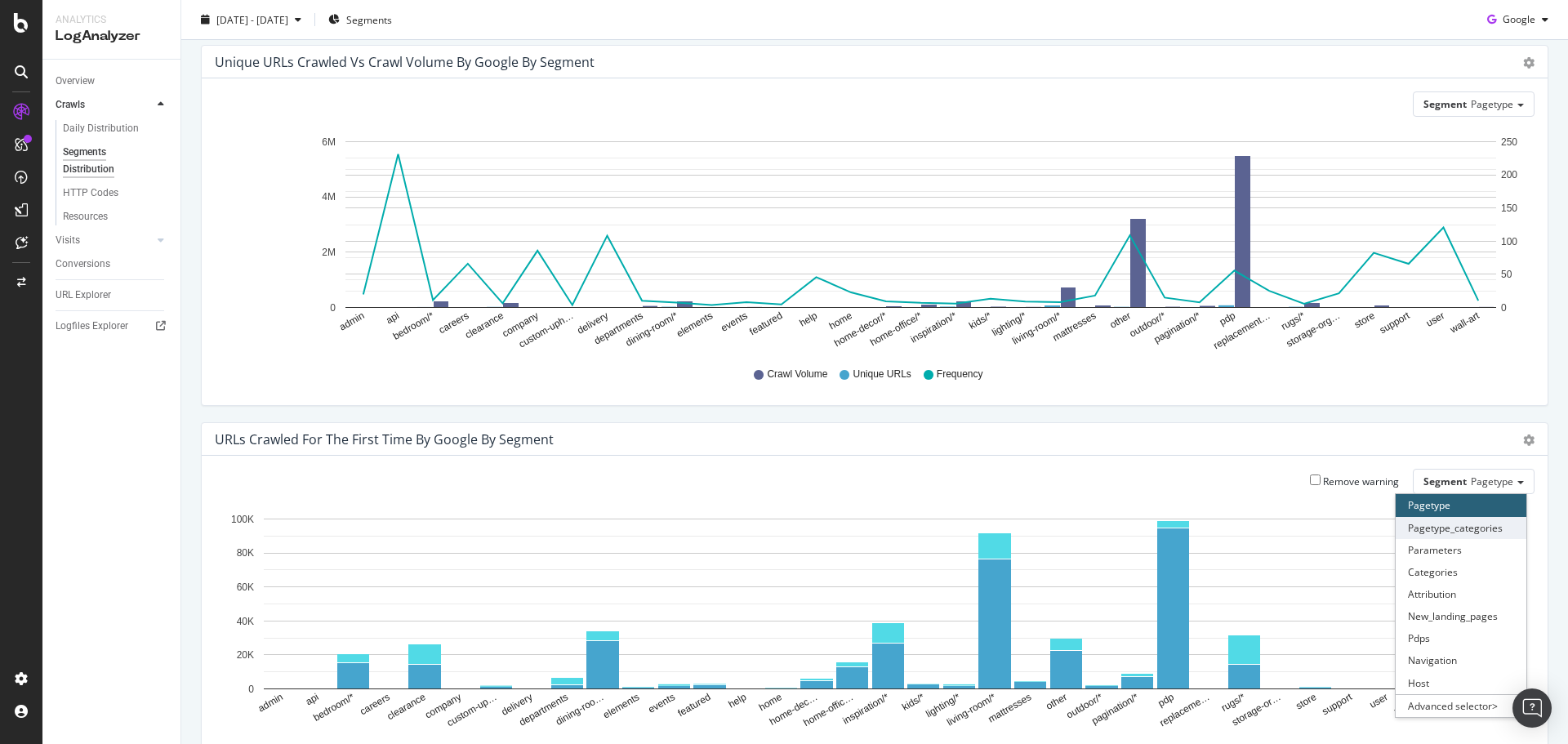
click at [1460, 531] on div "Pagetype_categories" at bounding box center [1461, 528] width 130 height 22
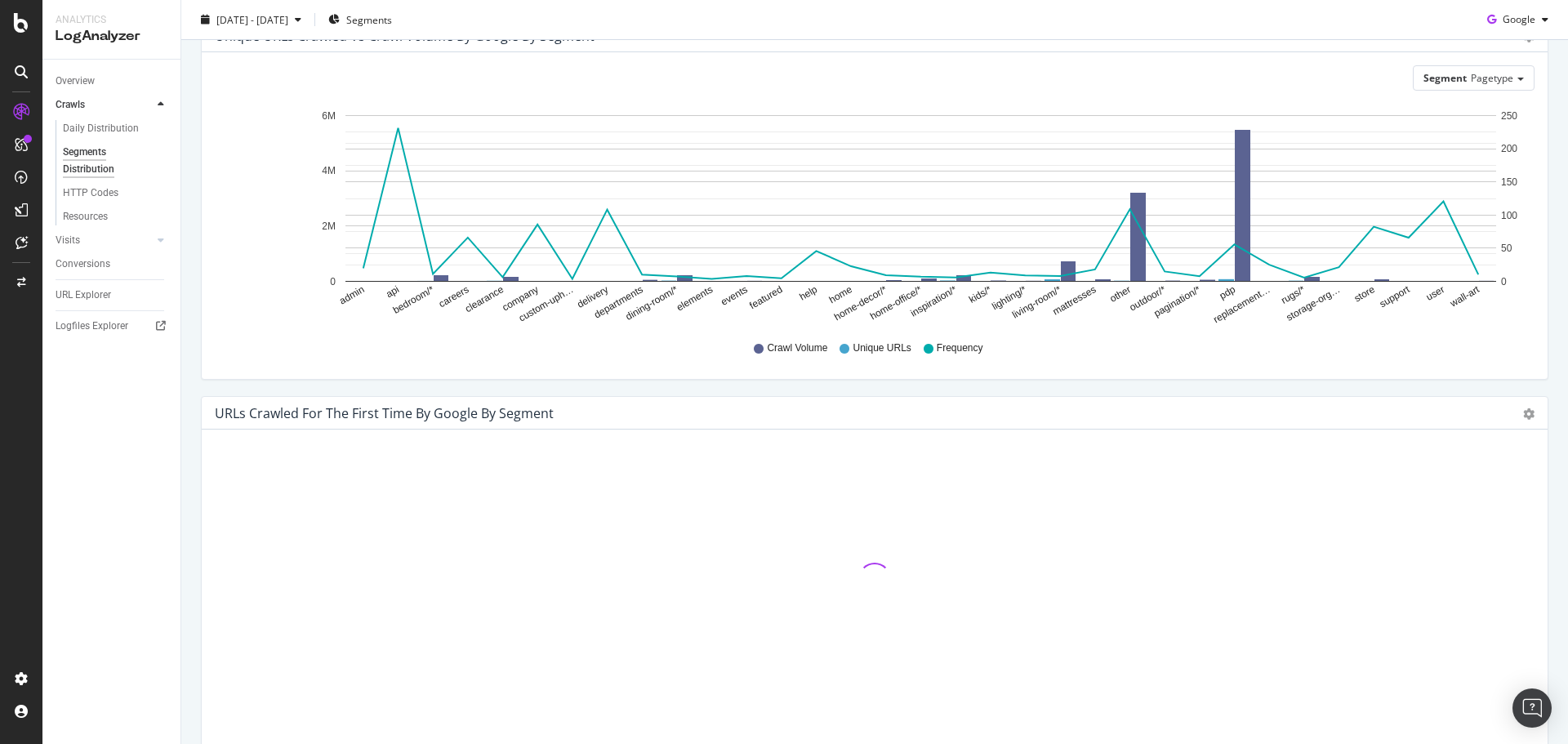
scroll to position [0, 0]
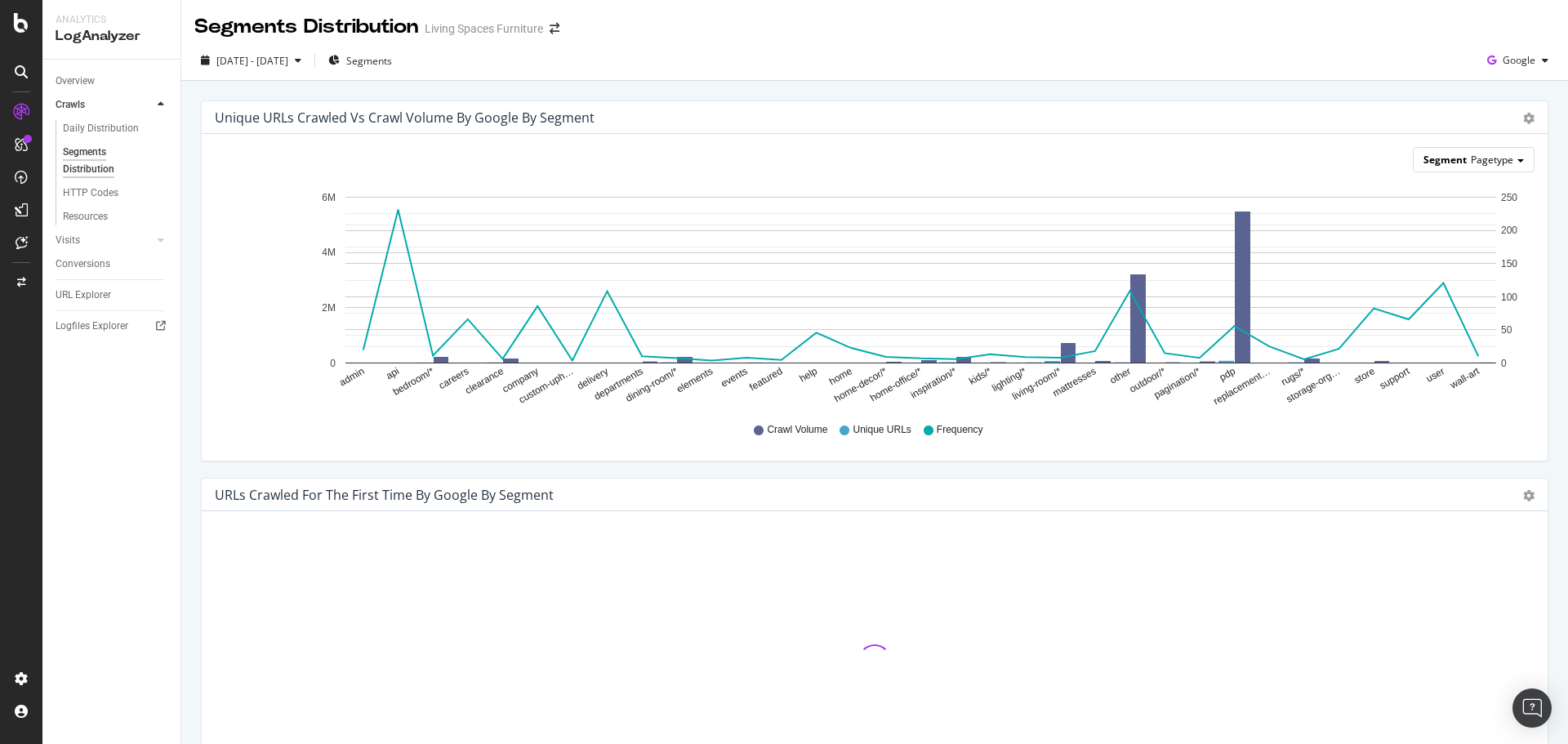
click at [1505, 157] on div "Segment Pagetype" at bounding box center [1474, 159] width 120 height 24
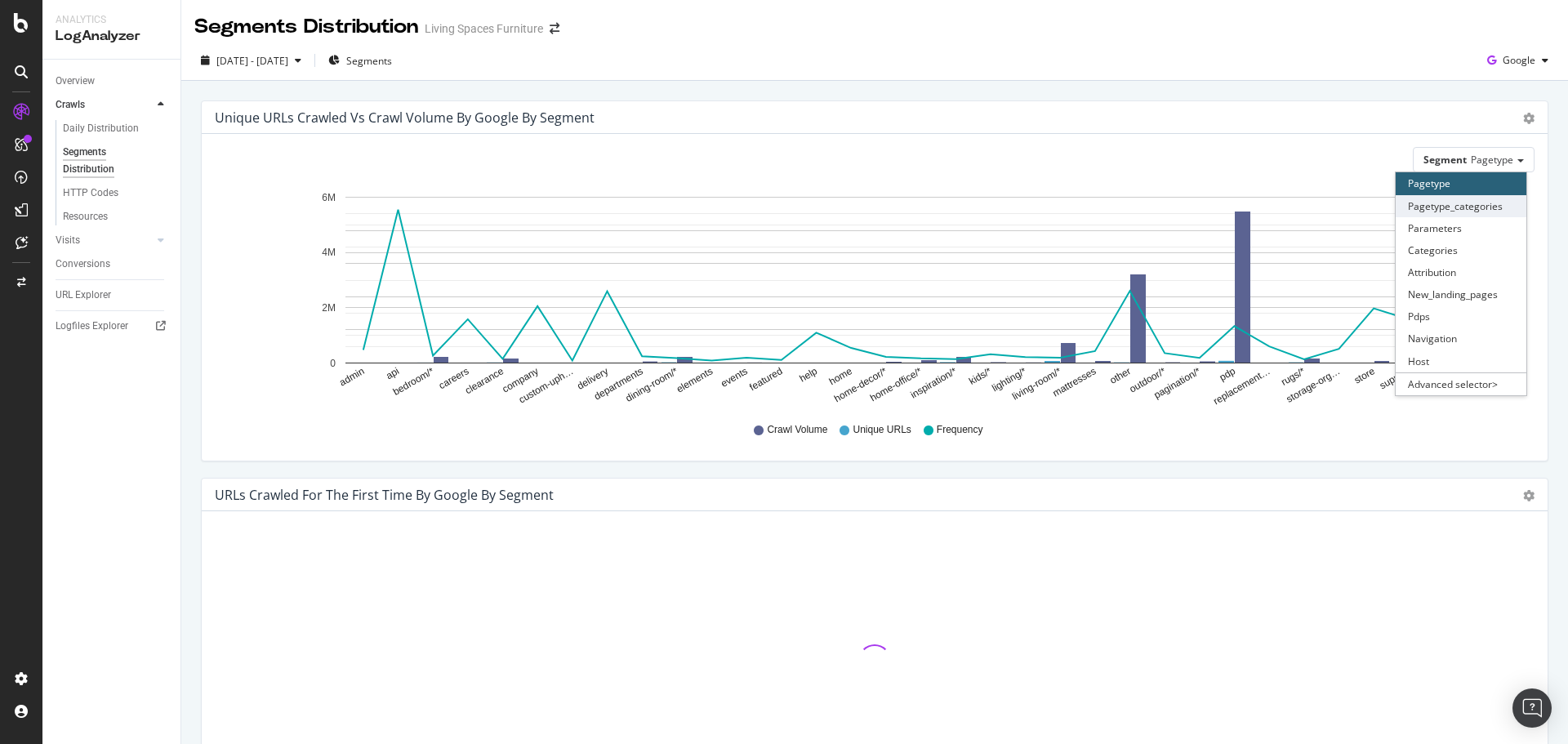
click at [1481, 204] on div "Pagetype_categories" at bounding box center [1461, 207] width 130 height 22
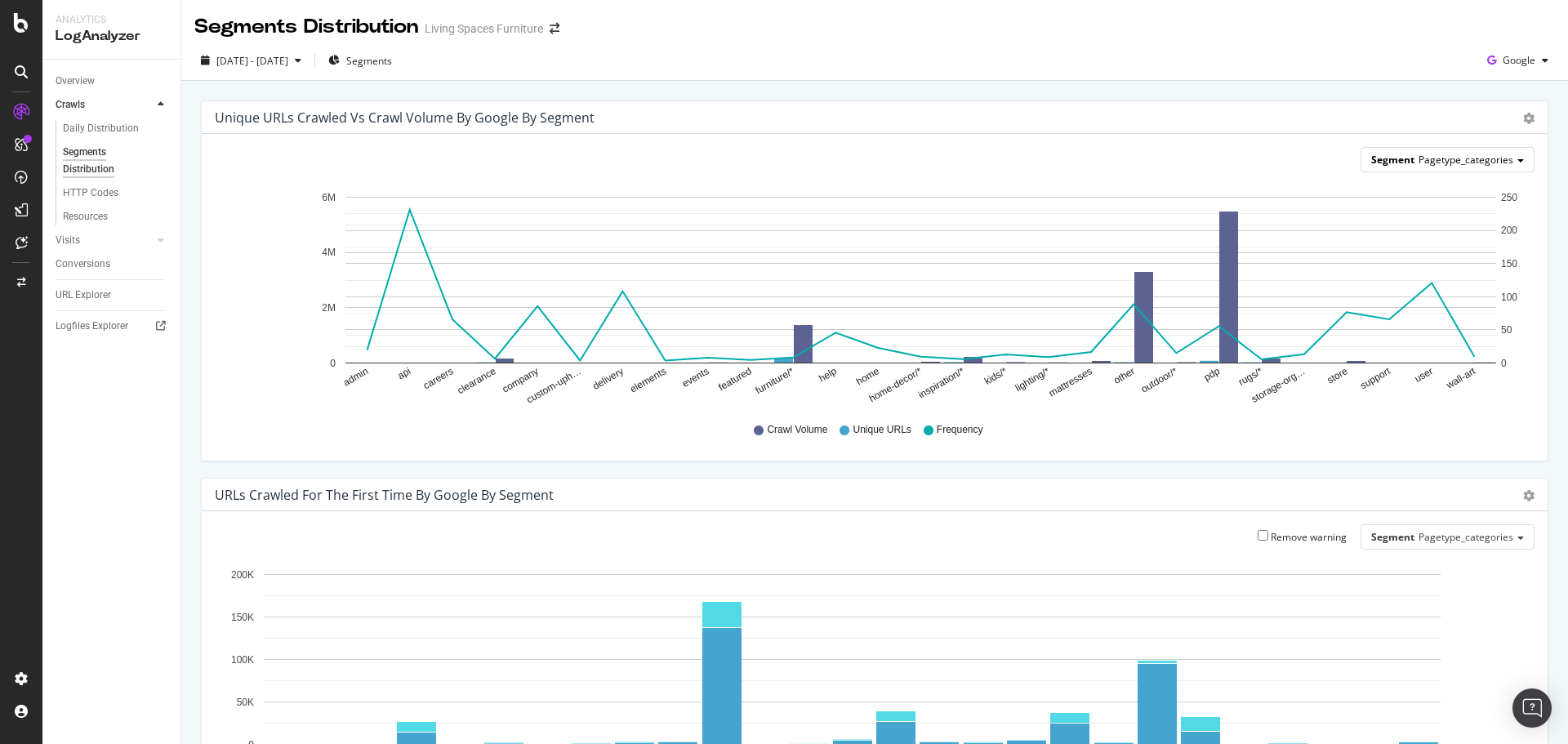
click at [1469, 161] on span "Pagetype_categories" at bounding box center [1466, 159] width 95 height 14
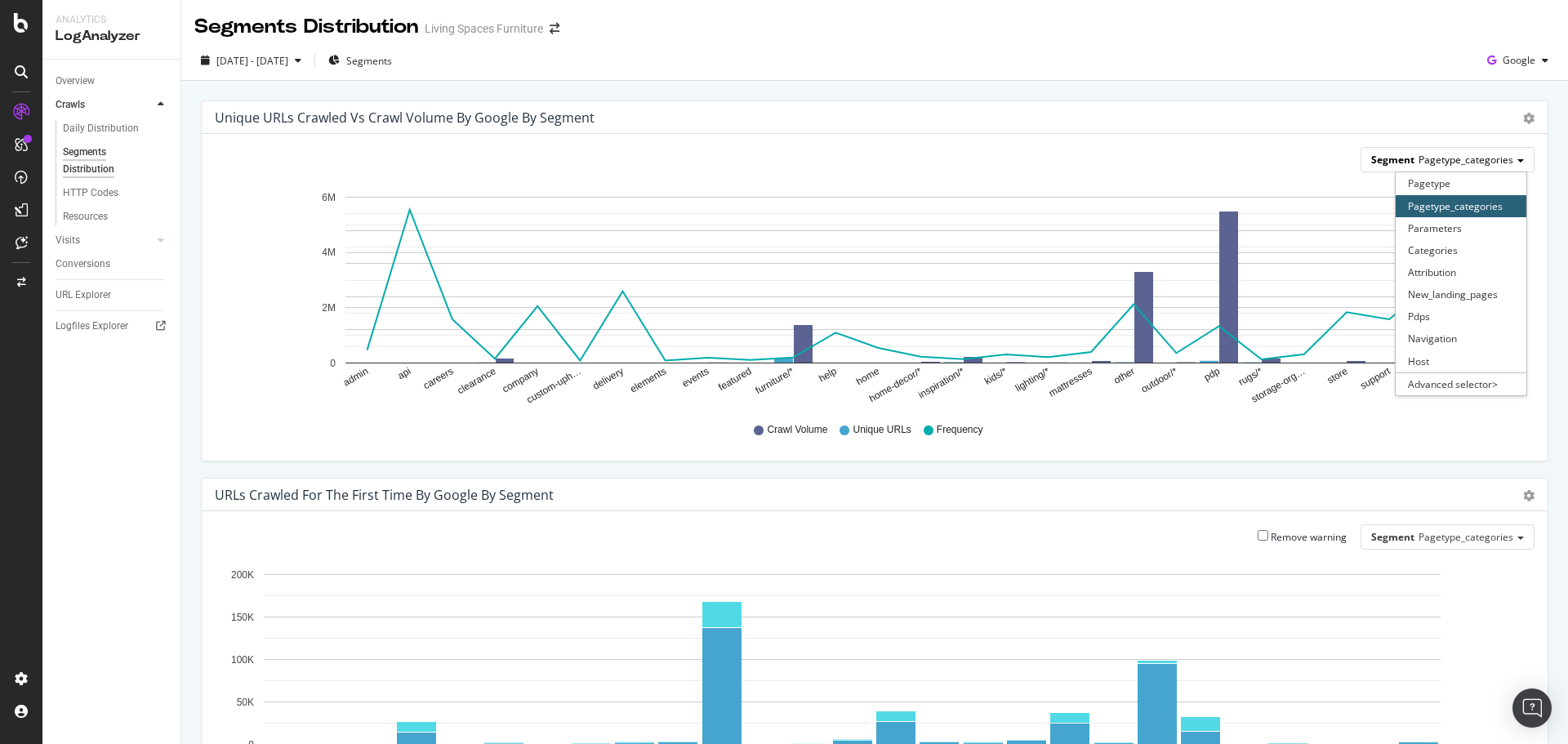
click at [1469, 161] on span "Pagetype_categories" at bounding box center [1466, 159] width 95 height 14
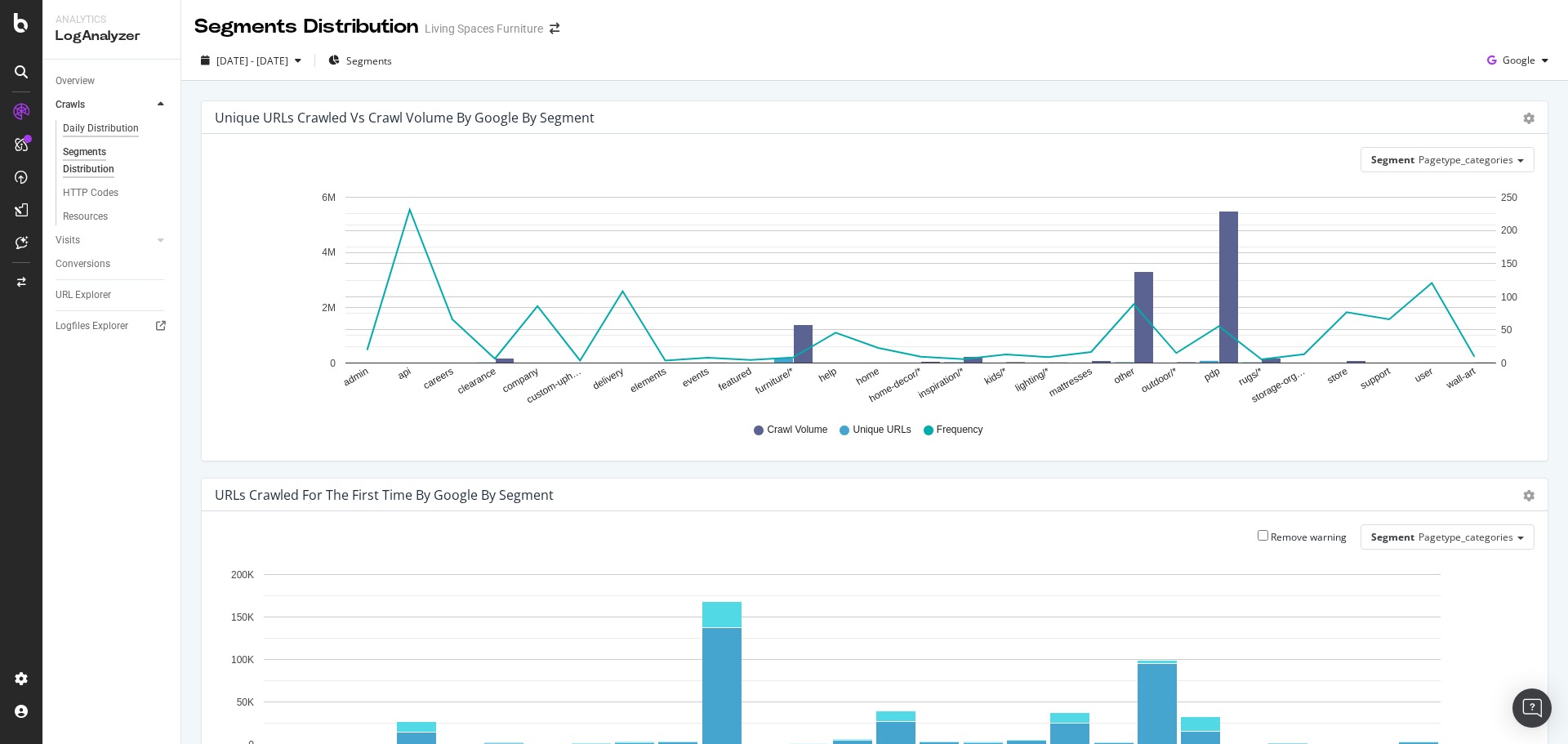
click at [101, 124] on div "Daily Distribution" at bounding box center [100, 129] width 76 height 17
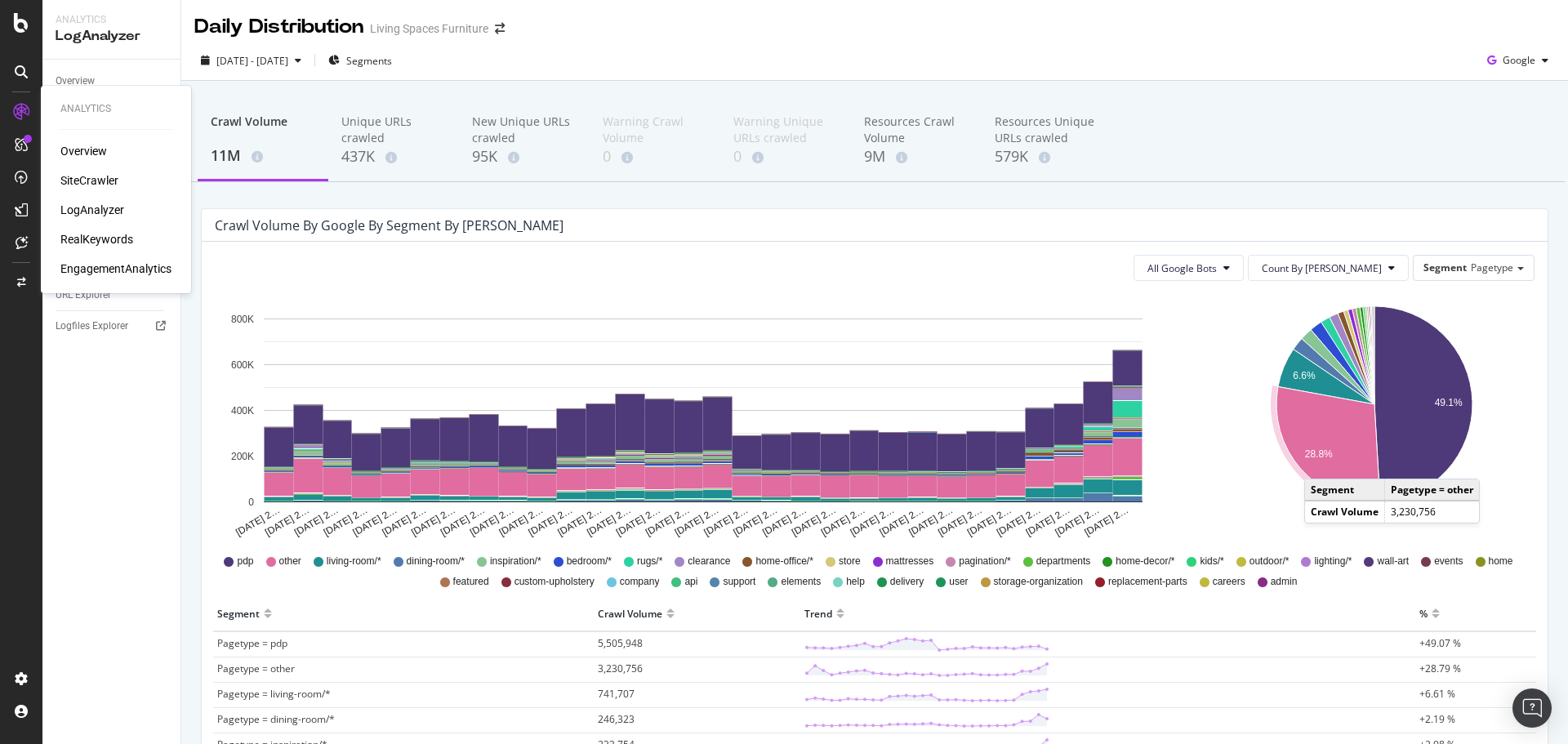
click at [81, 207] on div "LogAnalyzer" at bounding box center [92, 209] width 63 height 16
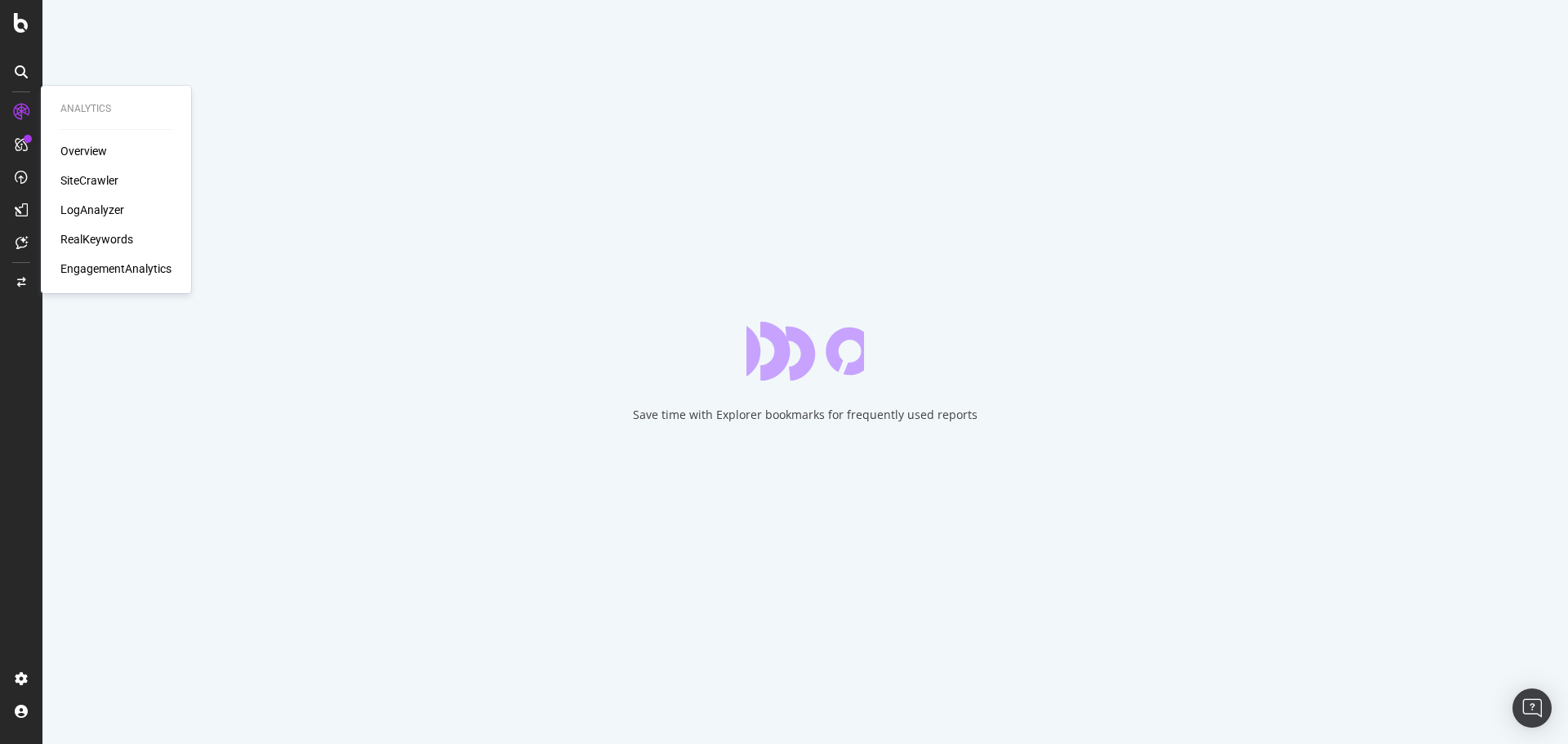
click at [107, 209] on div "LogAnalyzer" at bounding box center [92, 209] width 63 height 16
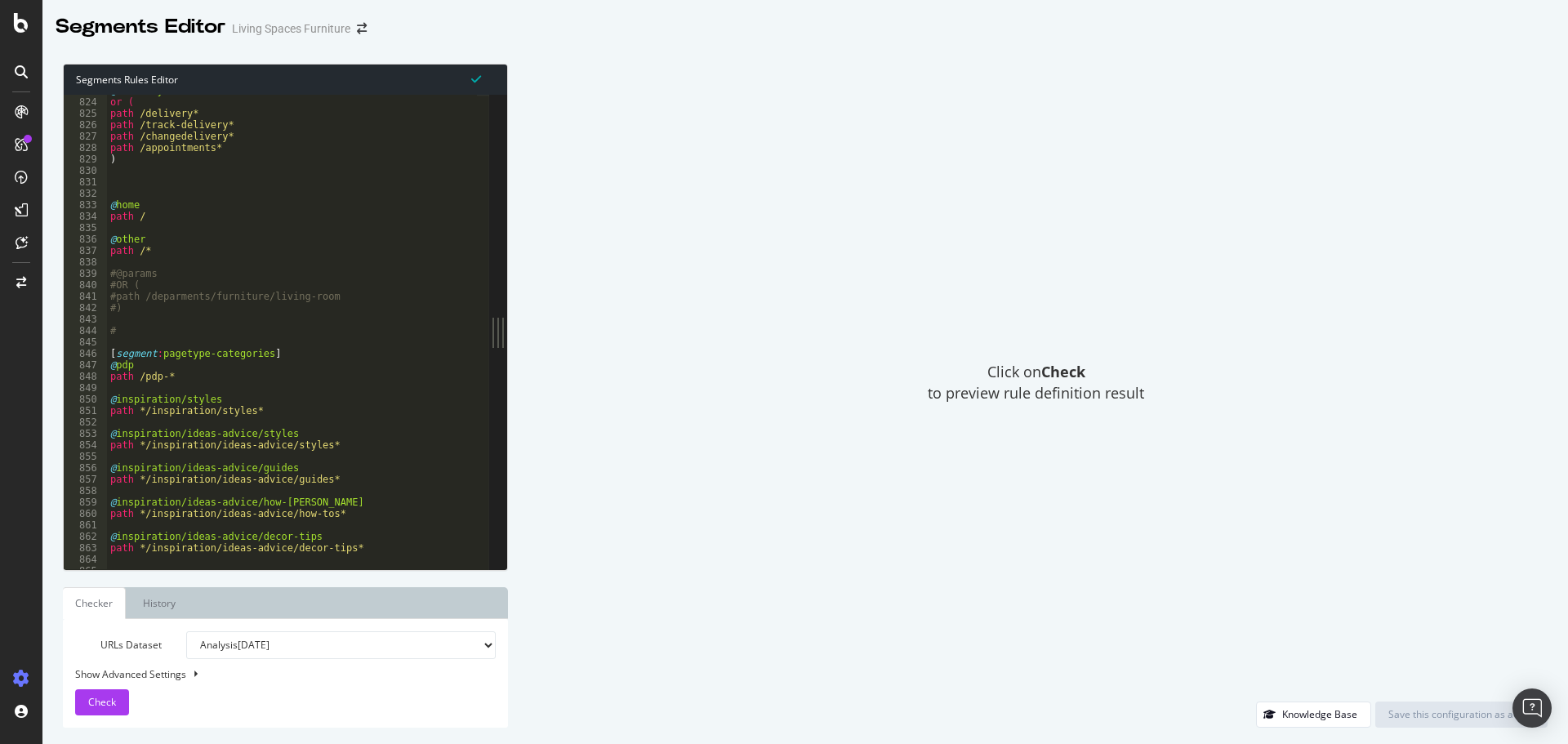
scroll to position [9357, 0]
